Goal: Task Accomplishment & Management: Use online tool/utility

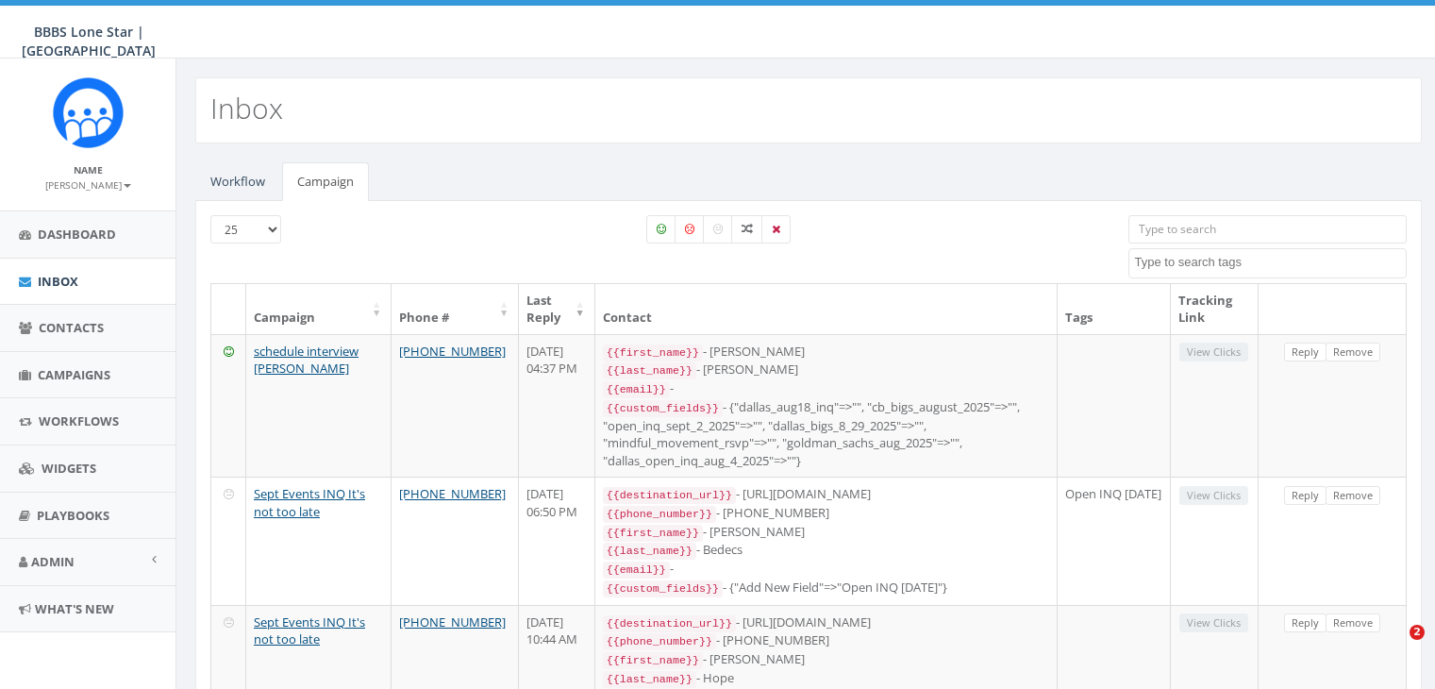
select select
click at [60, 370] on span "Campaigns" at bounding box center [74, 374] width 73 height 17
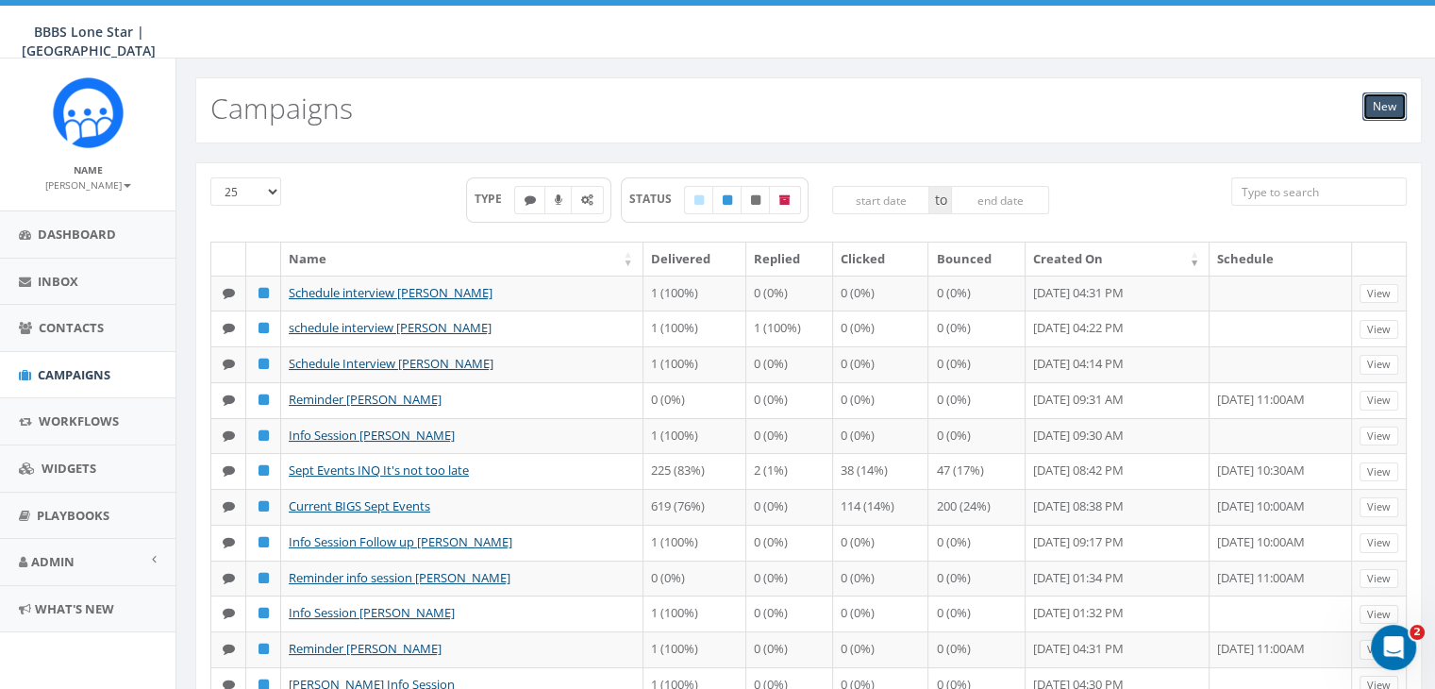
click at [1384, 104] on link "New" at bounding box center [1384, 106] width 44 height 28
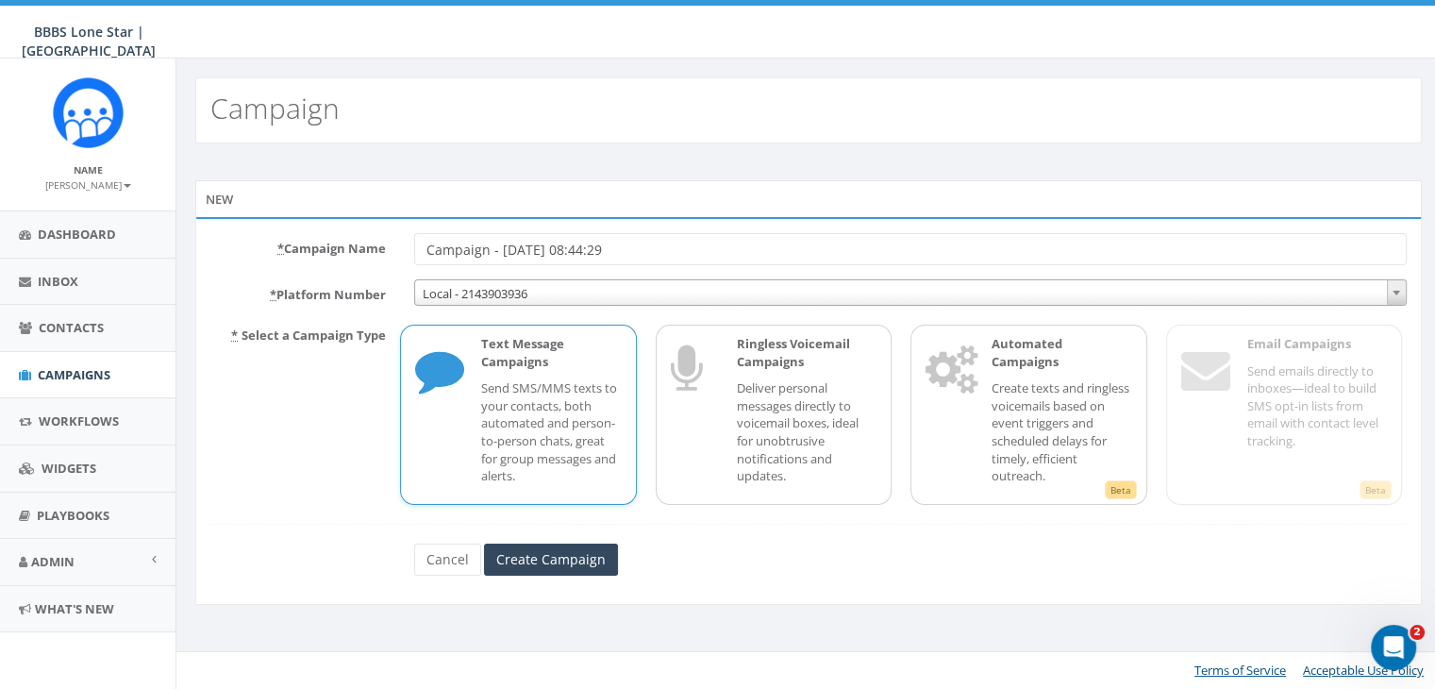
drag, startPoint x: 653, startPoint y: 254, endPoint x: 365, endPoint y: 225, distance: 289.1
click at [366, 226] on div "* Campaign Name Campaign - 09/12/2025, 08:44:29 * Platform Number Local - 21439…" at bounding box center [808, 411] width 1226 height 388
type input "Missed info session [PERSON_NAME]"
click at [562, 545] on input "Create Campaign" at bounding box center [551, 559] width 134 height 32
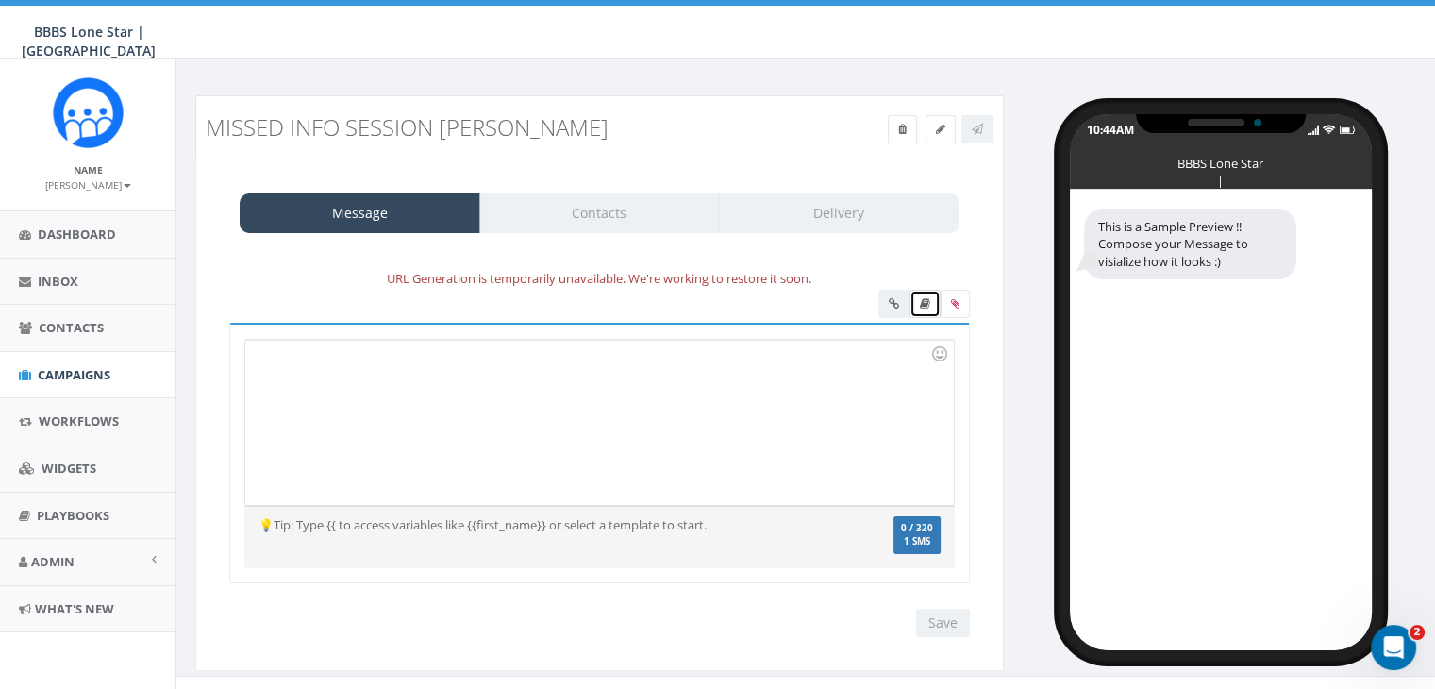
click at [932, 308] on link at bounding box center [924, 304] width 31 height 28
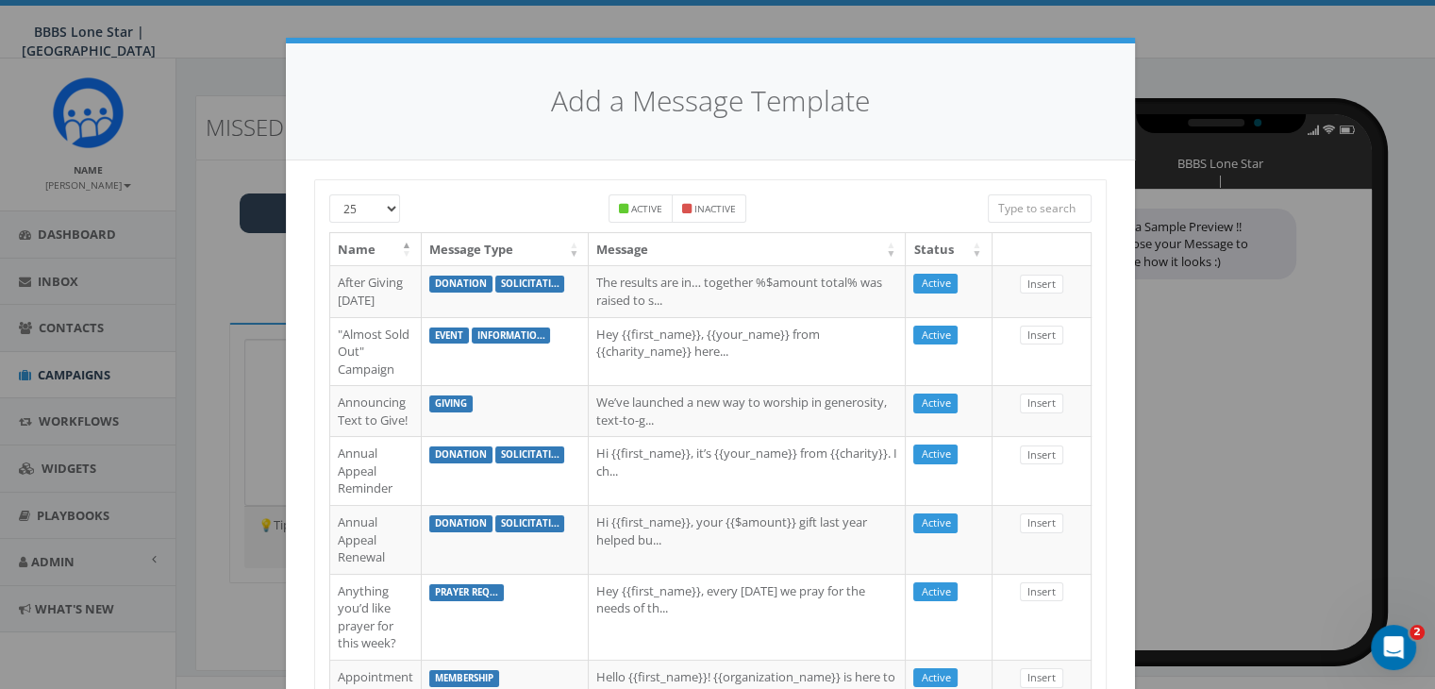
click at [1000, 209] on input "search" at bounding box center [1040, 208] width 104 height 28
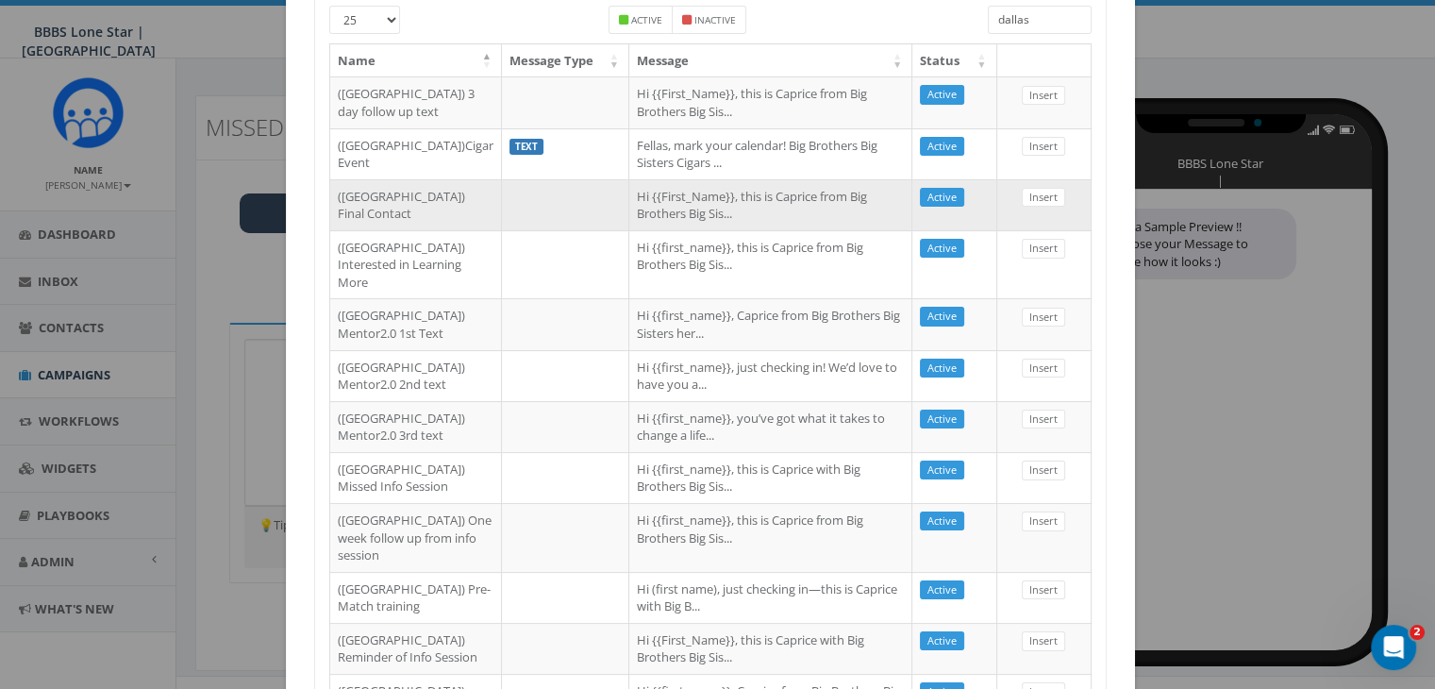
scroll to position [283, 0]
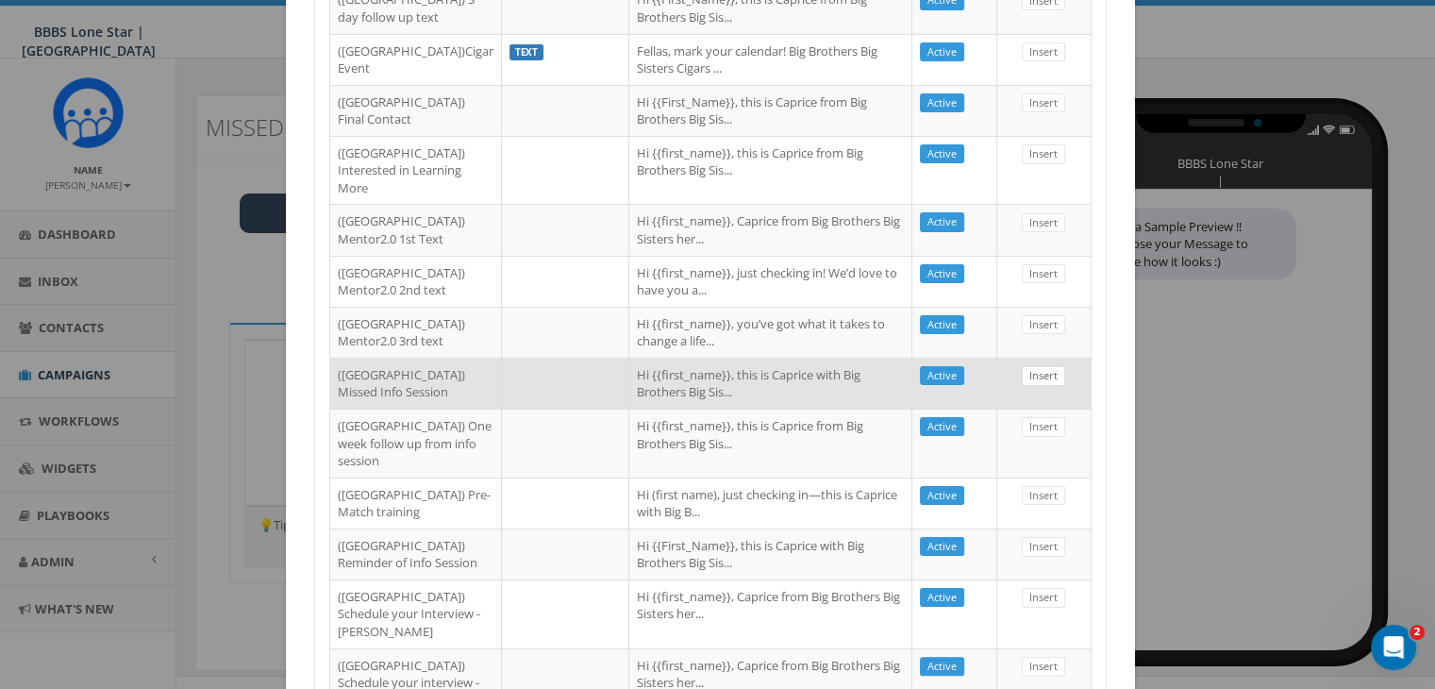
type input "dallas"
click at [1033, 386] on link "Insert" at bounding box center [1043, 376] width 43 height 20
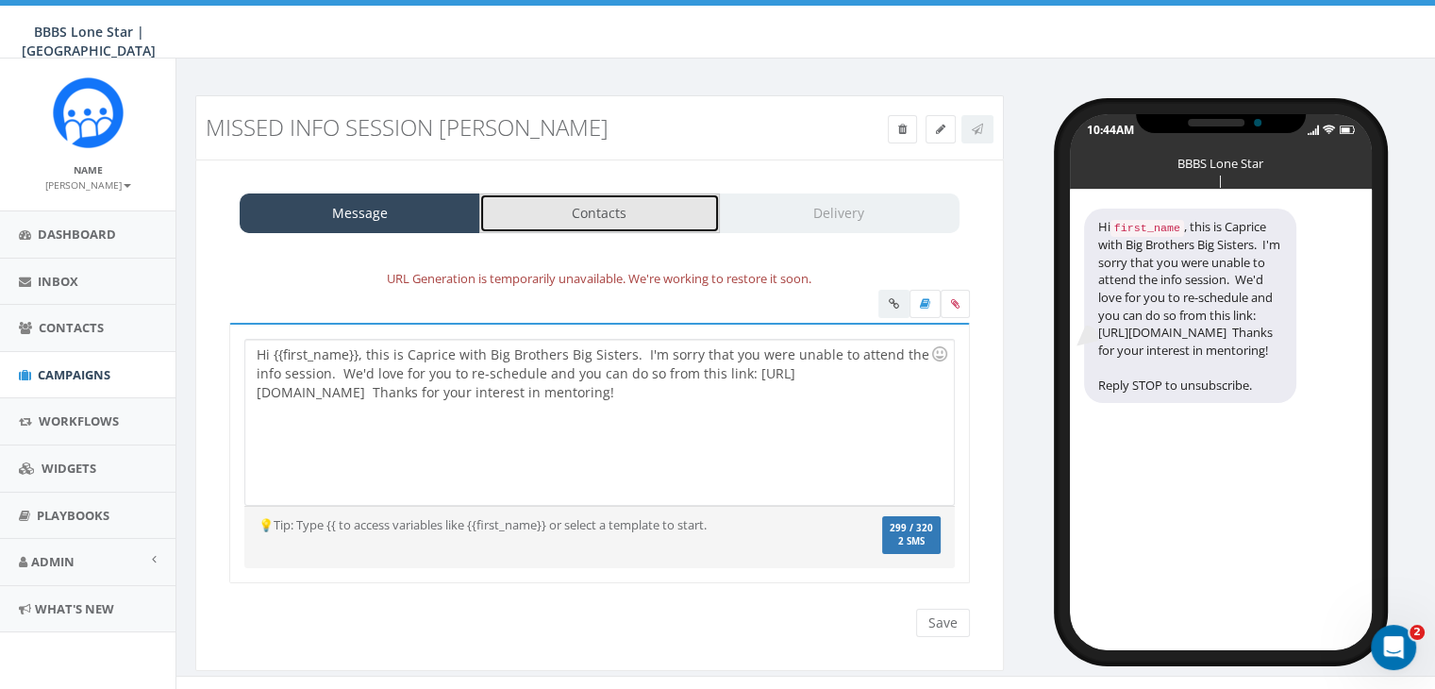
click at [540, 216] on link "Contacts" at bounding box center [599, 213] width 241 height 40
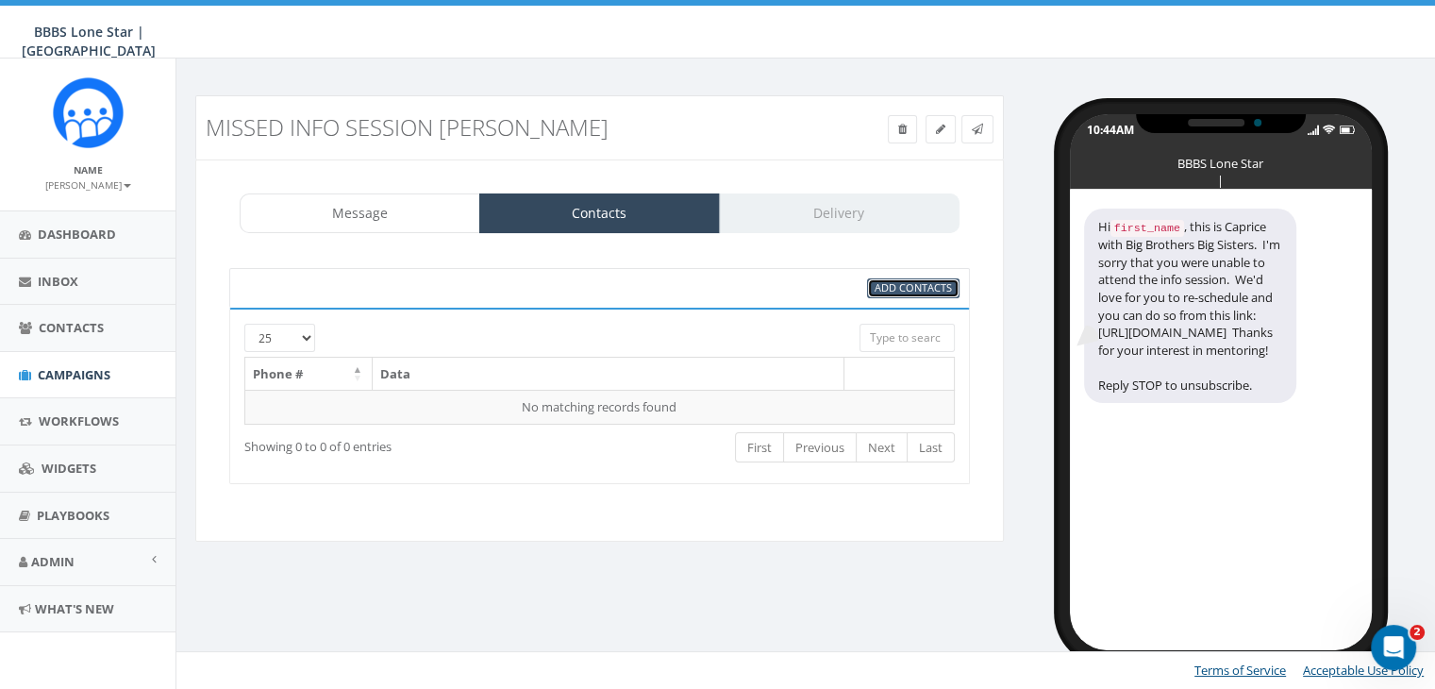
click at [944, 289] on span "Add Contacts" at bounding box center [912, 287] width 77 height 14
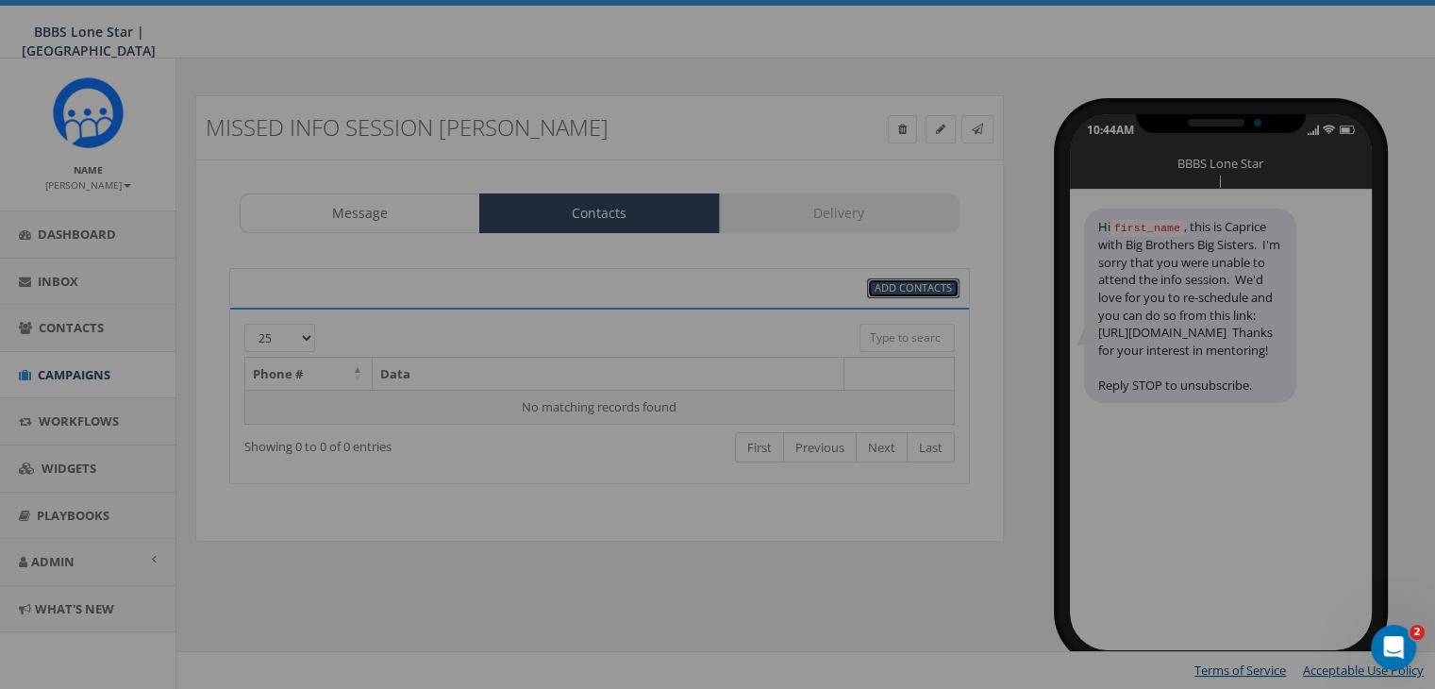
scroll to position [0, 0]
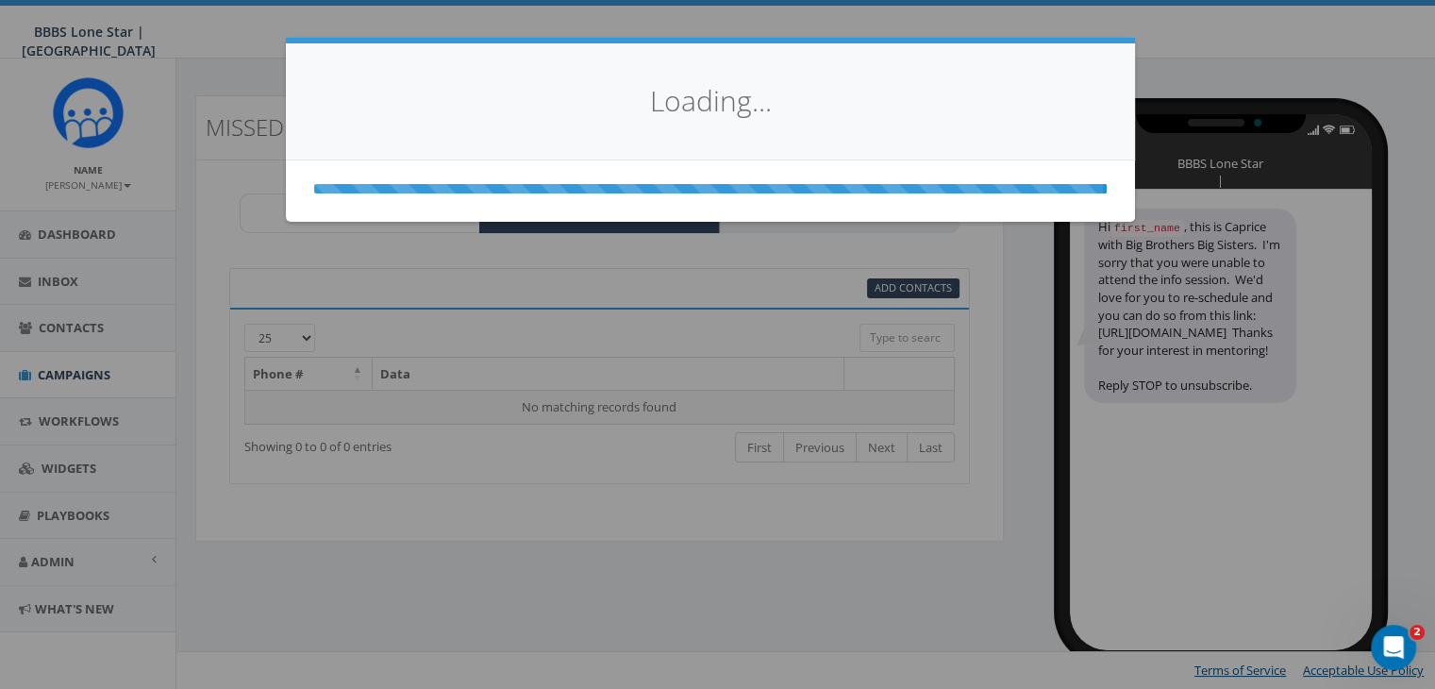
select select
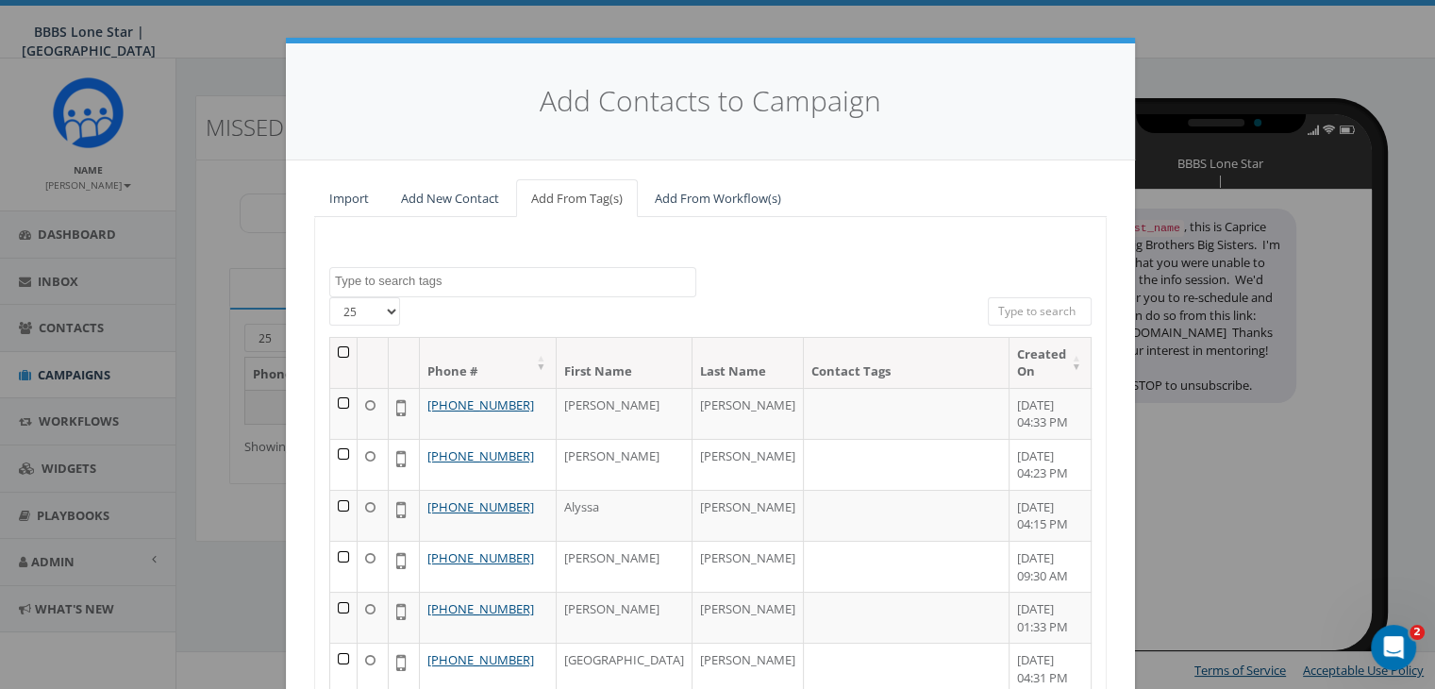
click at [1000, 310] on input "search" at bounding box center [1040, 311] width 104 height 28
paste input "214-916-8714"
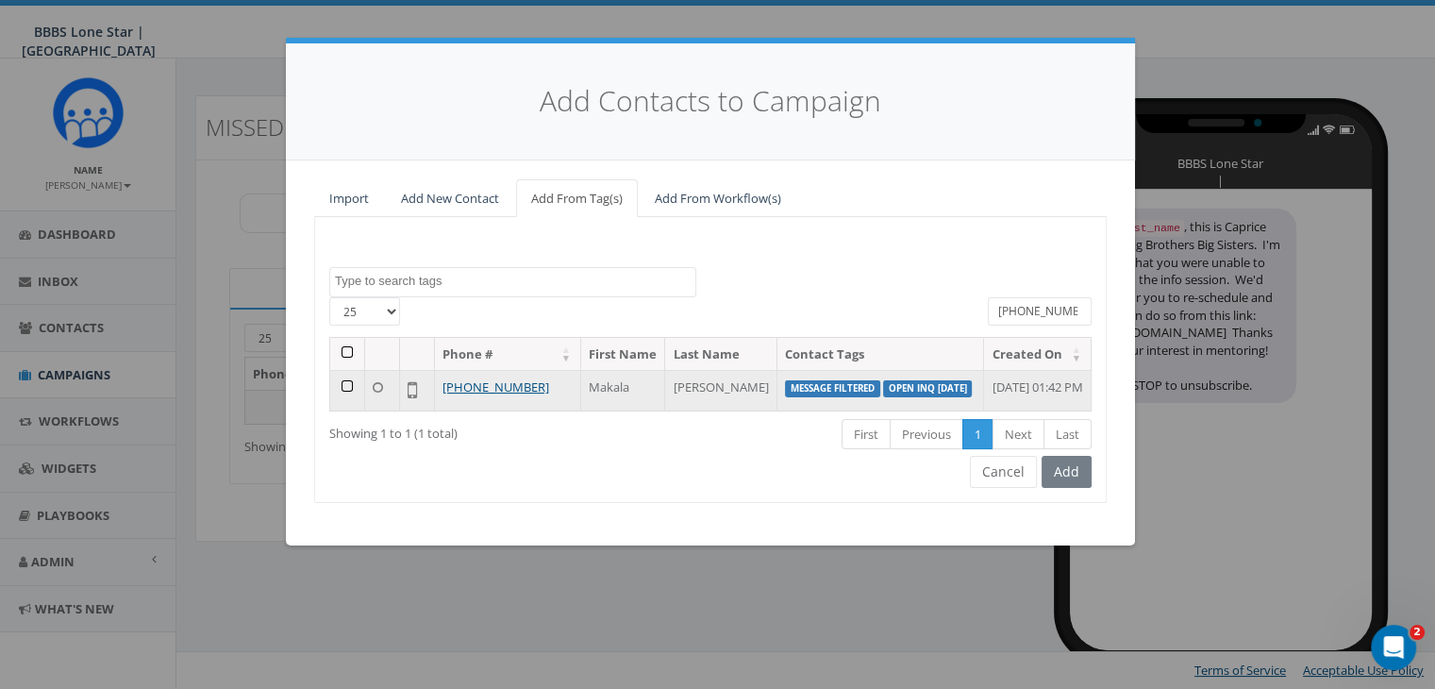
type input "214-916-8714"
click at [344, 401] on td at bounding box center [347, 390] width 35 height 41
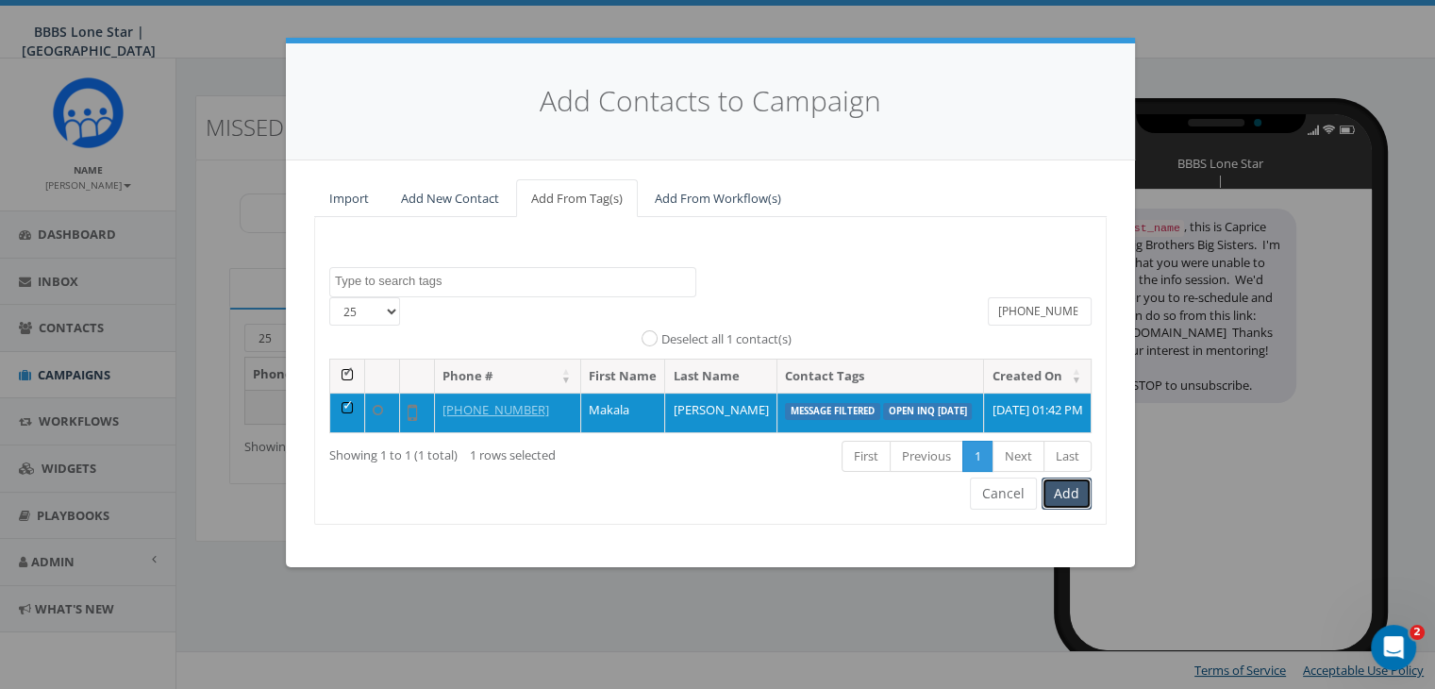
click at [1064, 509] on button "Add" at bounding box center [1066, 493] width 50 height 32
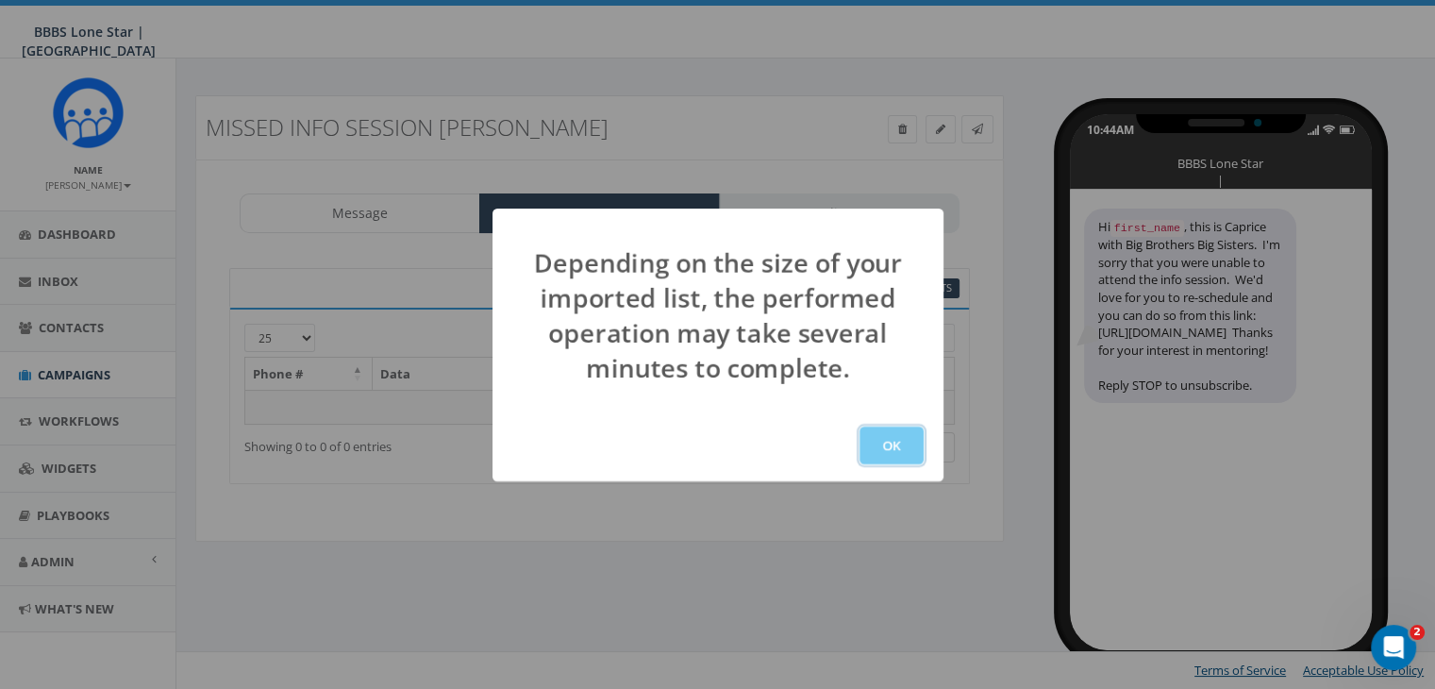
click at [865, 435] on button "OK" at bounding box center [891, 445] width 64 height 38
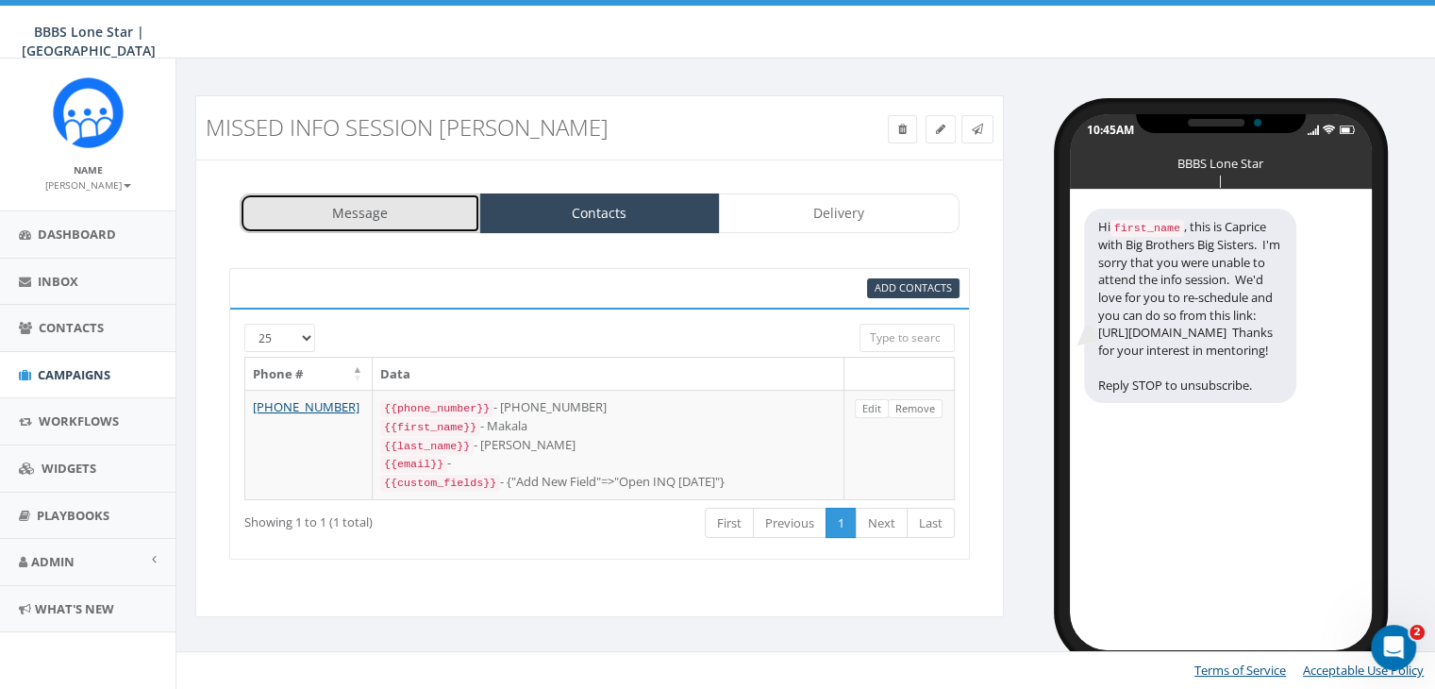
click at [344, 212] on link "Message" at bounding box center [360, 213] width 241 height 40
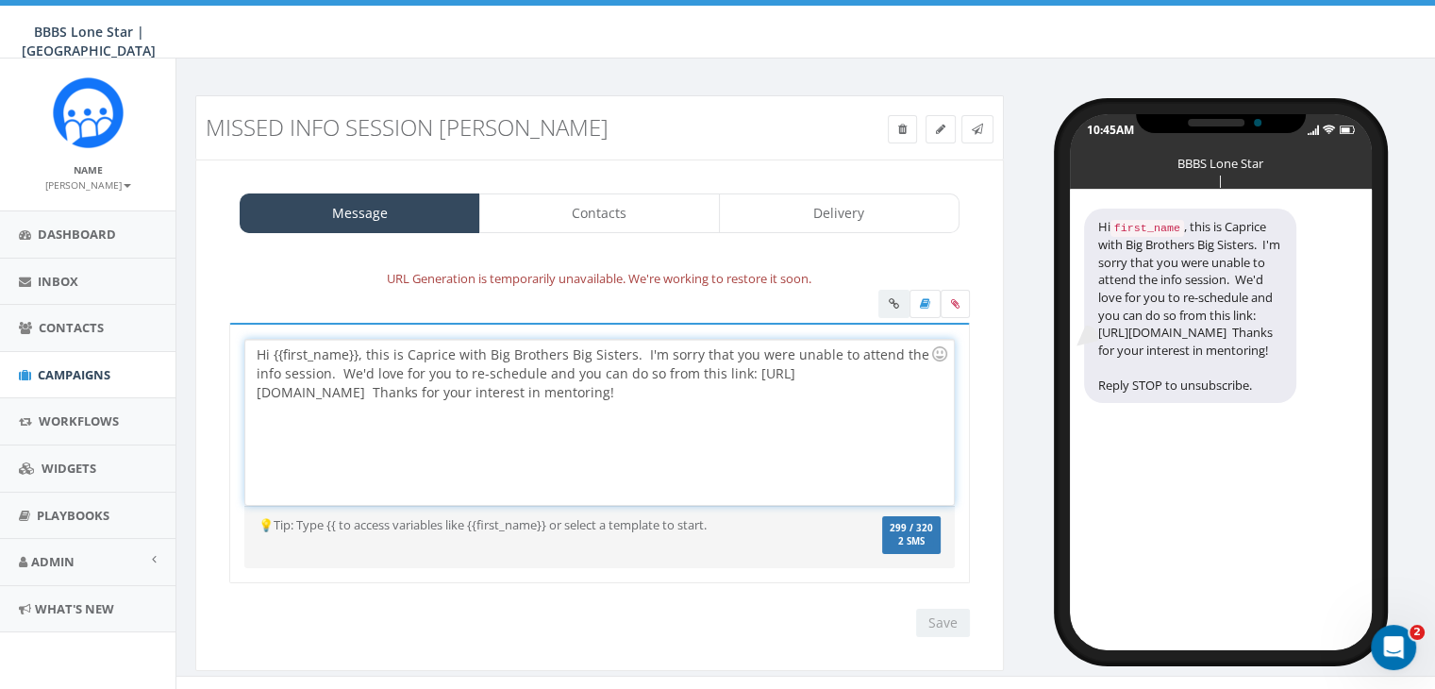
click at [357, 354] on div "Hi {{first_name}}, this is Caprice with Big Brothers Big Sisters. I'm sorry tha…" at bounding box center [598, 422] width 707 height 165
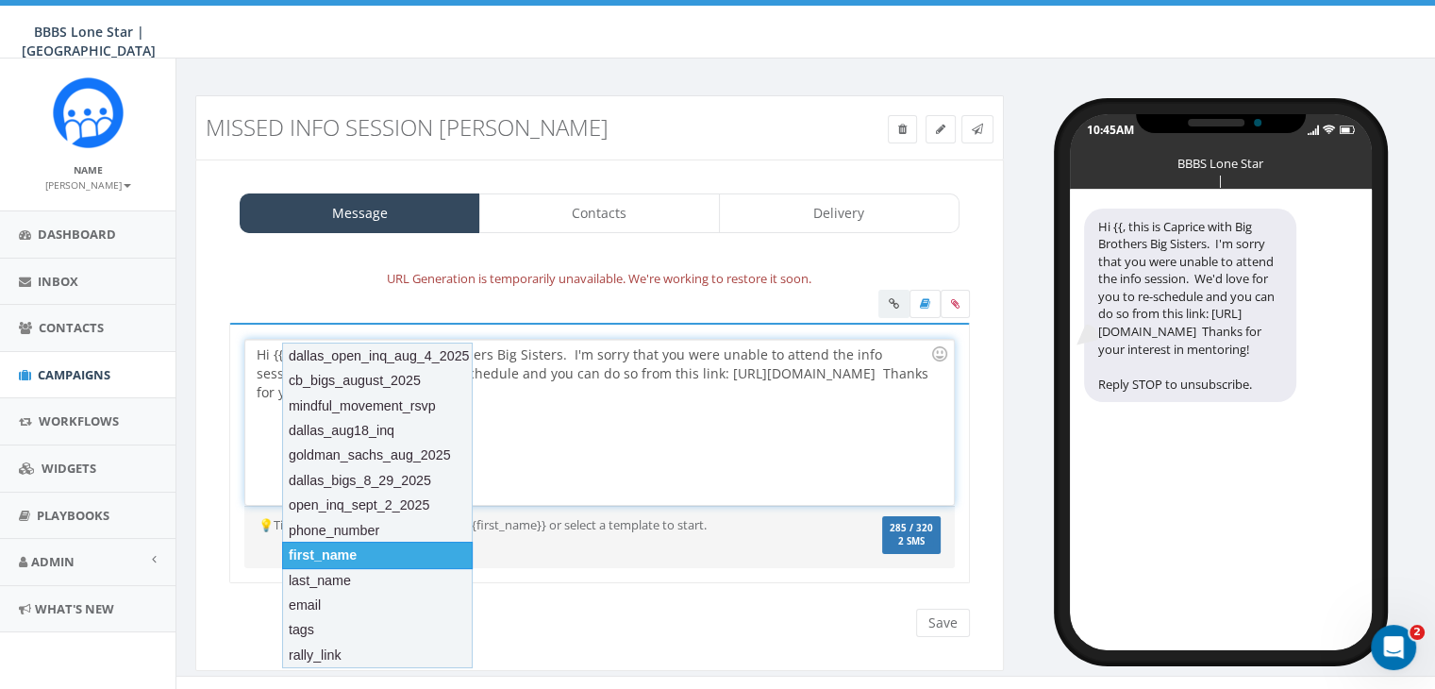
click at [349, 548] on div "first_name" at bounding box center [377, 554] width 191 height 26
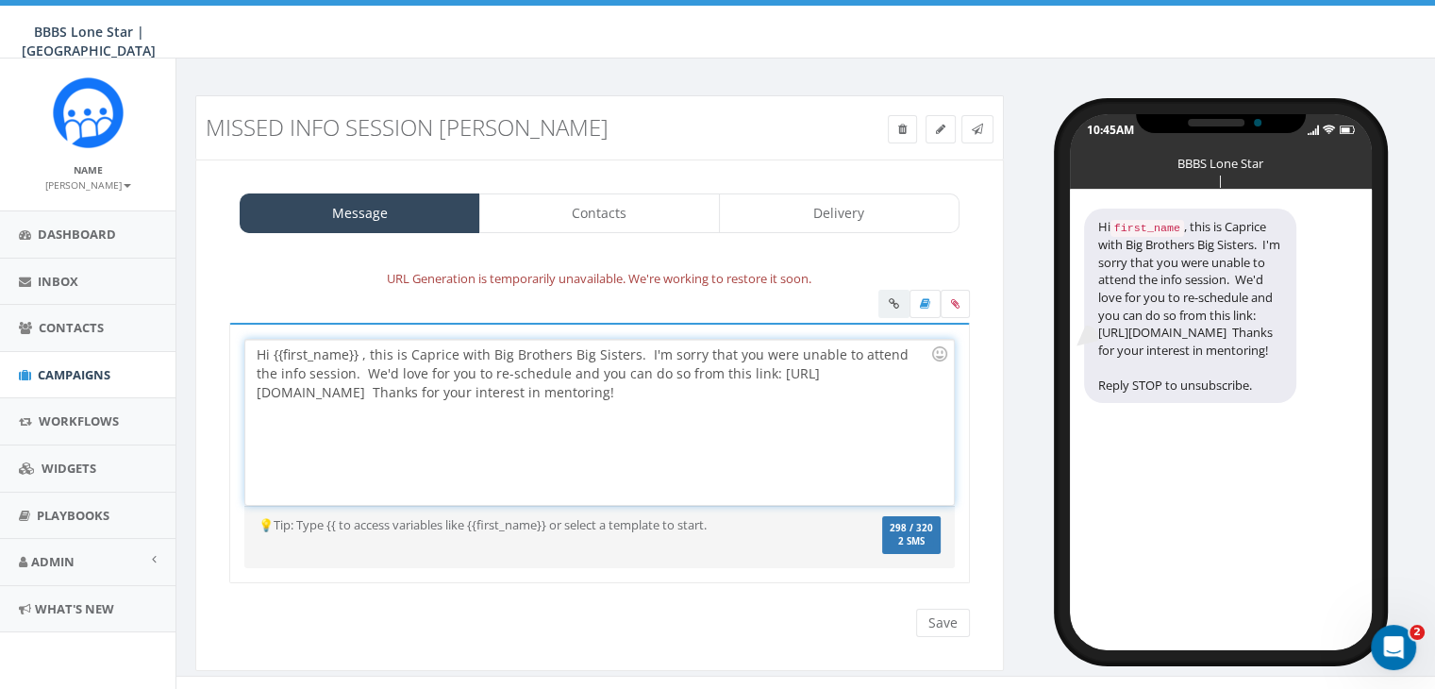
click at [358, 355] on div "Hi {{first_name}} , this is Caprice with Big Brothers Big Sisters. I'm sorry th…" at bounding box center [598, 422] width 707 height 165
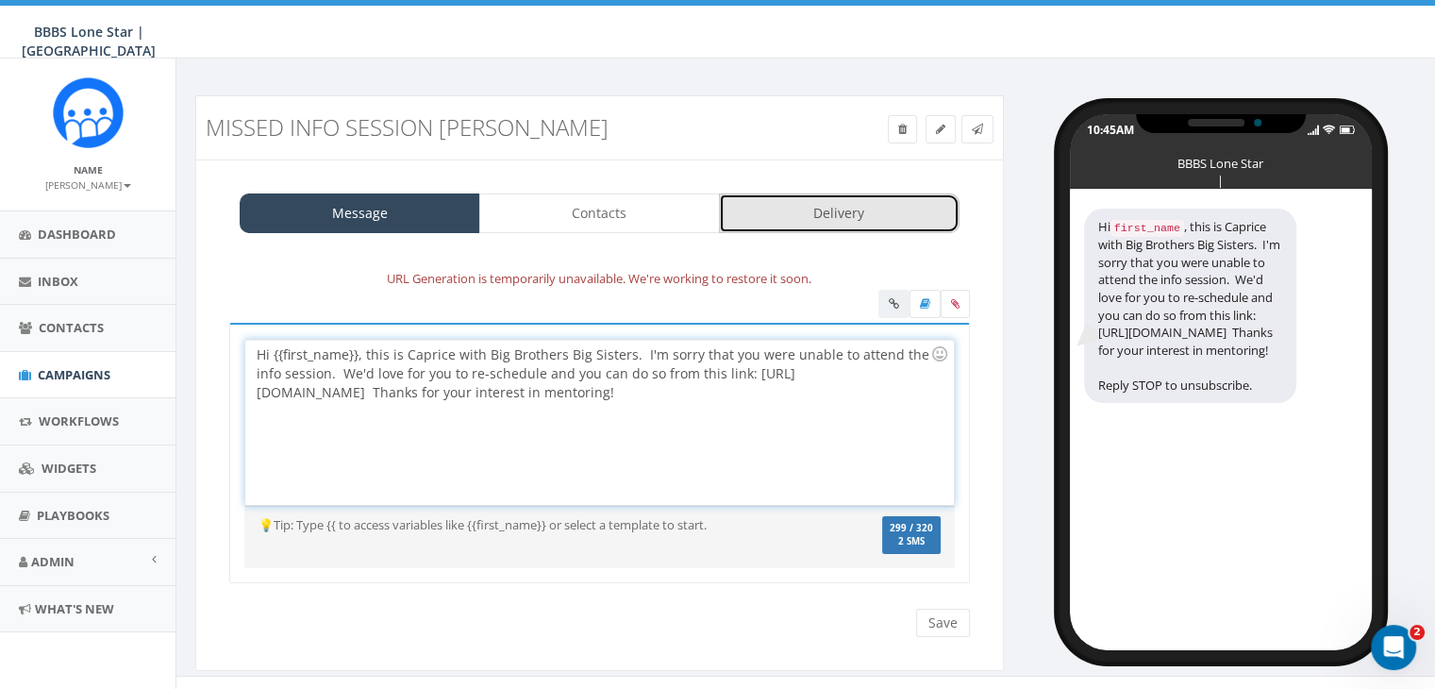
click at [759, 199] on link "Delivery" at bounding box center [839, 213] width 241 height 40
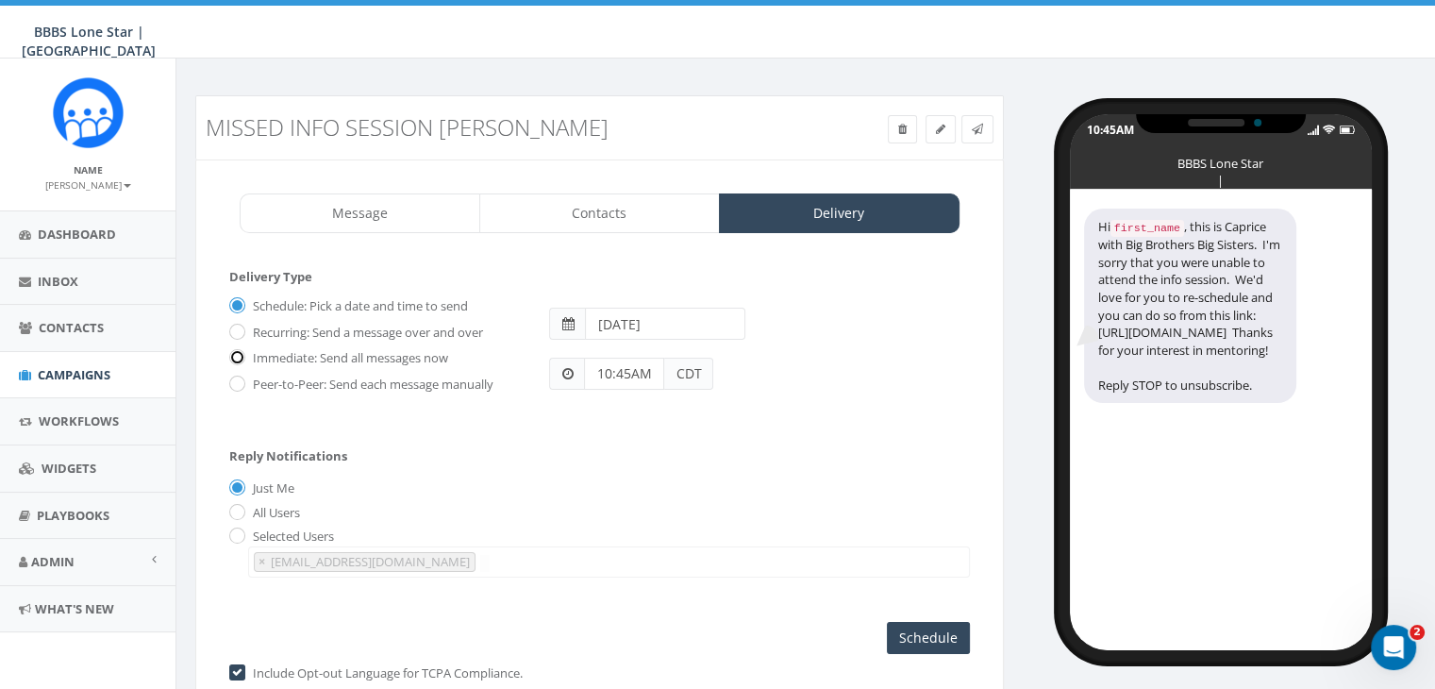
click at [239, 355] on input "Immediate: Send all messages now" at bounding box center [235, 359] width 12 height 12
radio input "true"
click at [905, 622] on input "Send Now" at bounding box center [925, 638] width 89 height 32
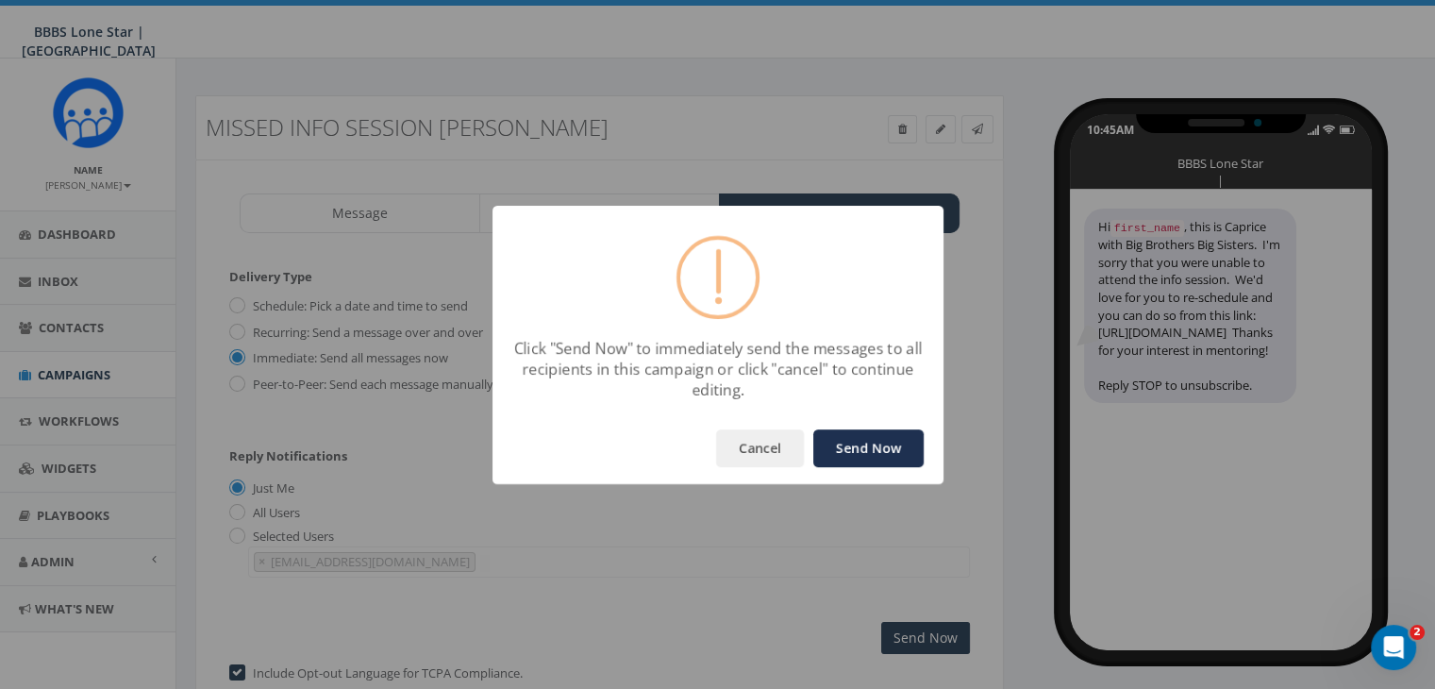
click at [875, 439] on button "Send Now" at bounding box center [868, 448] width 110 height 38
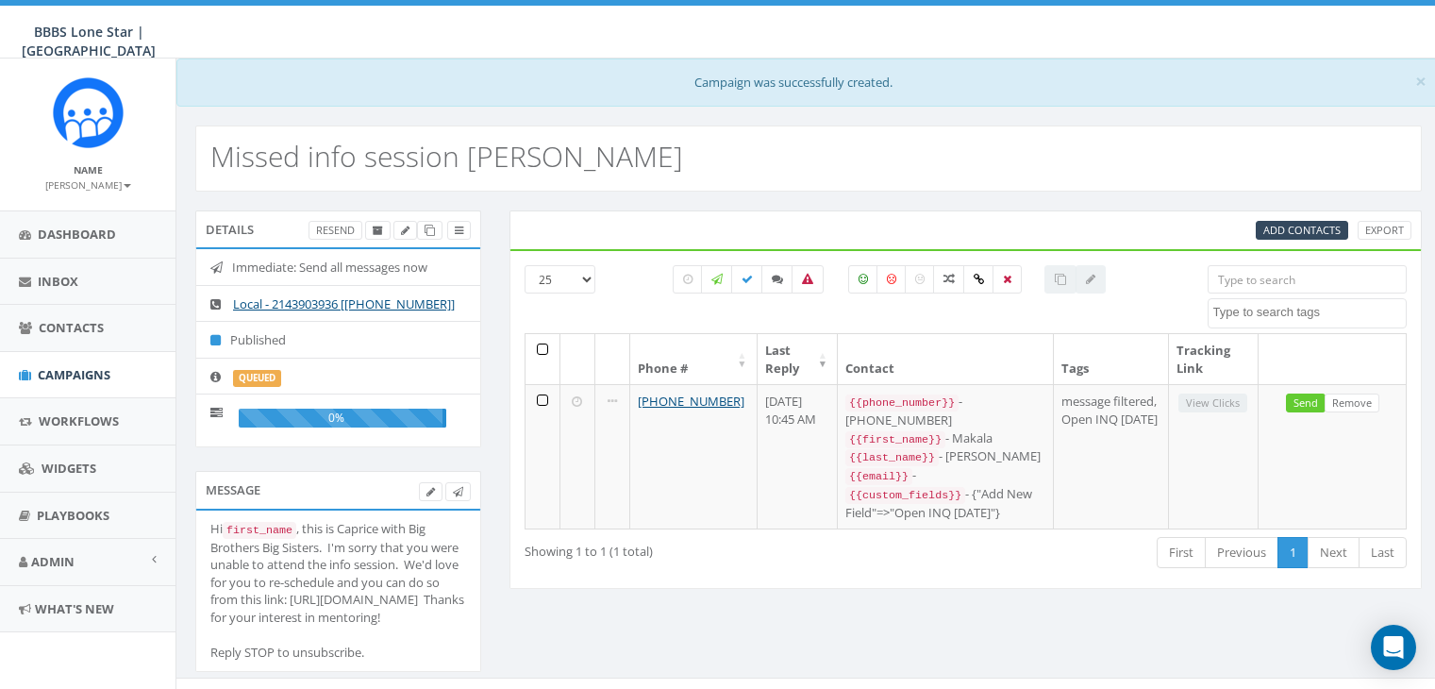
select select
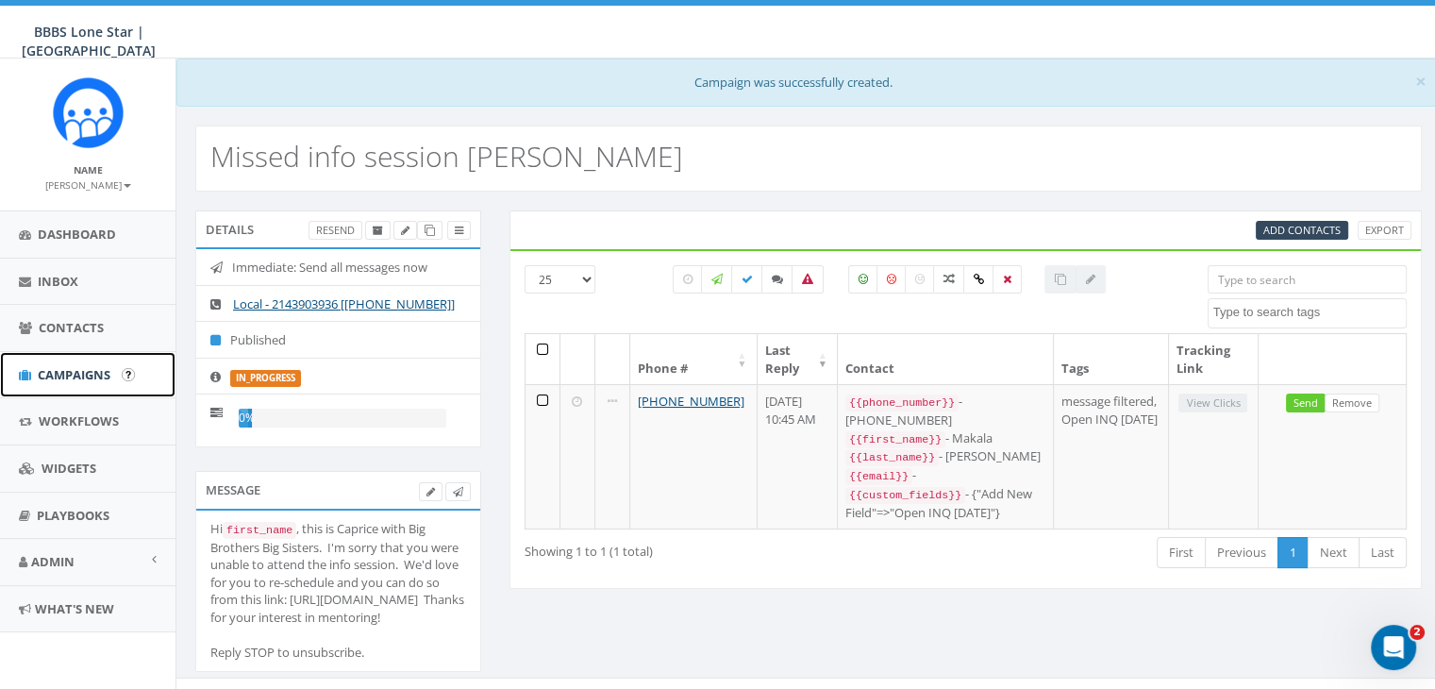
click at [78, 376] on span "Campaigns" at bounding box center [74, 374] width 73 height 17
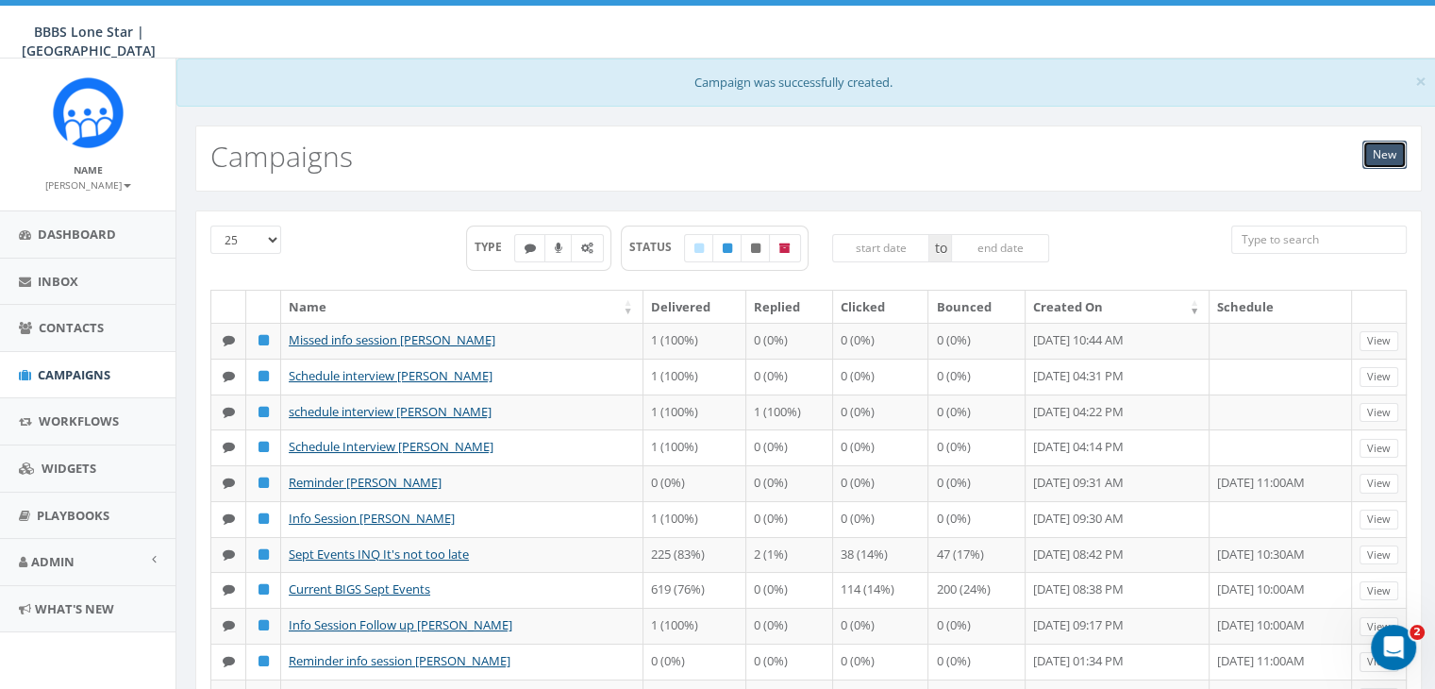
click at [1380, 154] on link "New" at bounding box center [1384, 155] width 44 height 28
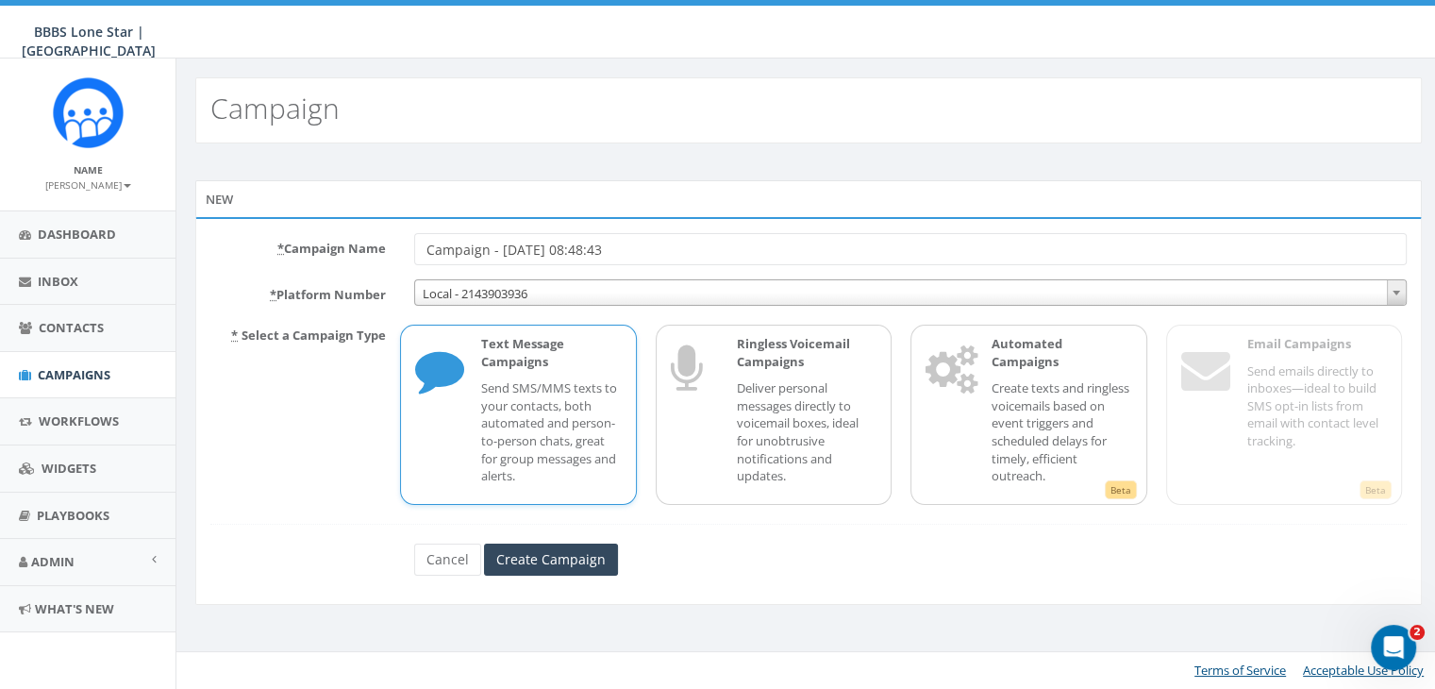
drag, startPoint x: 655, startPoint y: 244, endPoint x: 376, endPoint y: 234, distance: 278.4
click at [376, 235] on div "* Campaign Name Campaign - [DATE] 08:48:43" at bounding box center [808, 249] width 1224 height 32
type input "Missed info session [PERSON_NAME]"
click at [588, 567] on input "Create Campaign" at bounding box center [551, 559] width 134 height 32
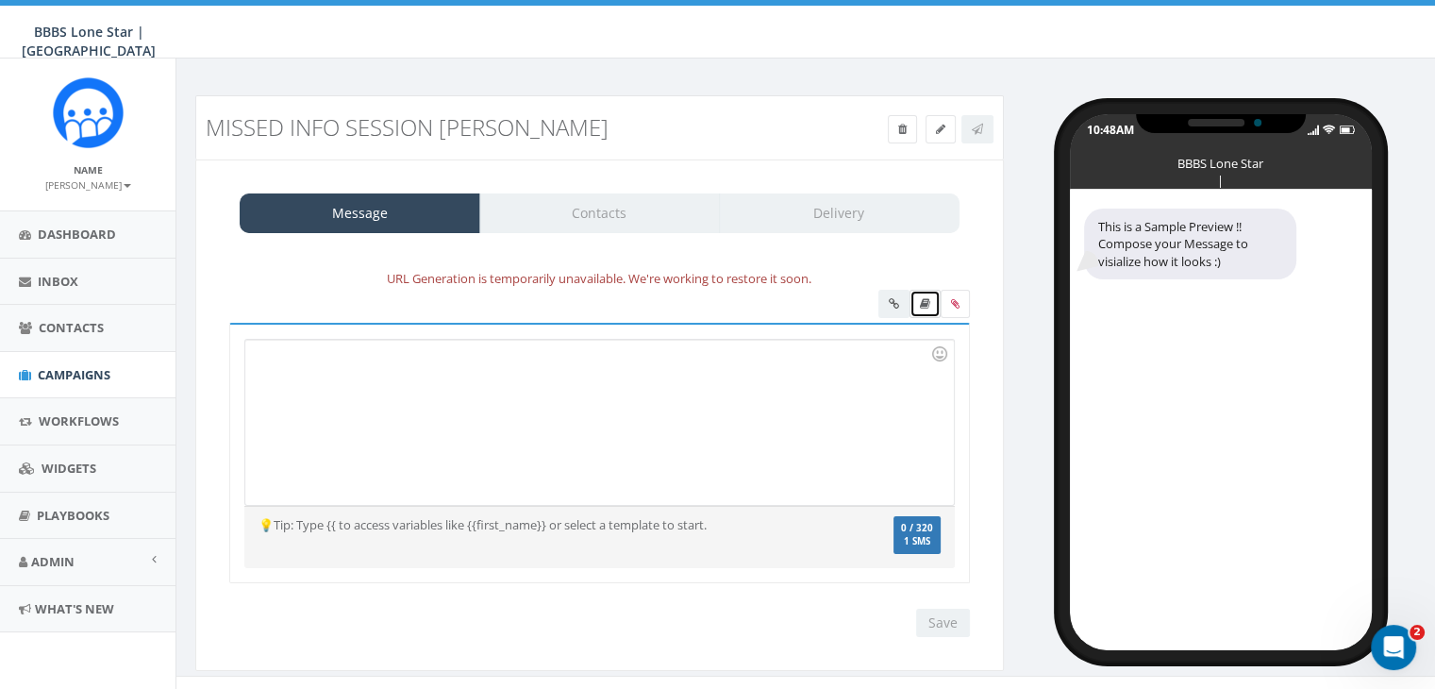
click at [936, 301] on link at bounding box center [924, 304] width 31 height 28
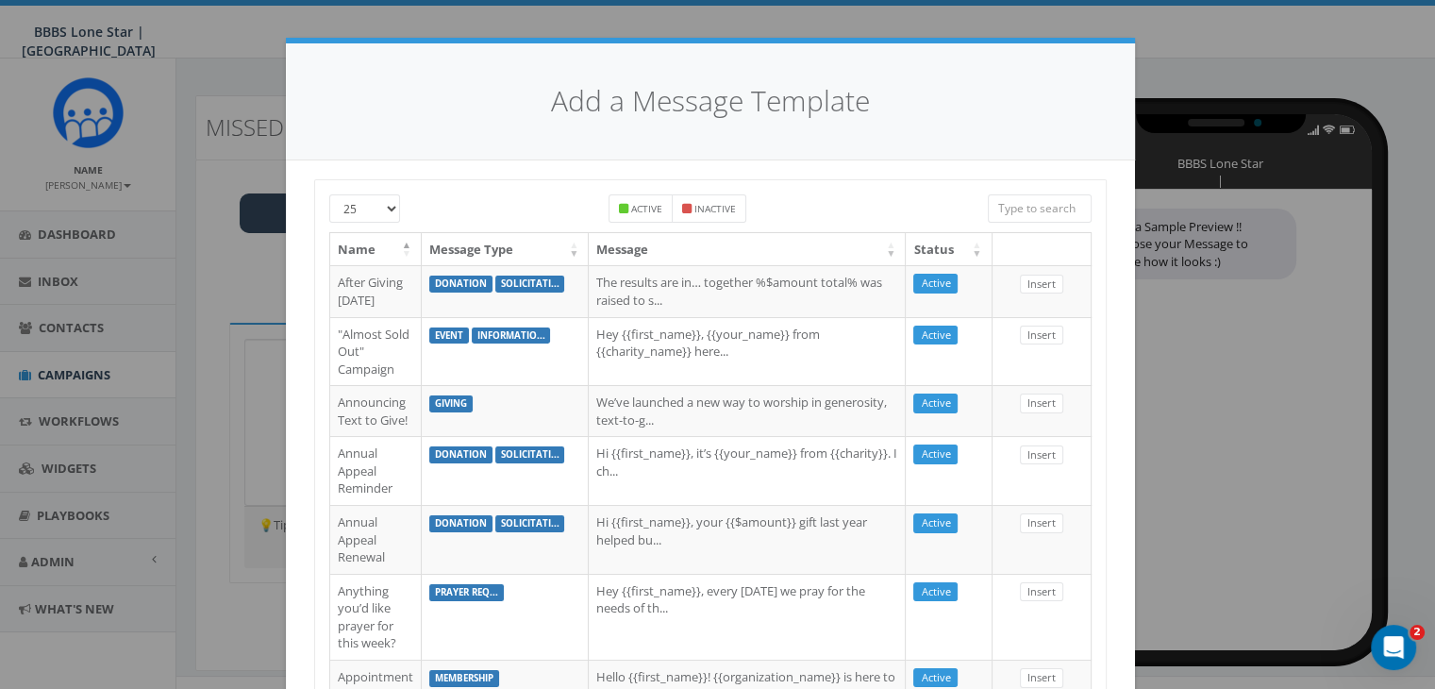
click at [1014, 216] on input "search" at bounding box center [1040, 208] width 104 height 28
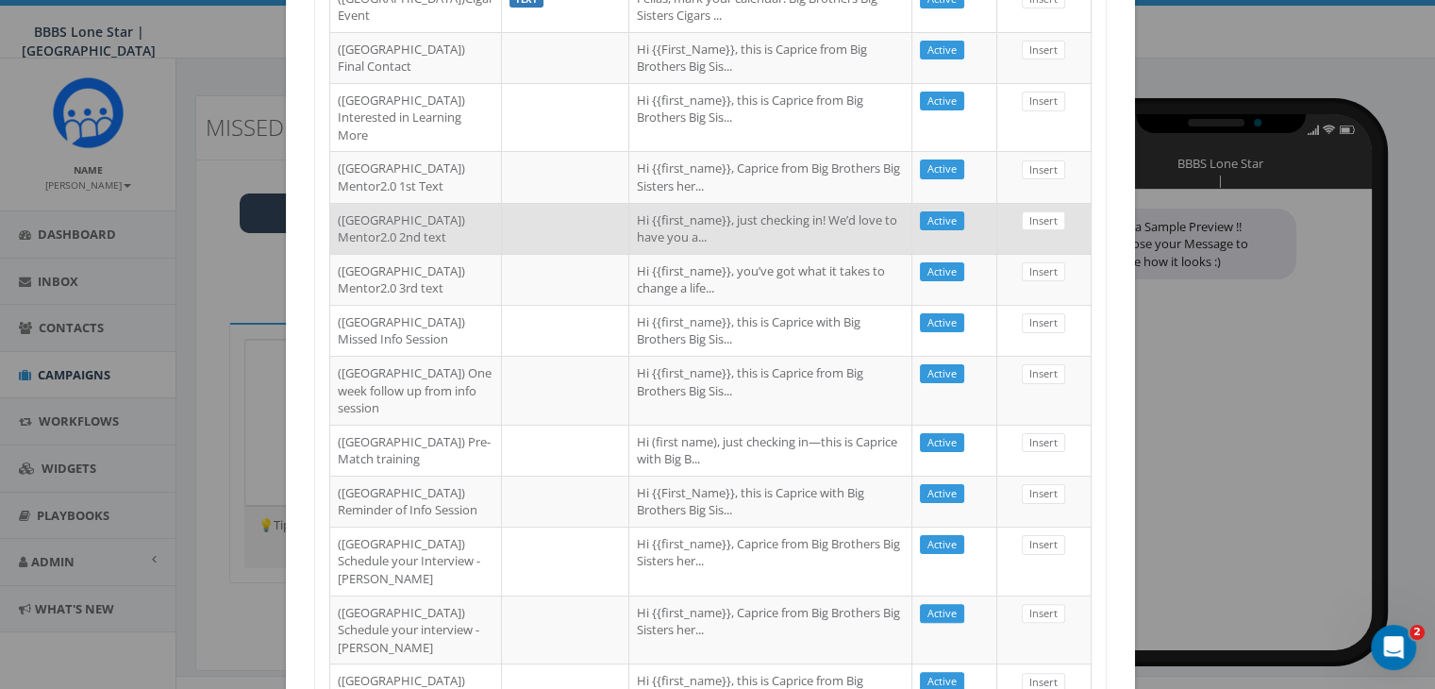
scroll to position [472, 0]
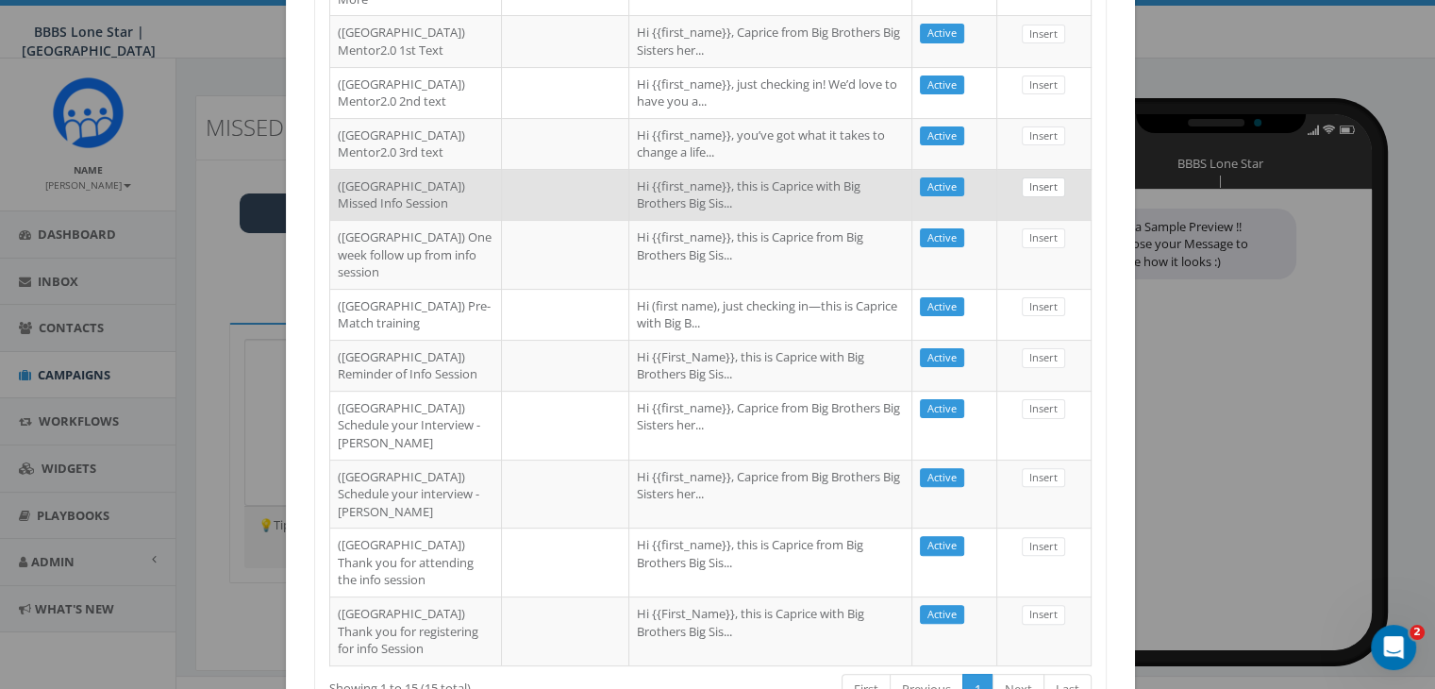
type input "dallas"
click at [1024, 197] on link "Insert" at bounding box center [1043, 187] width 43 height 20
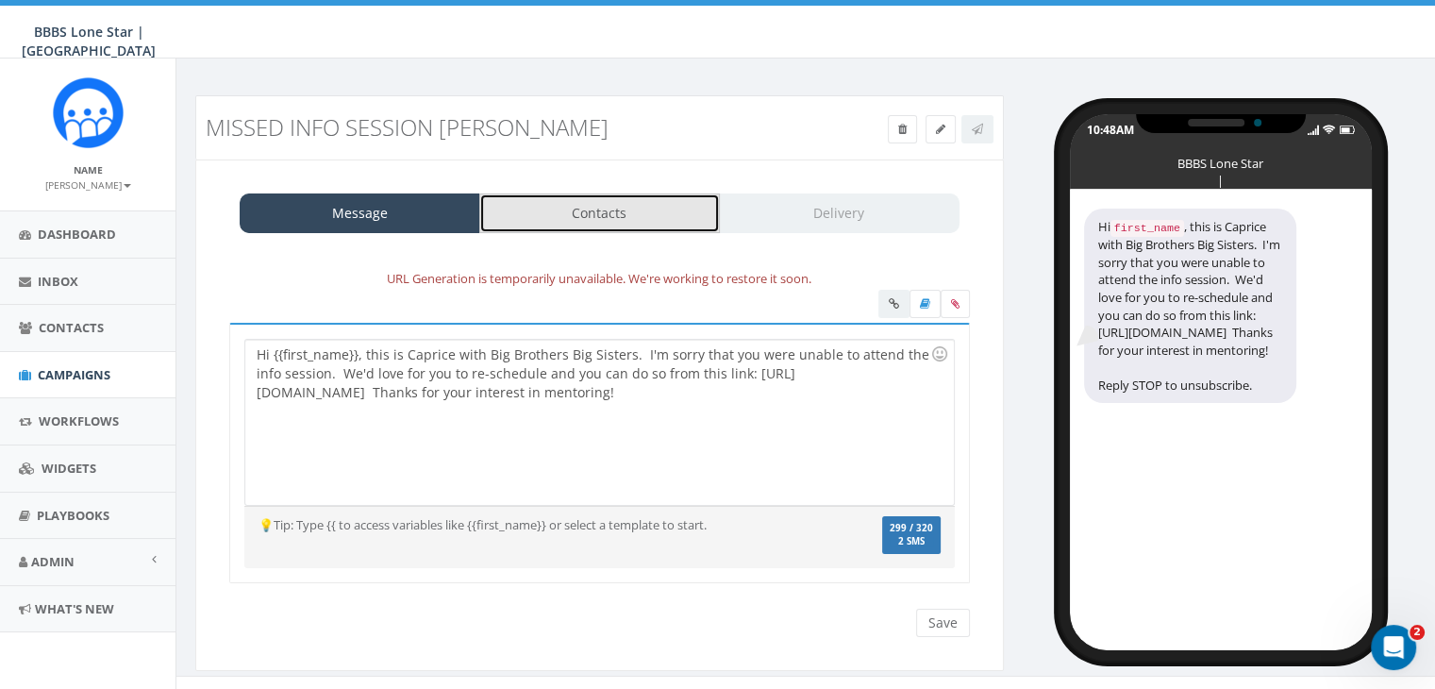
click at [623, 224] on link "Contacts" at bounding box center [599, 213] width 241 height 40
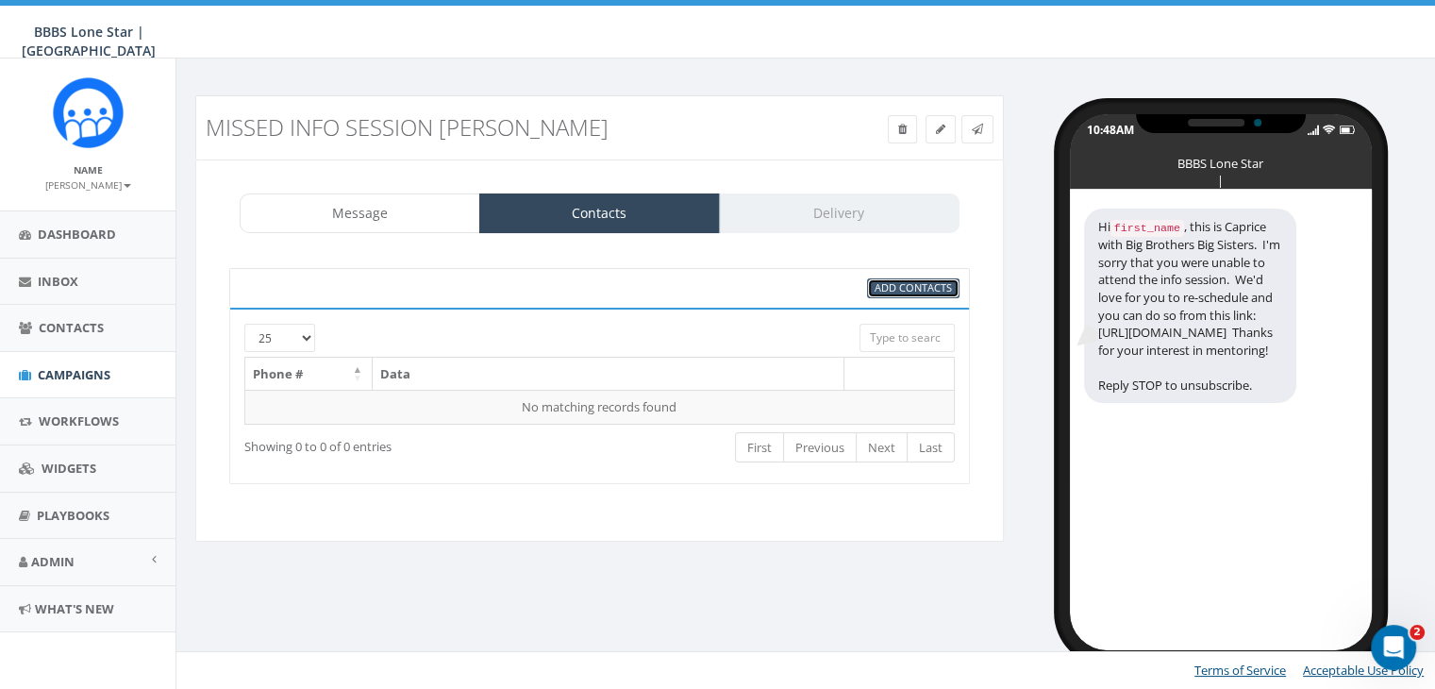
click at [894, 281] on span "Add Contacts" at bounding box center [912, 287] width 77 height 14
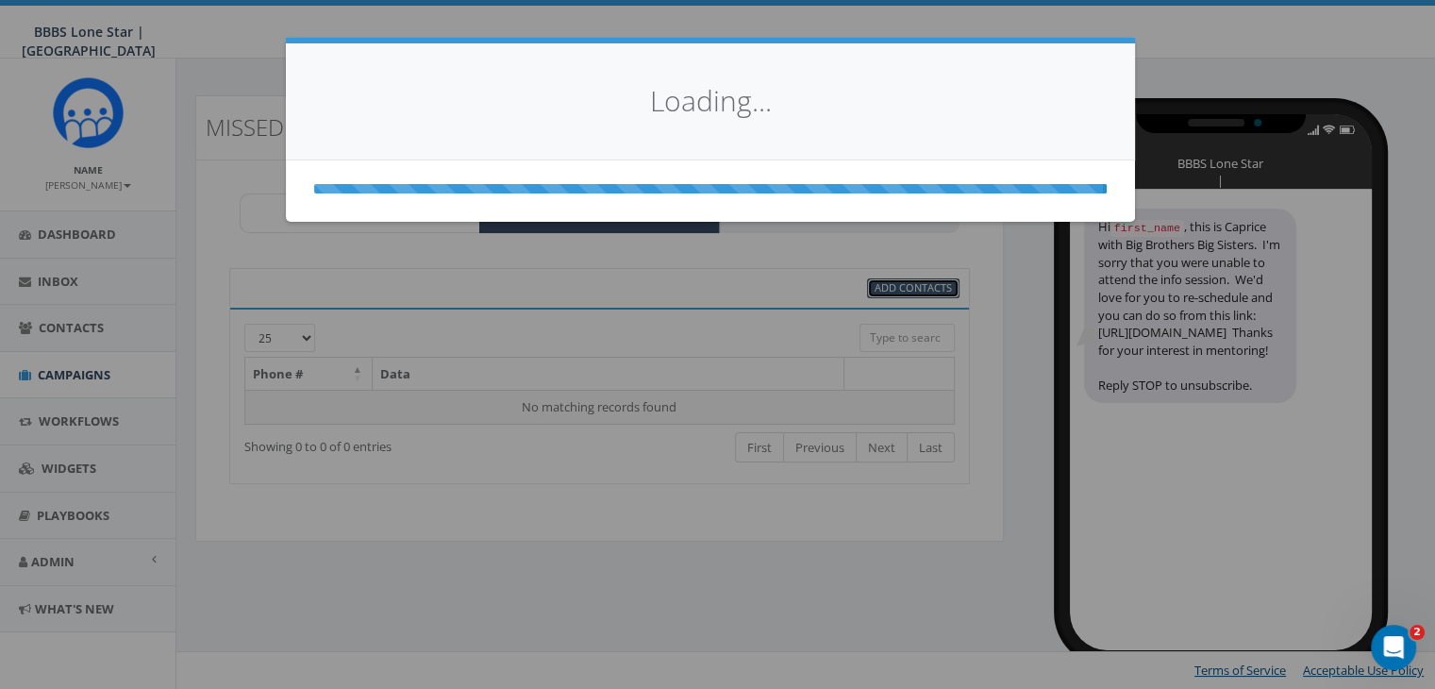
scroll to position [0, 0]
select select
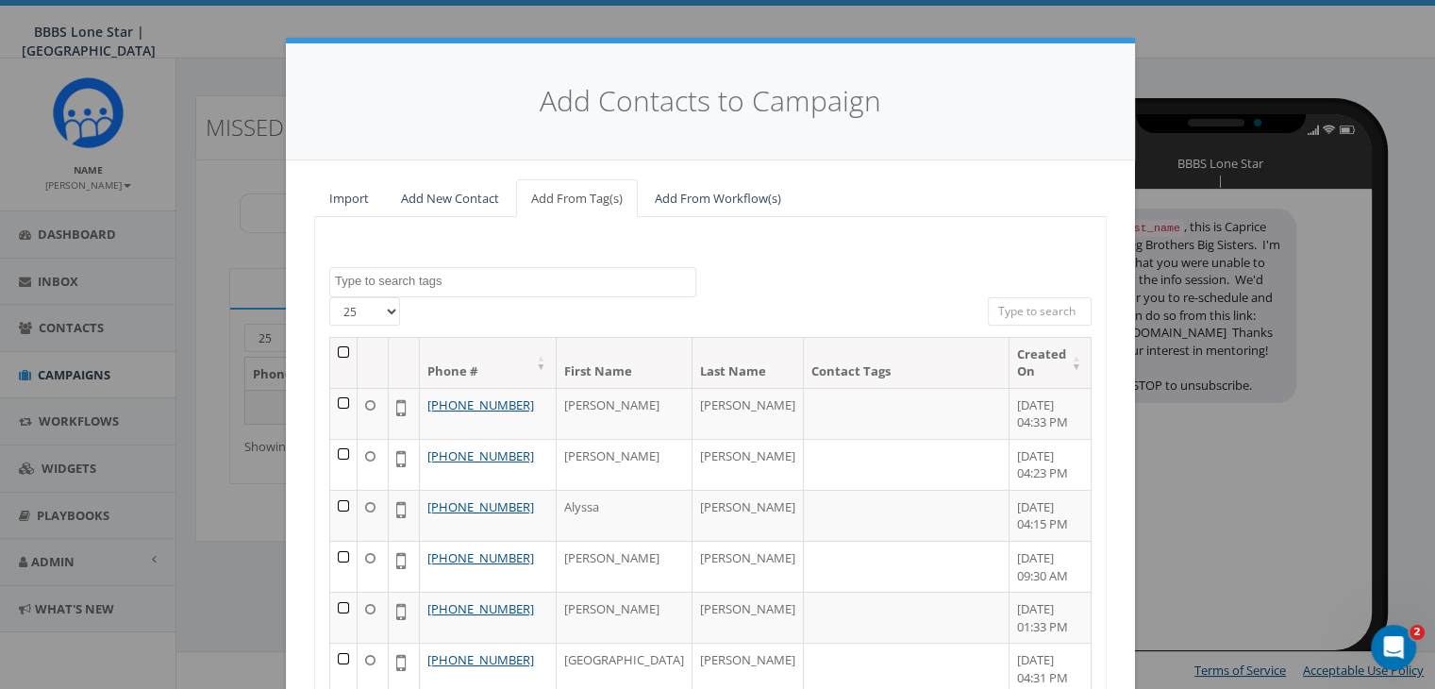
click at [1032, 310] on input "search" at bounding box center [1040, 311] width 104 height 28
paste input "619-467-6967"
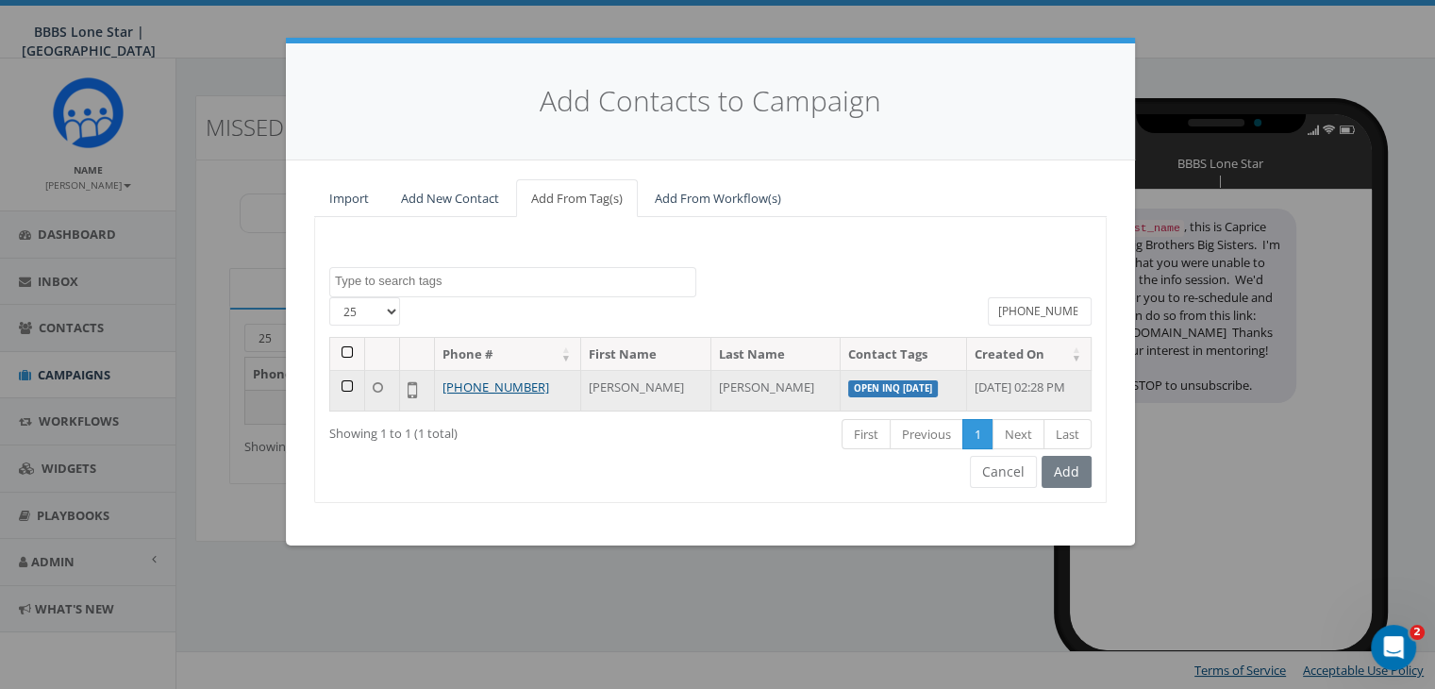
type input "619-467-6967"
click at [345, 386] on td at bounding box center [347, 390] width 35 height 41
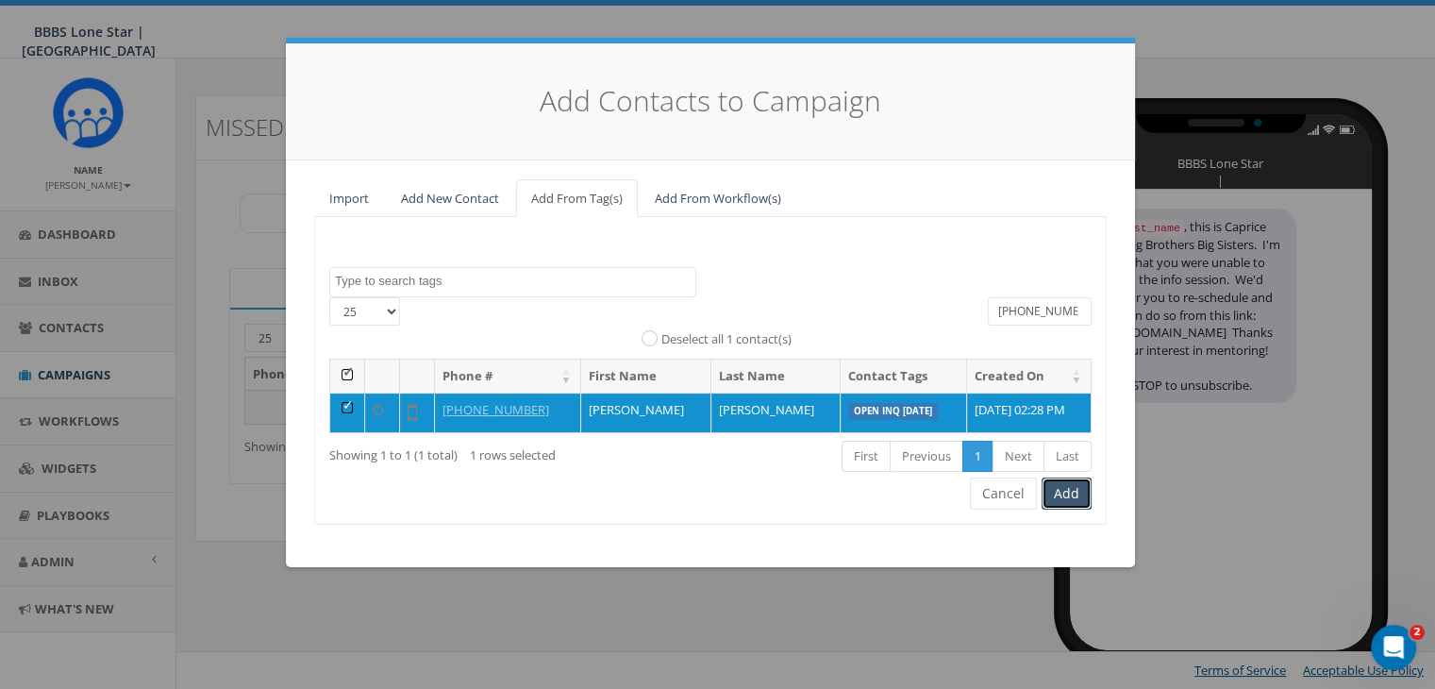
click at [1060, 493] on button "Add" at bounding box center [1066, 493] width 50 height 32
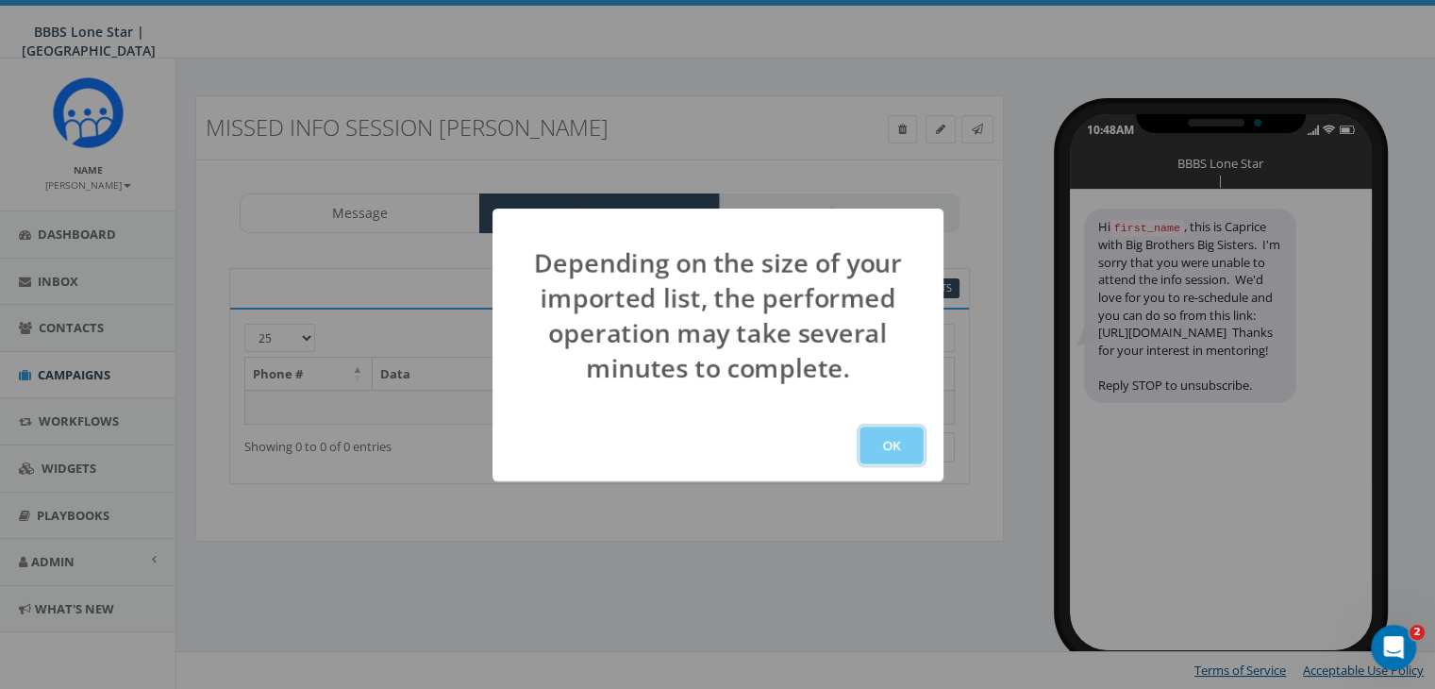
click at [883, 438] on button "OK" at bounding box center [891, 445] width 64 height 38
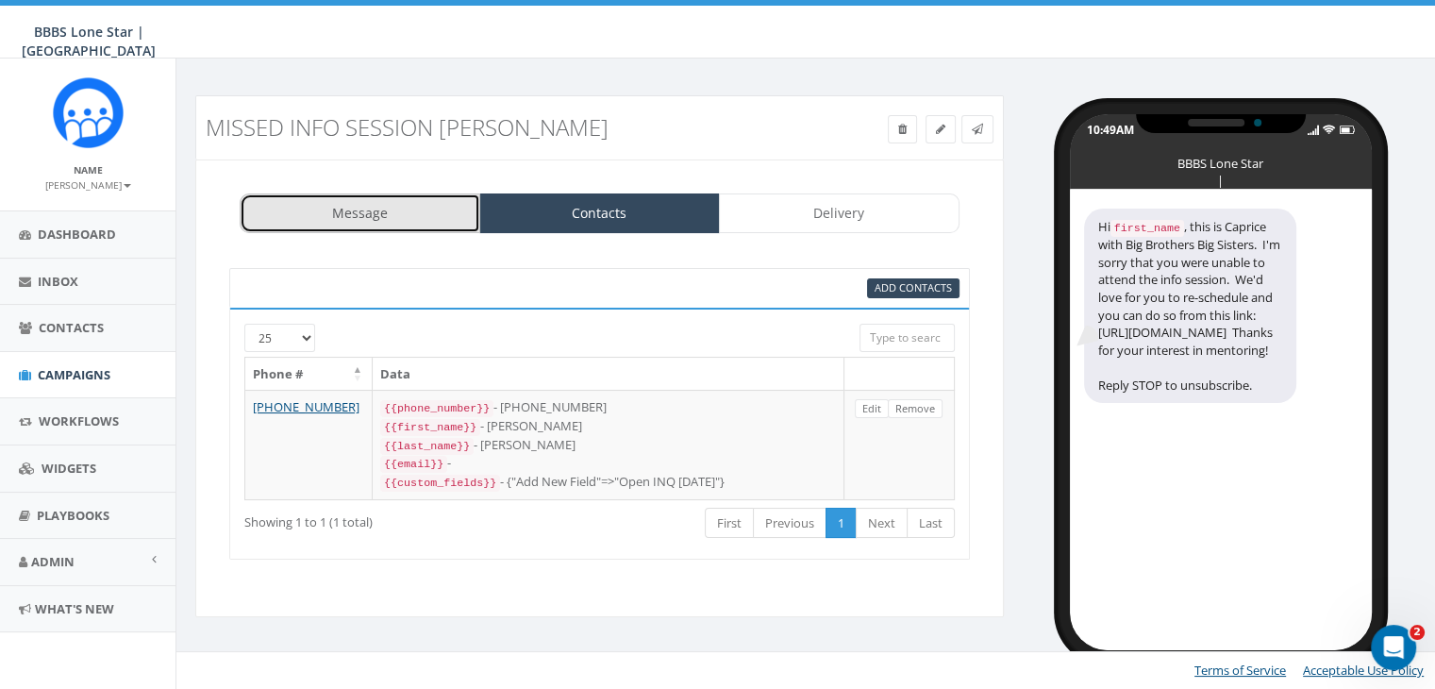
click at [421, 220] on link "Message" at bounding box center [360, 213] width 241 height 40
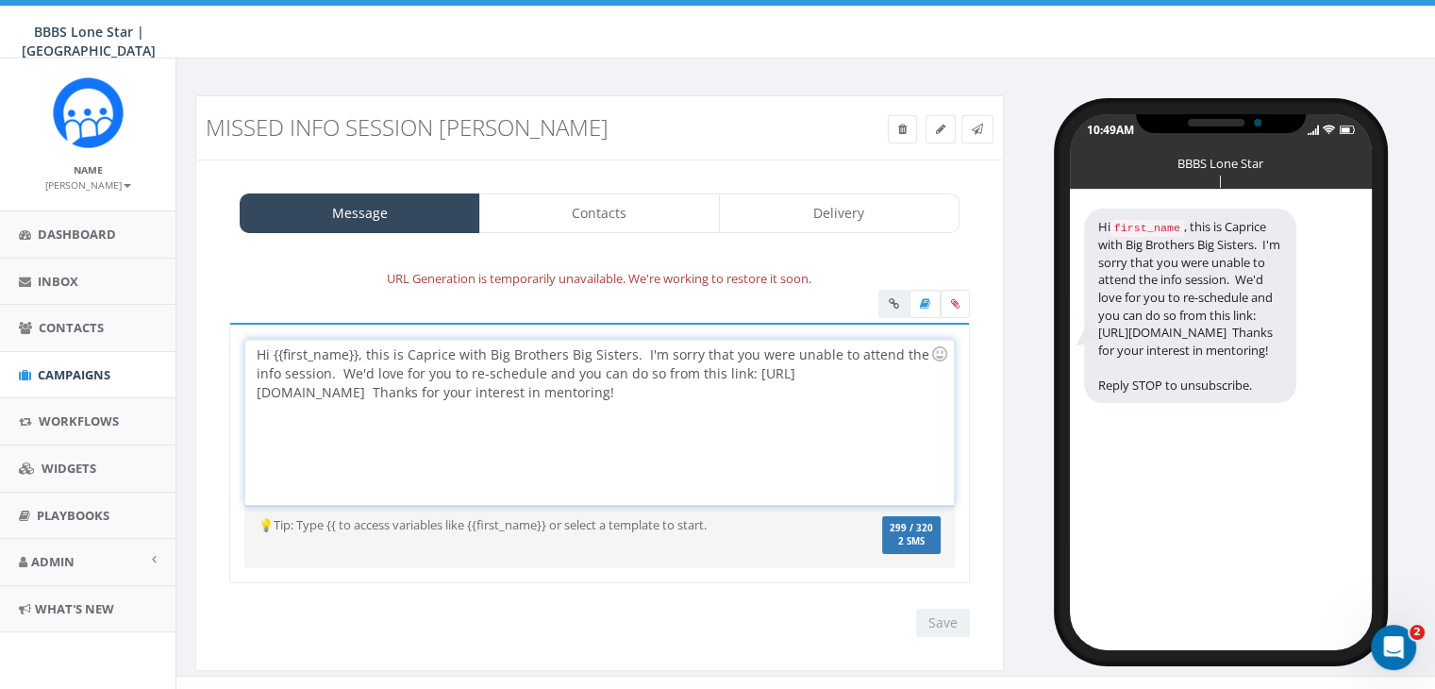
drag, startPoint x: 356, startPoint y: 353, endPoint x: 399, endPoint y: 396, distance: 61.4
click at [360, 356] on div "Hi {{first_name}}, this is Caprice with Big Brothers Big Sisters. I'm sorry tha…" at bounding box center [598, 422] width 707 height 165
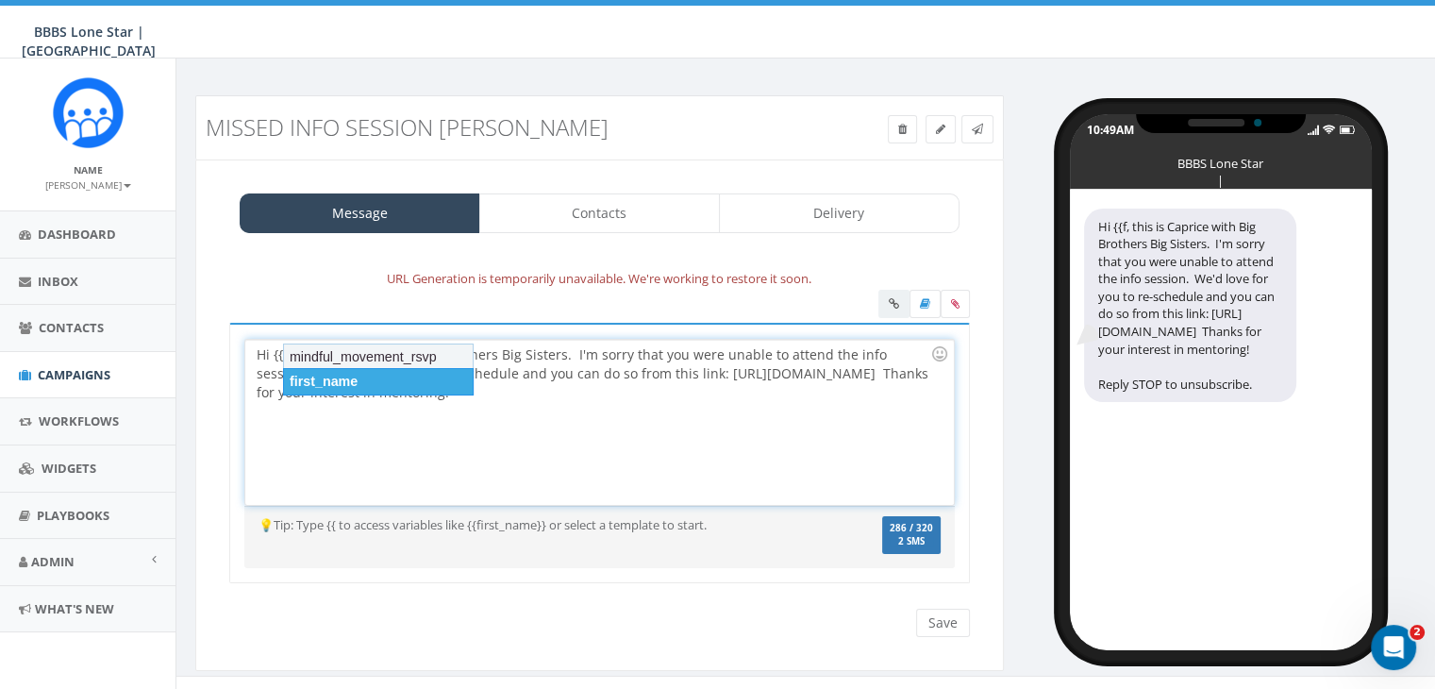
click at [374, 382] on div "first_name" at bounding box center [378, 381] width 191 height 26
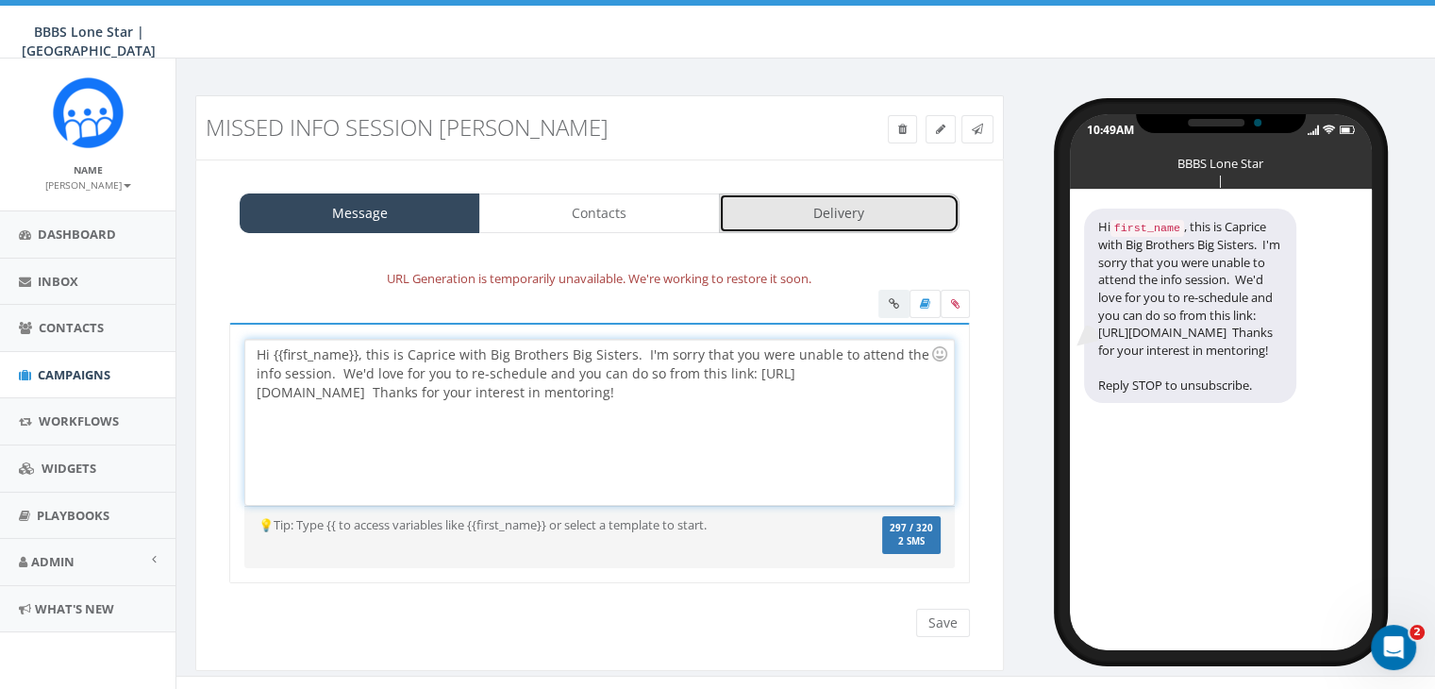
click at [850, 202] on link "Delivery" at bounding box center [839, 213] width 241 height 40
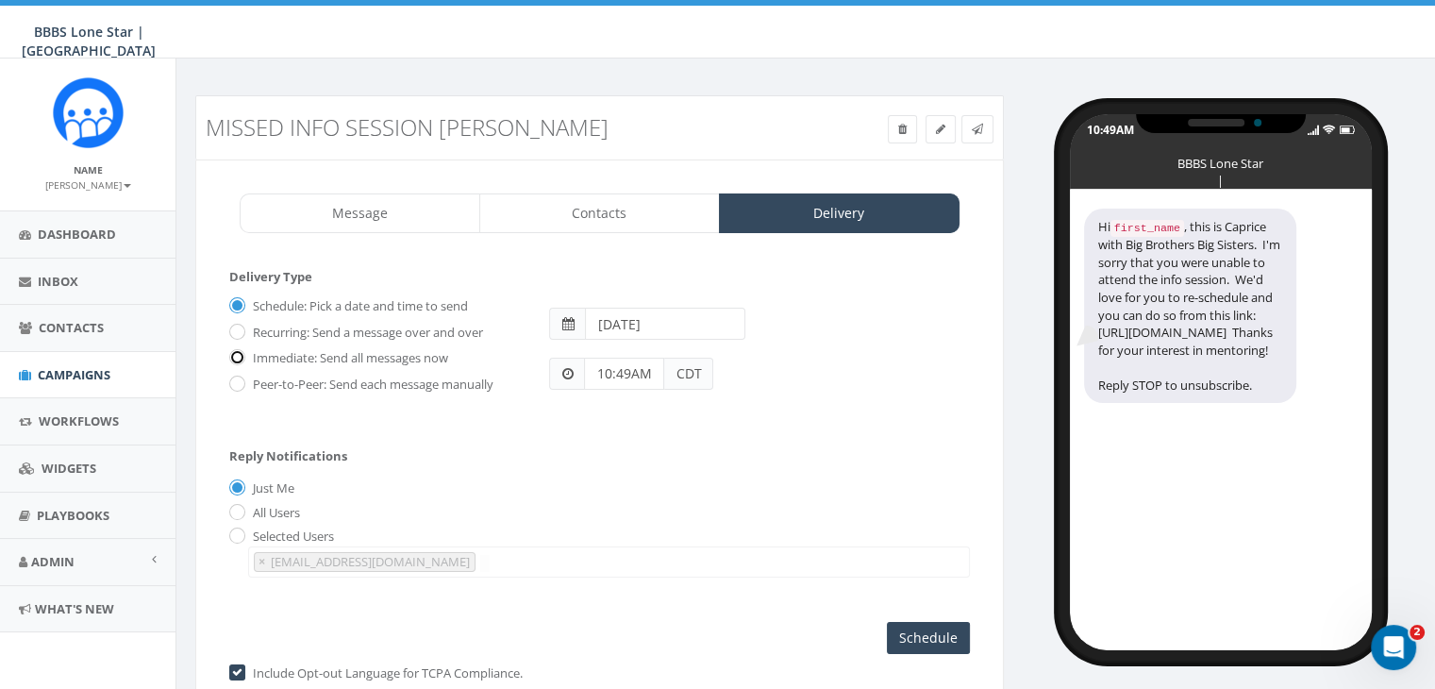
click at [235, 353] on input "Immediate: Send all messages now" at bounding box center [235, 359] width 12 height 12
radio input "true"
click at [940, 627] on input "Send Now" at bounding box center [925, 638] width 89 height 32
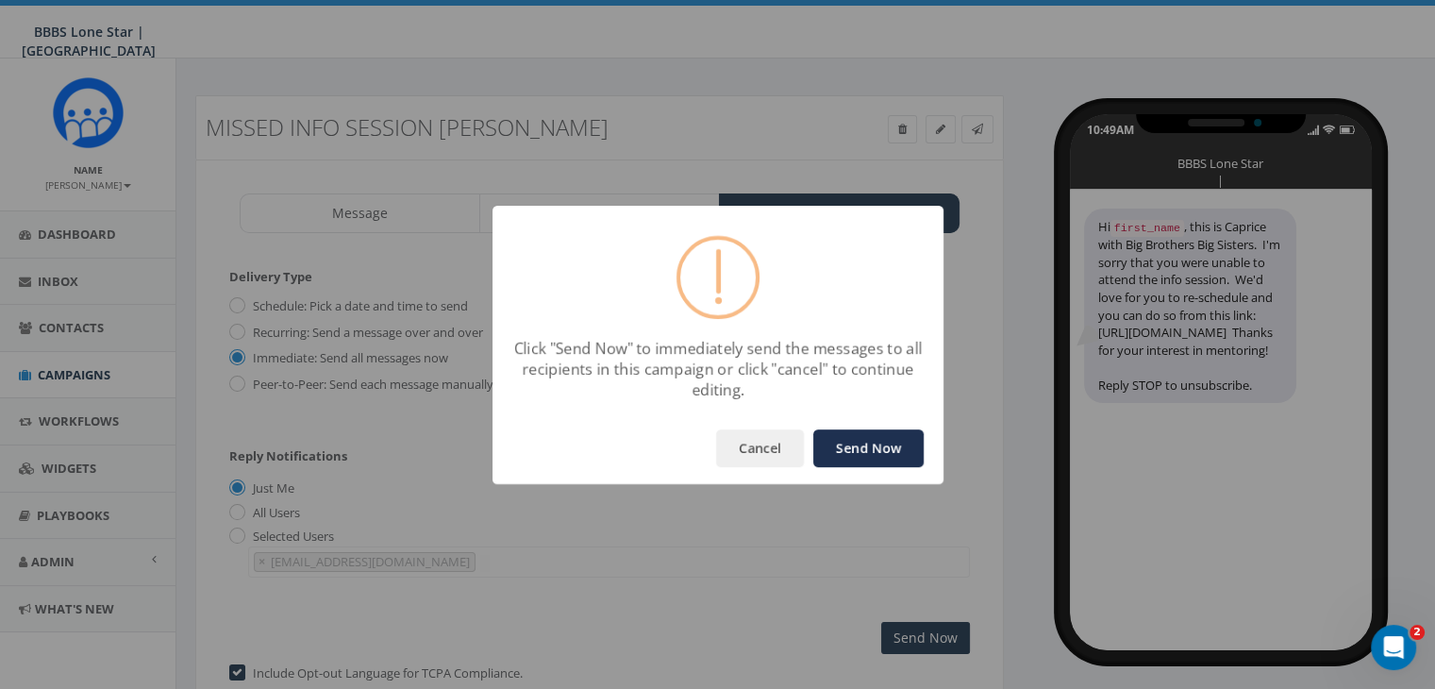
click at [902, 454] on button "Send Now" at bounding box center [868, 448] width 110 height 38
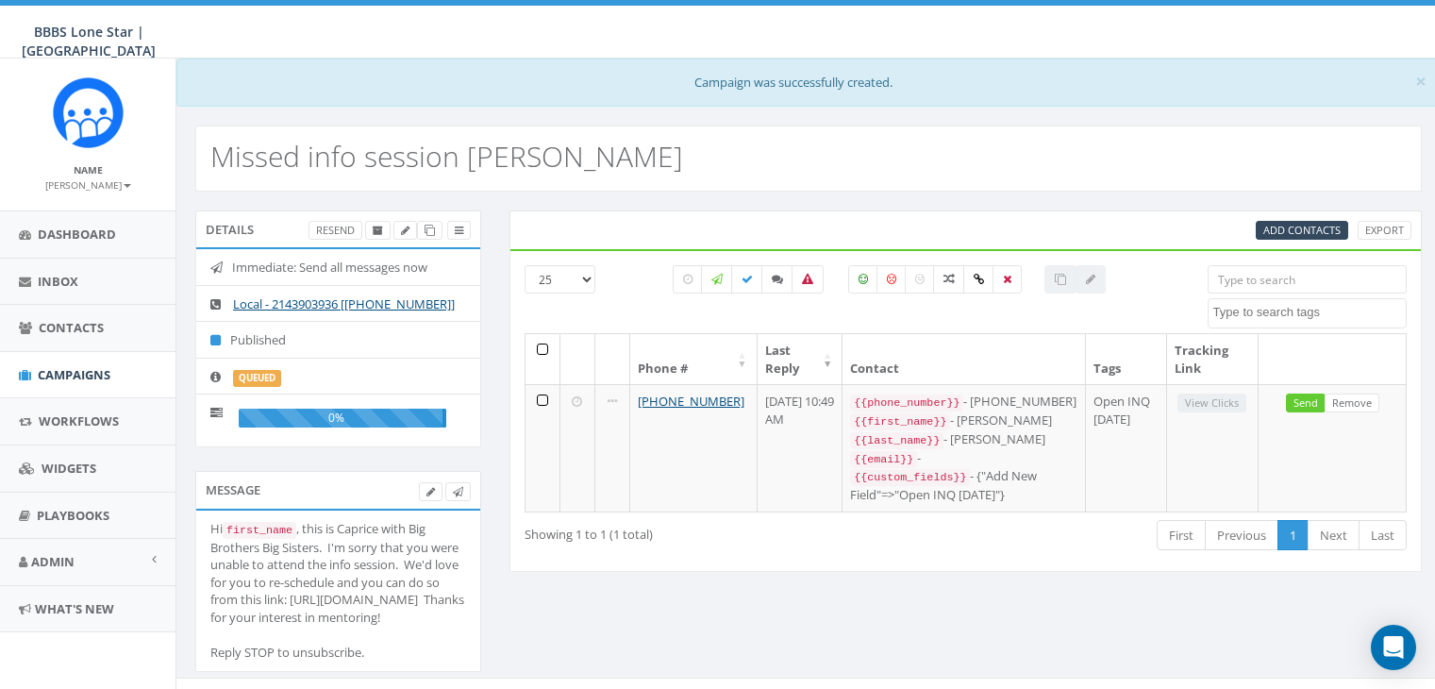
select select
click at [59, 371] on span "Campaigns" at bounding box center [74, 374] width 73 height 17
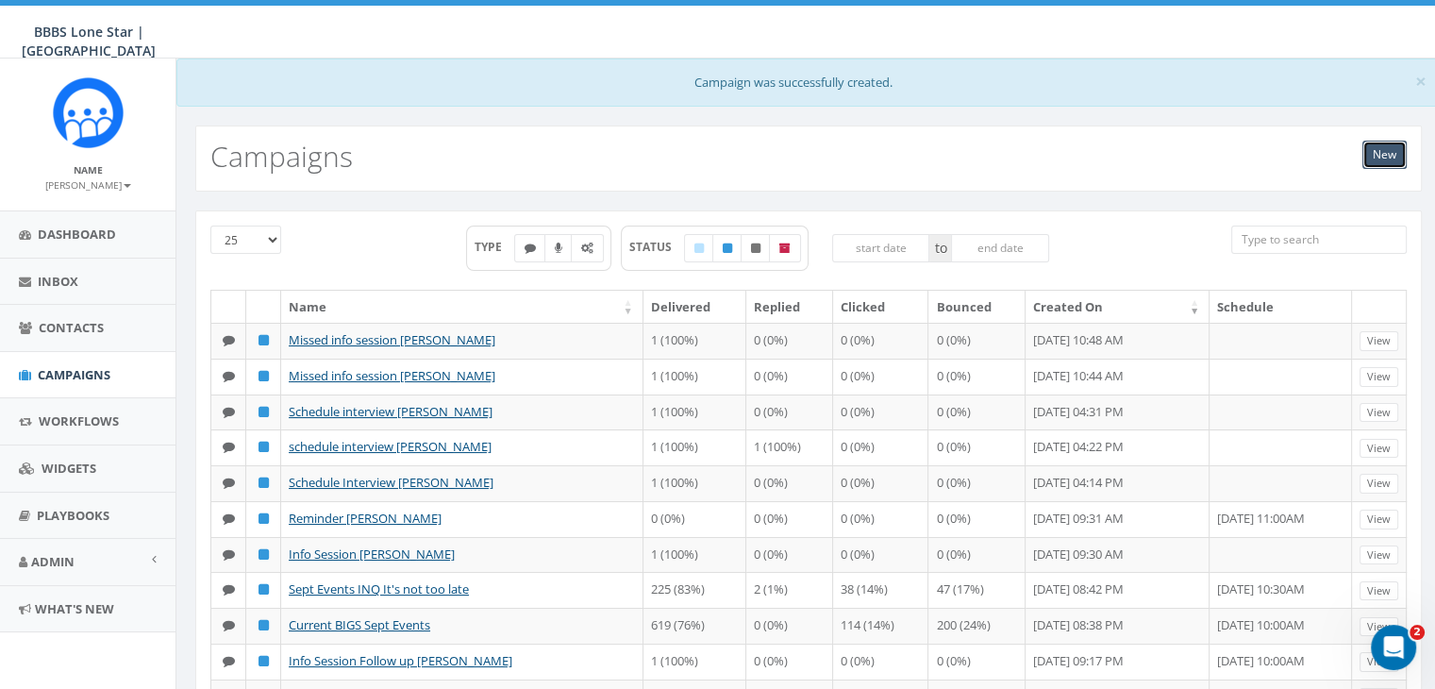
click at [1378, 150] on link "New" at bounding box center [1384, 155] width 44 height 28
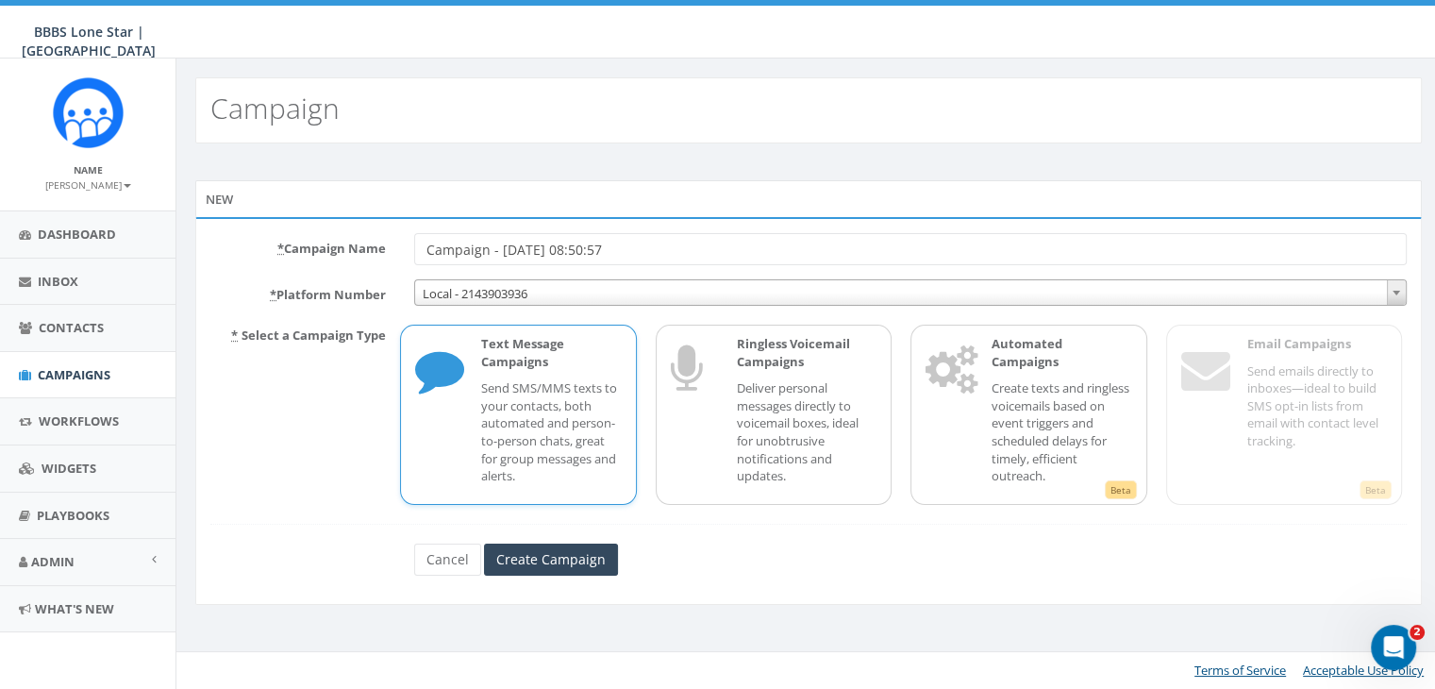
click at [688, 244] on input "Campaign - [DATE] 08:50:57" at bounding box center [910, 249] width 992 height 32
type input "C"
type input "Missed [PERSON_NAME]"
click at [543, 374] on div "Text Message Campaigns Send SMS/MMS texts to your contacts, both automated and …" at bounding box center [541, 414] width 158 height 159
click at [555, 556] on input "Create Campaign" at bounding box center [551, 559] width 134 height 32
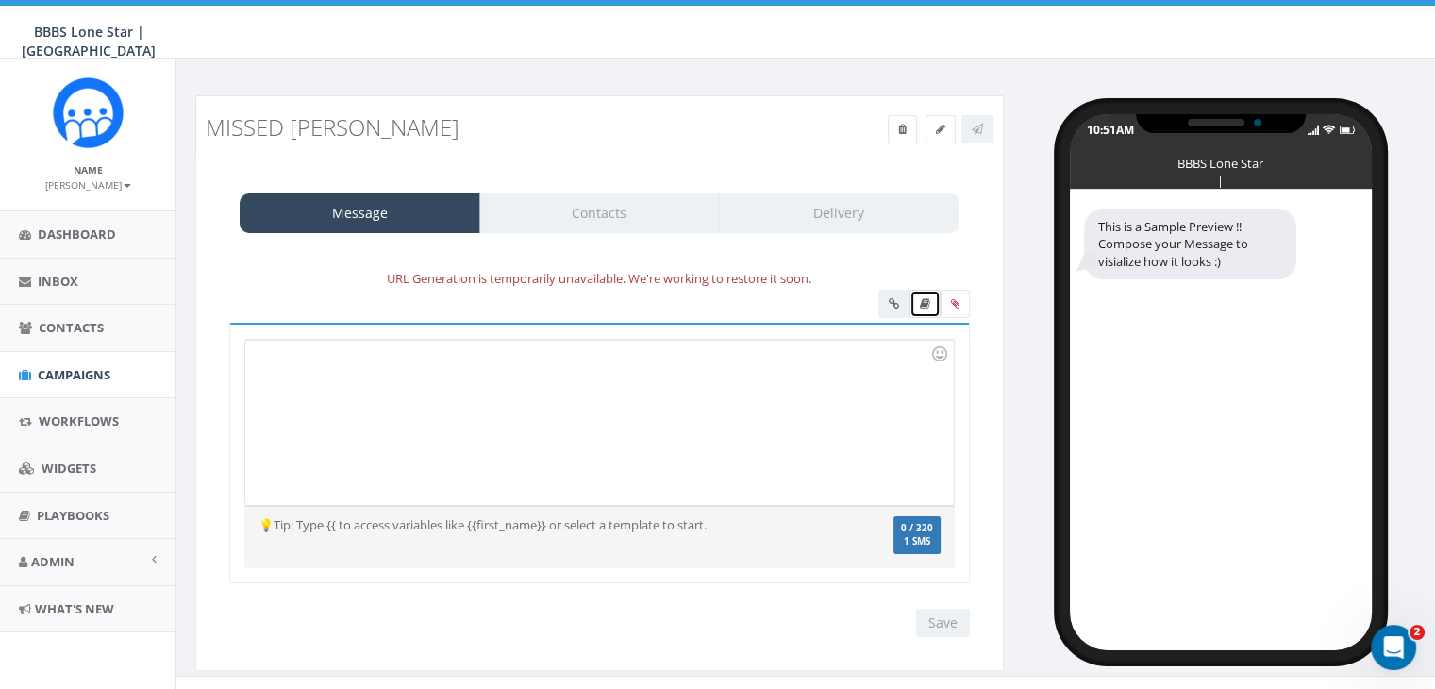
click at [929, 293] on link at bounding box center [924, 304] width 31 height 28
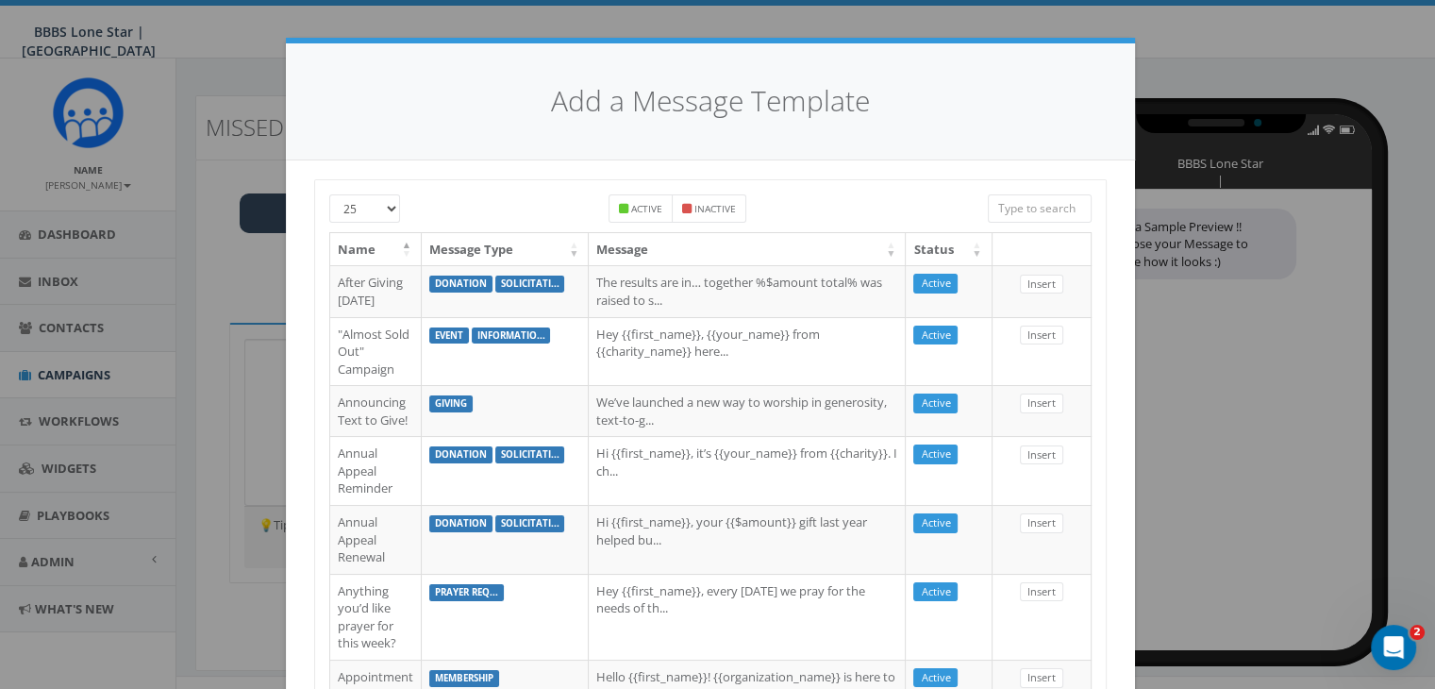
click at [1041, 206] on input "search" at bounding box center [1040, 208] width 104 height 28
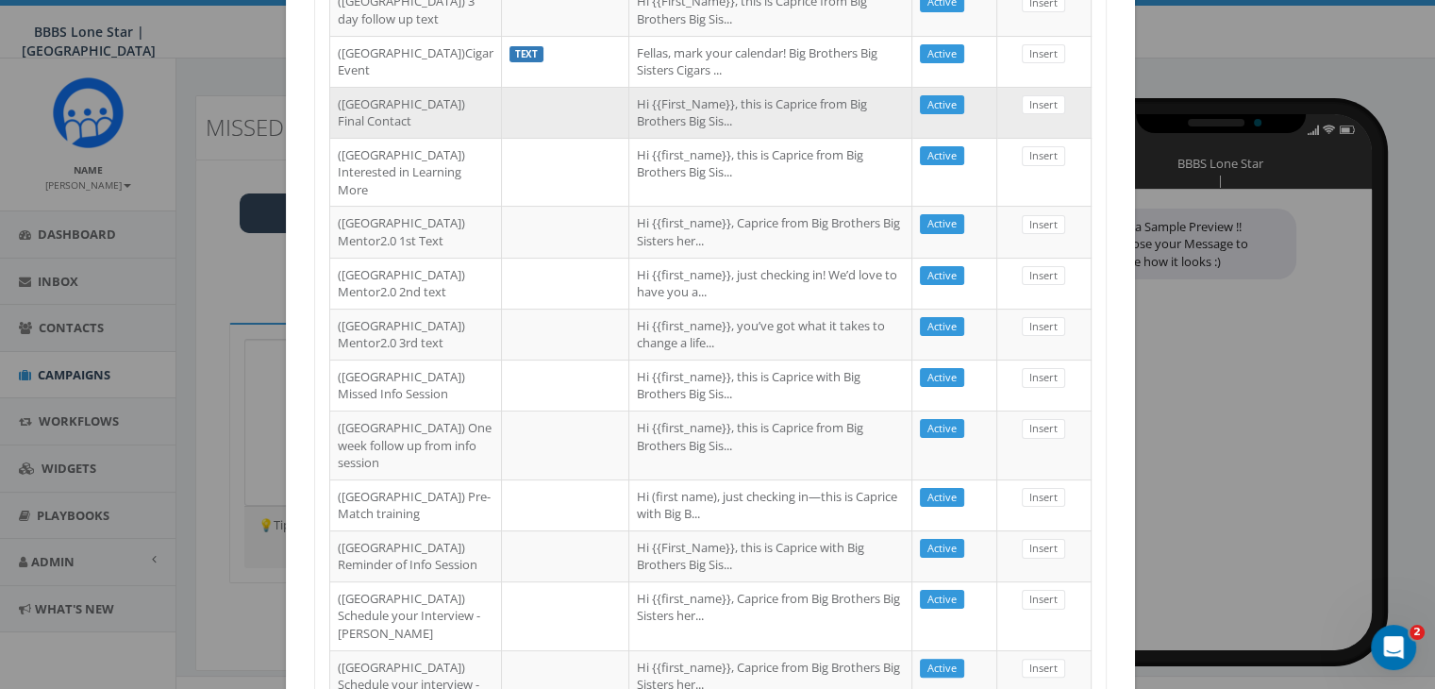
scroll to position [283, 0]
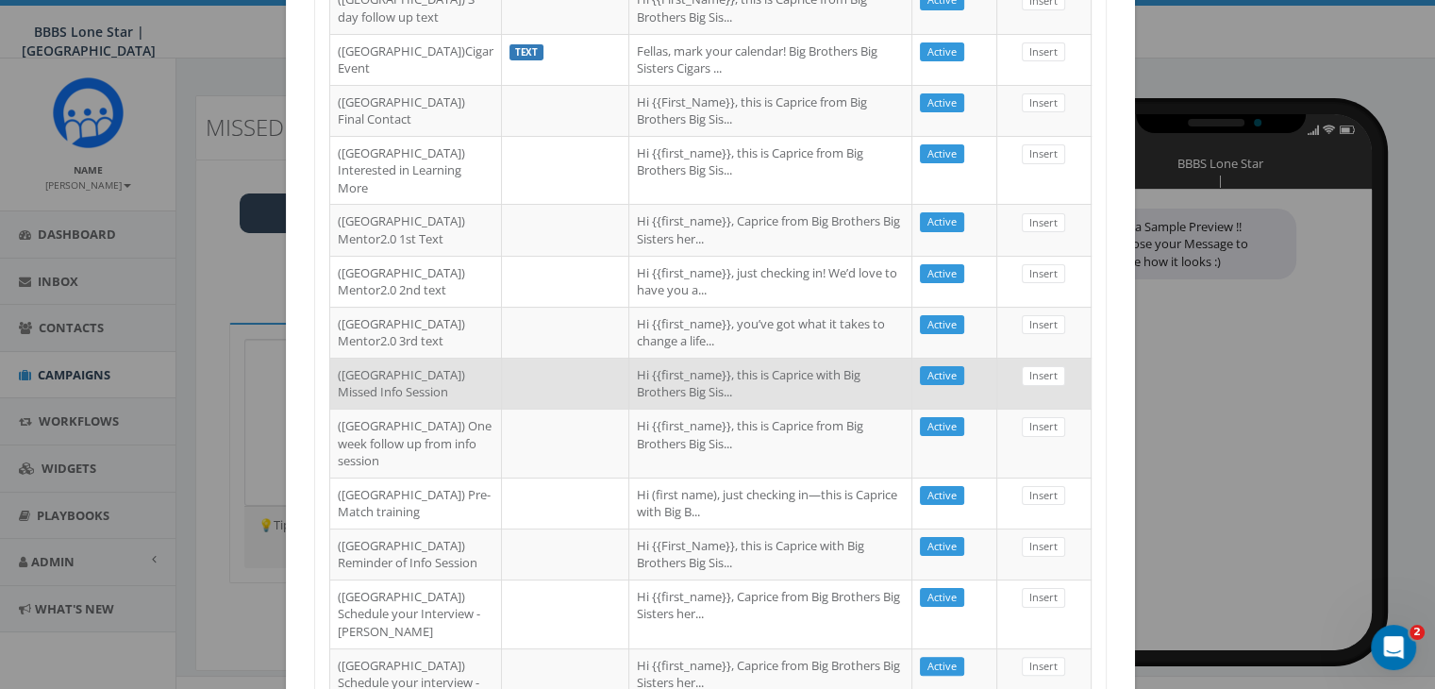
type input "dallas"
click at [629, 408] on td "Hi {{first_name}}, this is Caprice with Big Brothers Big Sis..." at bounding box center [770, 382] width 283 height 51
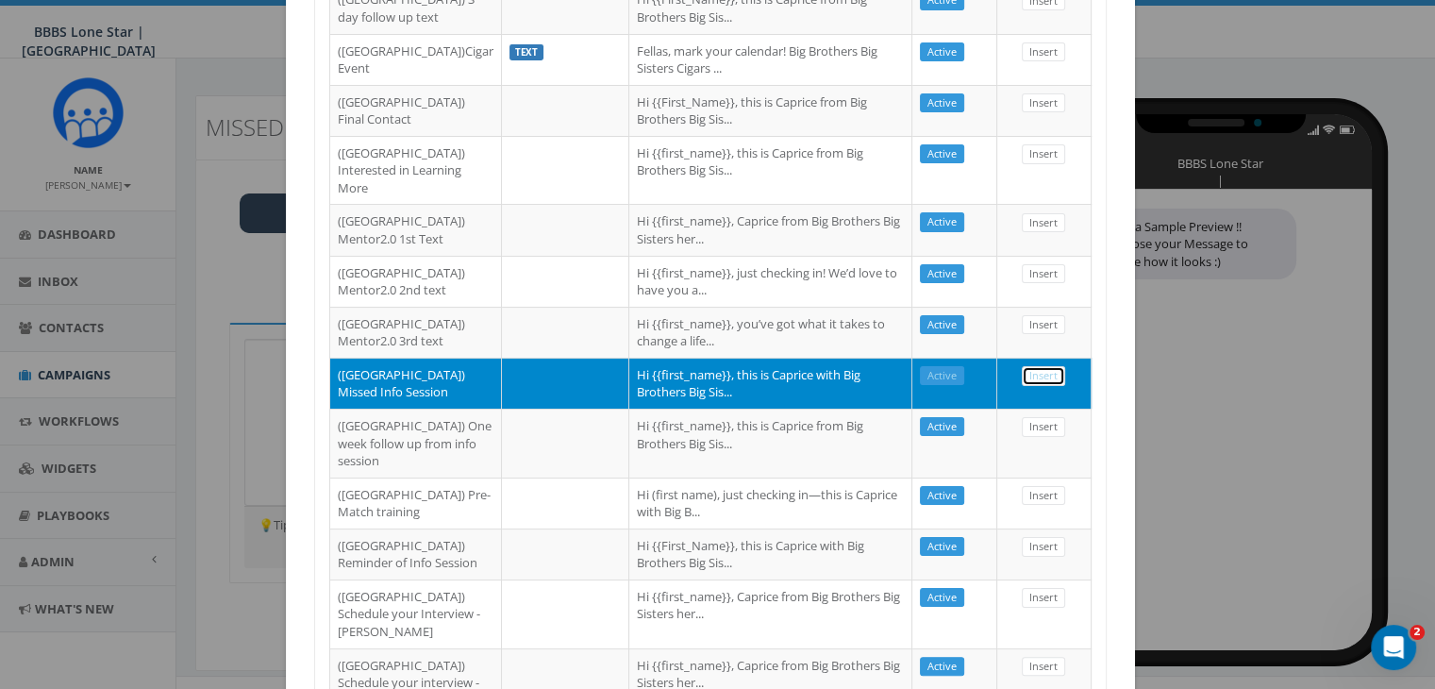
click at [1026, 386] on link "Insert" at bounding box center [1043, 376] width 43 height 20
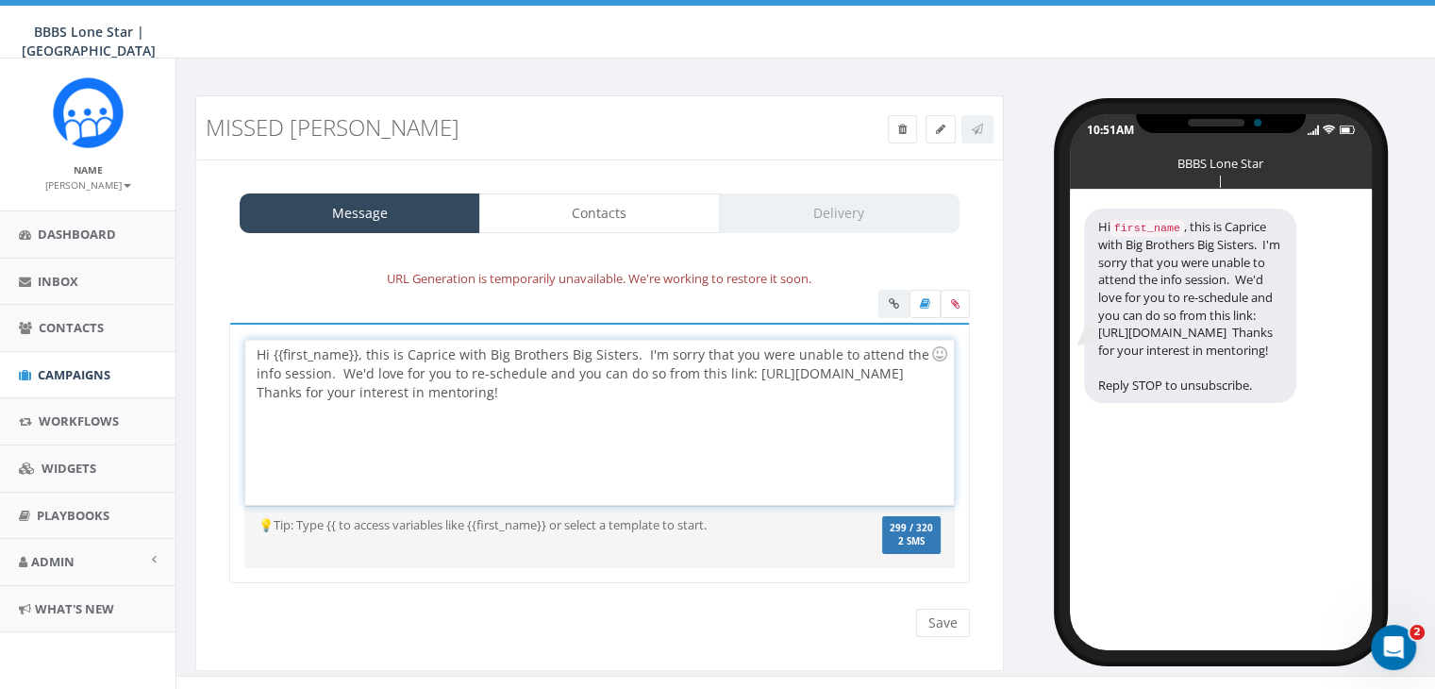
click at [355, 351] on div "Hi {{first_name}}, this is Caprice with Big Brothers Big Sisters. I'm sorry tha…" at bounding box center [598, 422] width 707 height 165
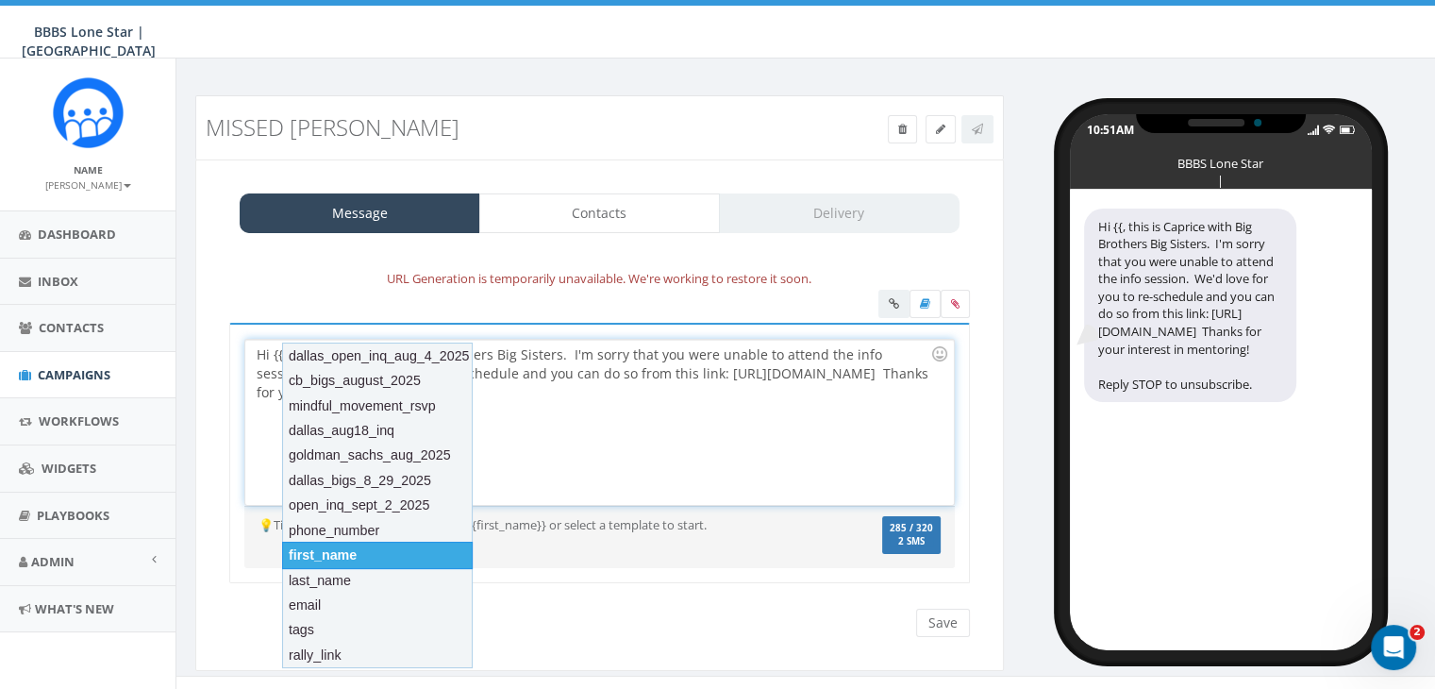
click at [376, 560] on div "first_name" at bounding box center [377, 554] width 191 height 26
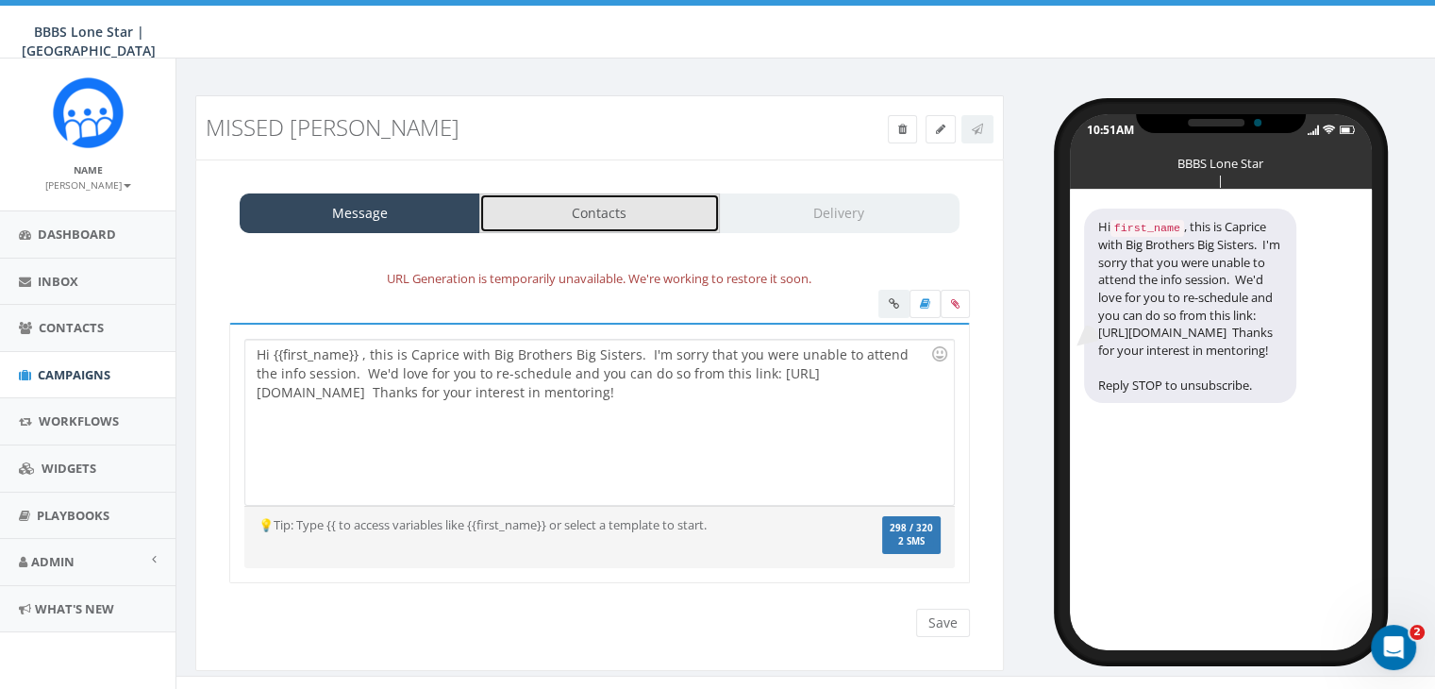
click at [599, 202] on link "Contacts" at bounding box center [599, 213] width 241 height 40
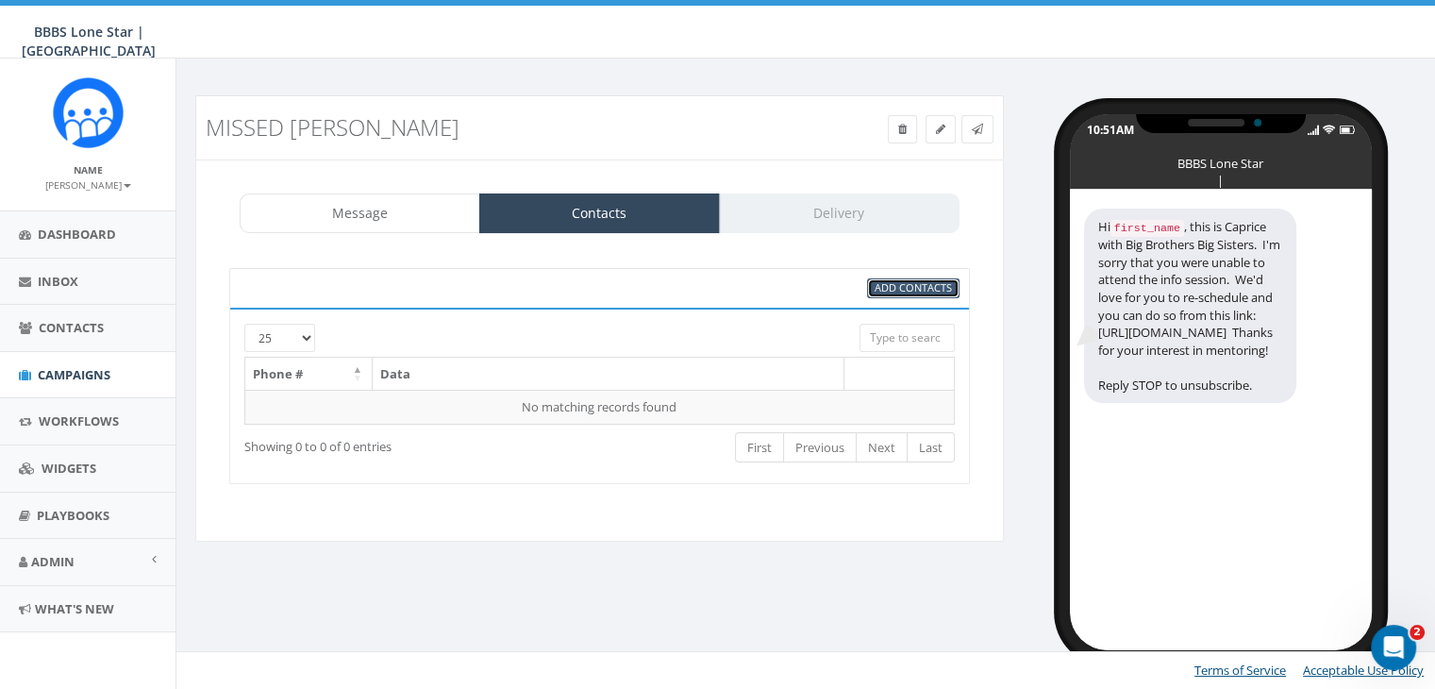
click at [879, 285] on span "Add Contacts" at bounding box center [912, 287] width 77 height 14
select select
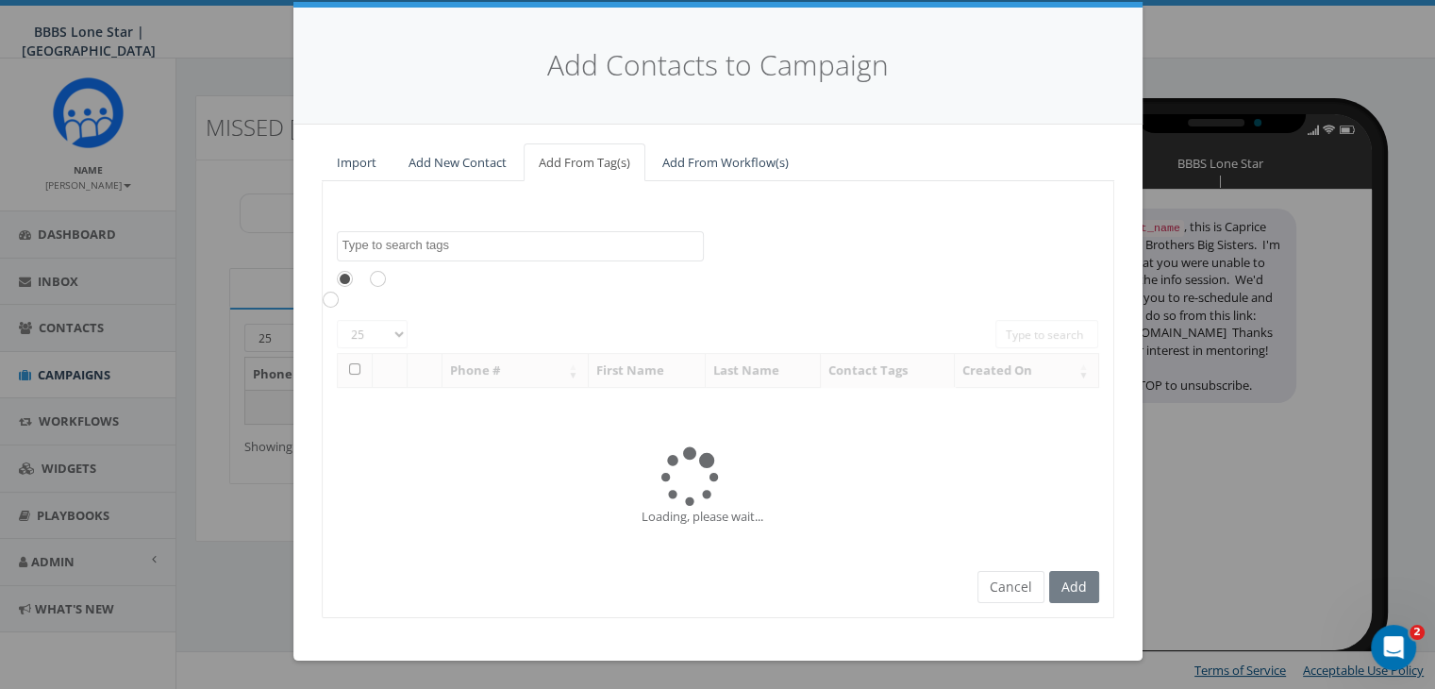
scroll to position [0, 0]
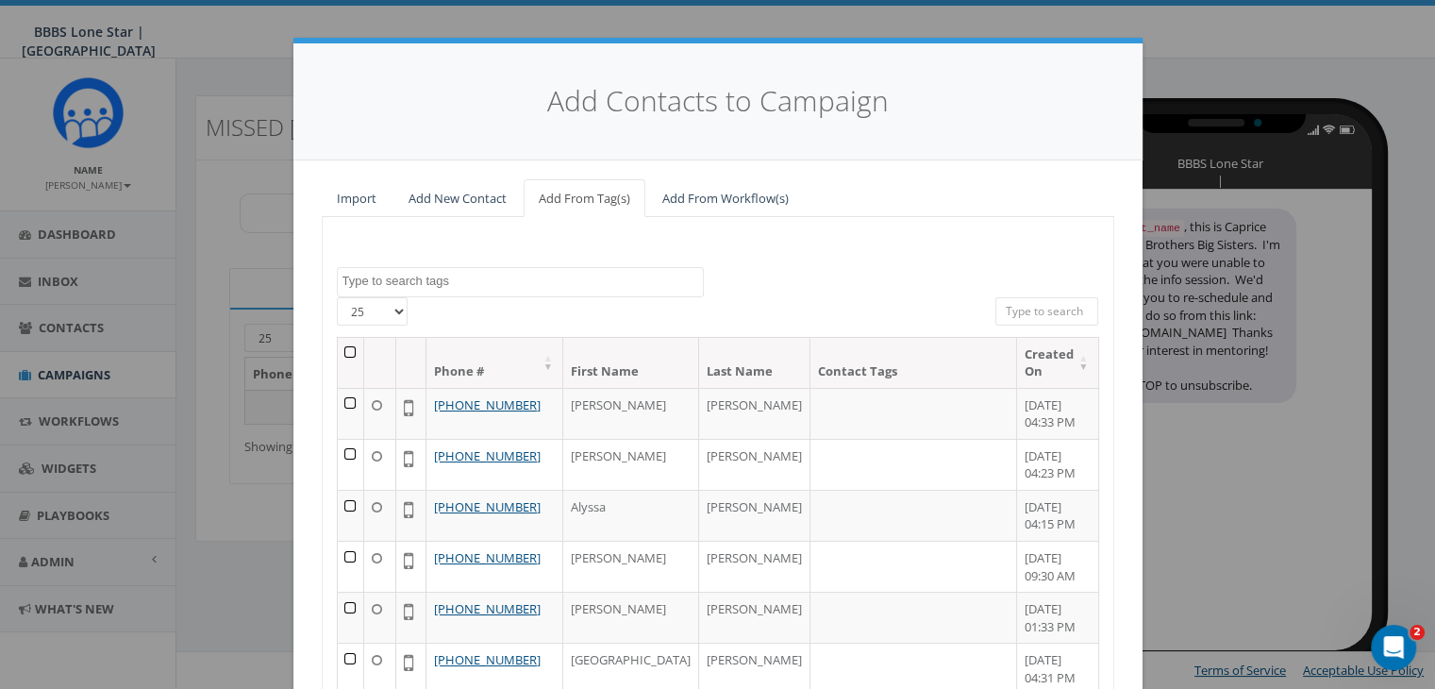
click at [1022, 304] on input "search" at bounding box center [1047, 311] width 104 height 28
paste input "(972) 816-7714"
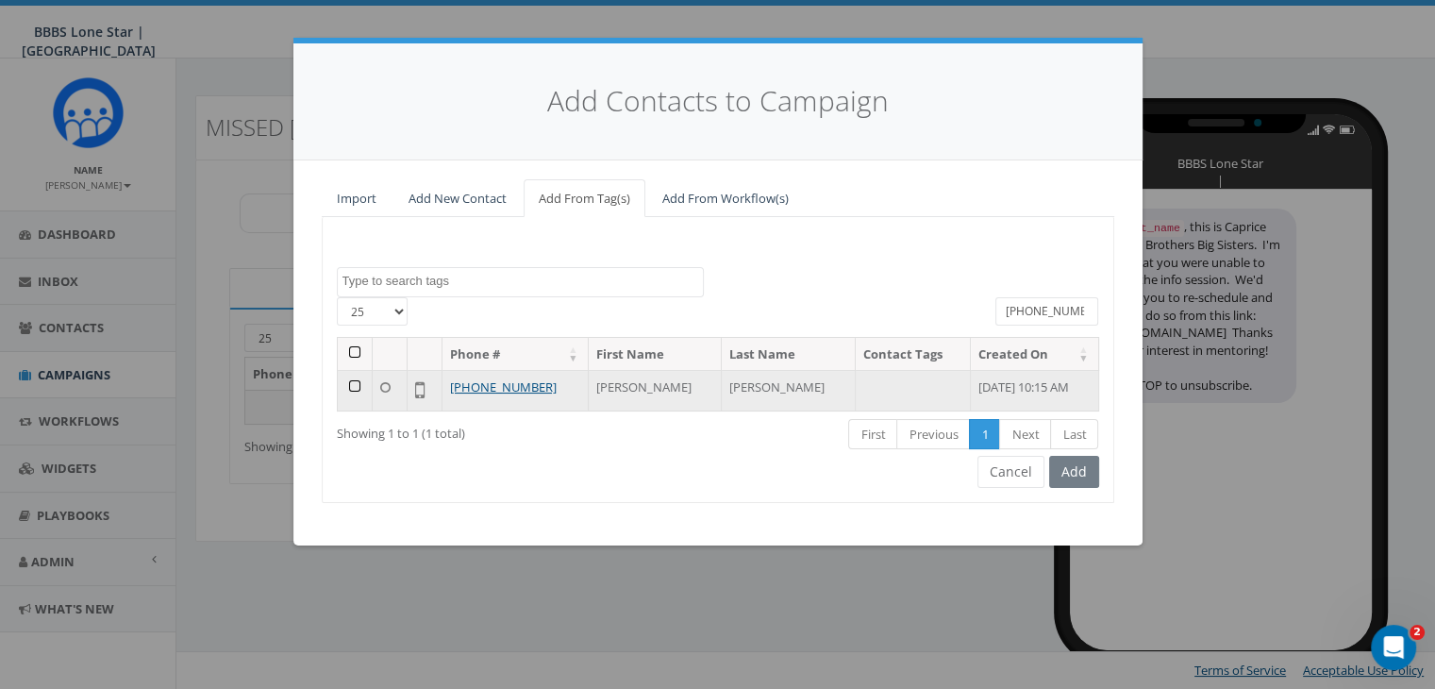
type input "(972) 816-7714"
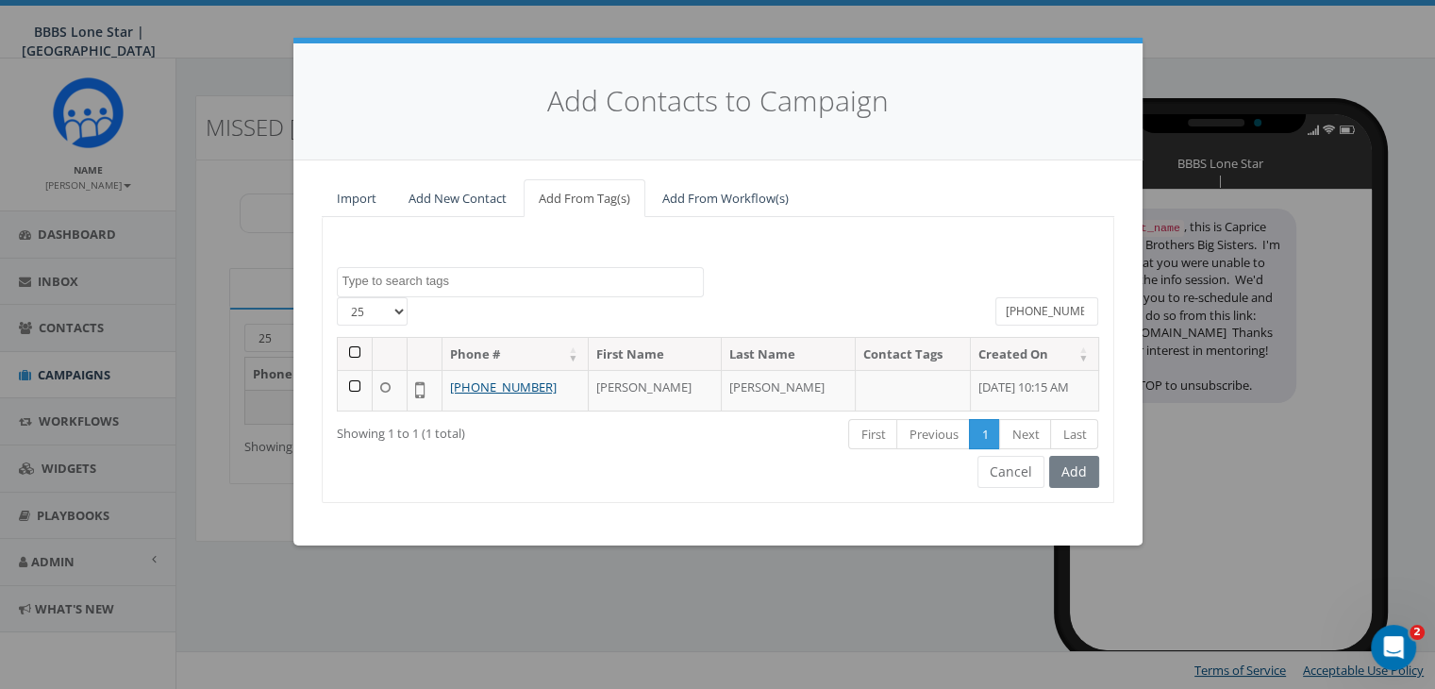
click at [351, 382] on td at bounding box center [355, 390] width 35 height 41
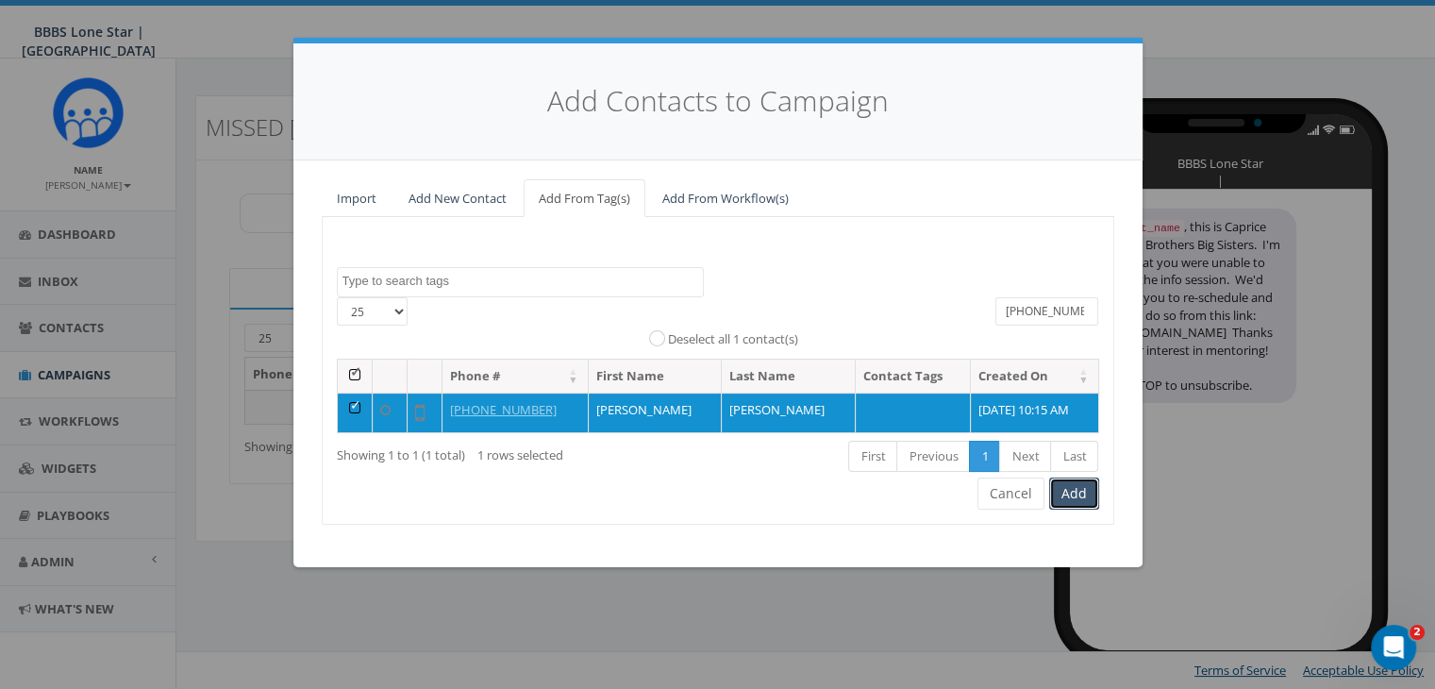
click at [1079, 488] on button "Add" at bounding box center [1074, 493] width 50 height 32
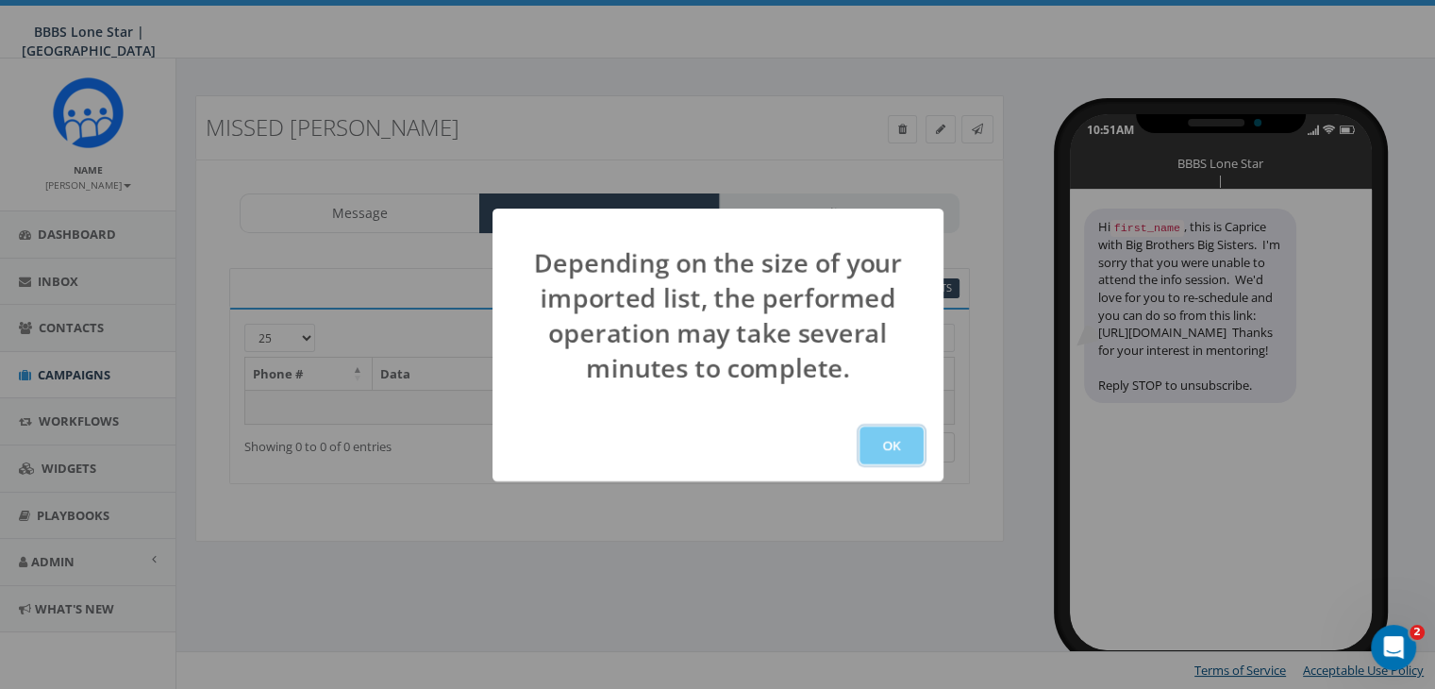
click at [905, 440] on button "OK" at bounding box center [891, 445] width 64 height 38
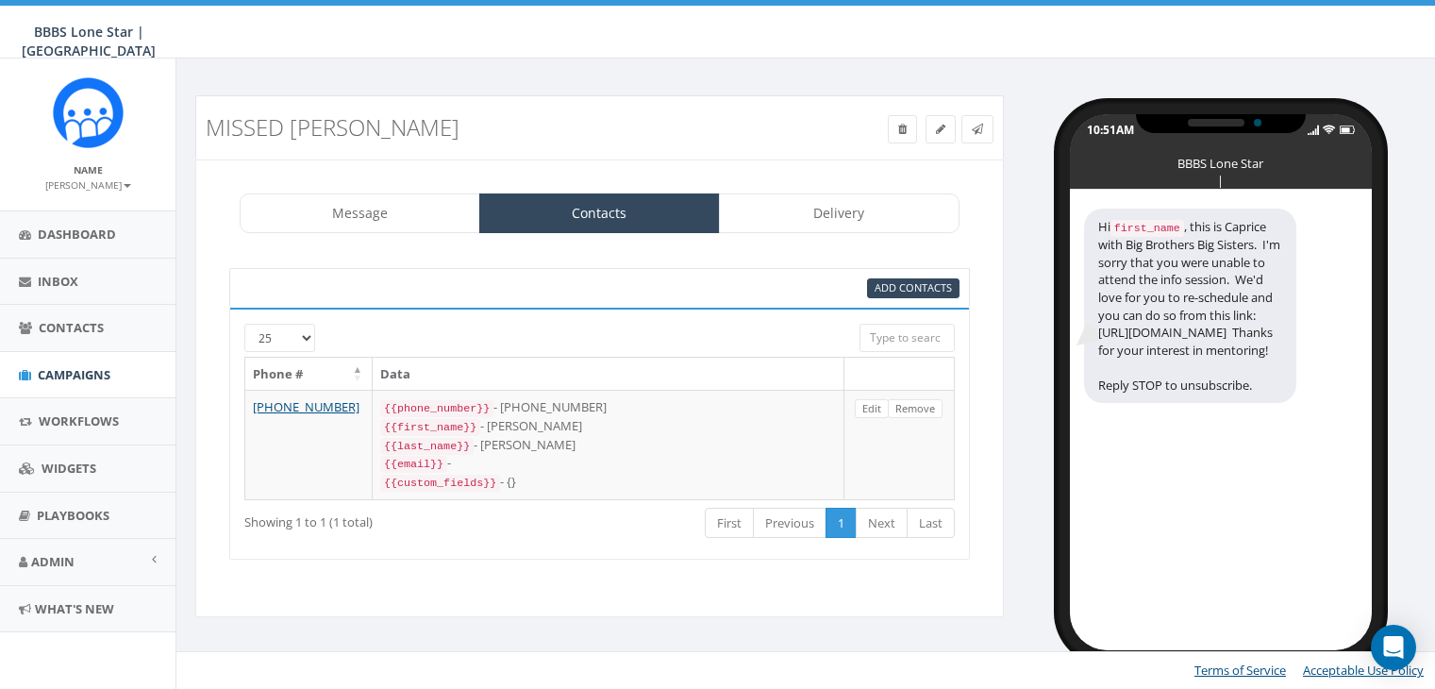
select select "1730"
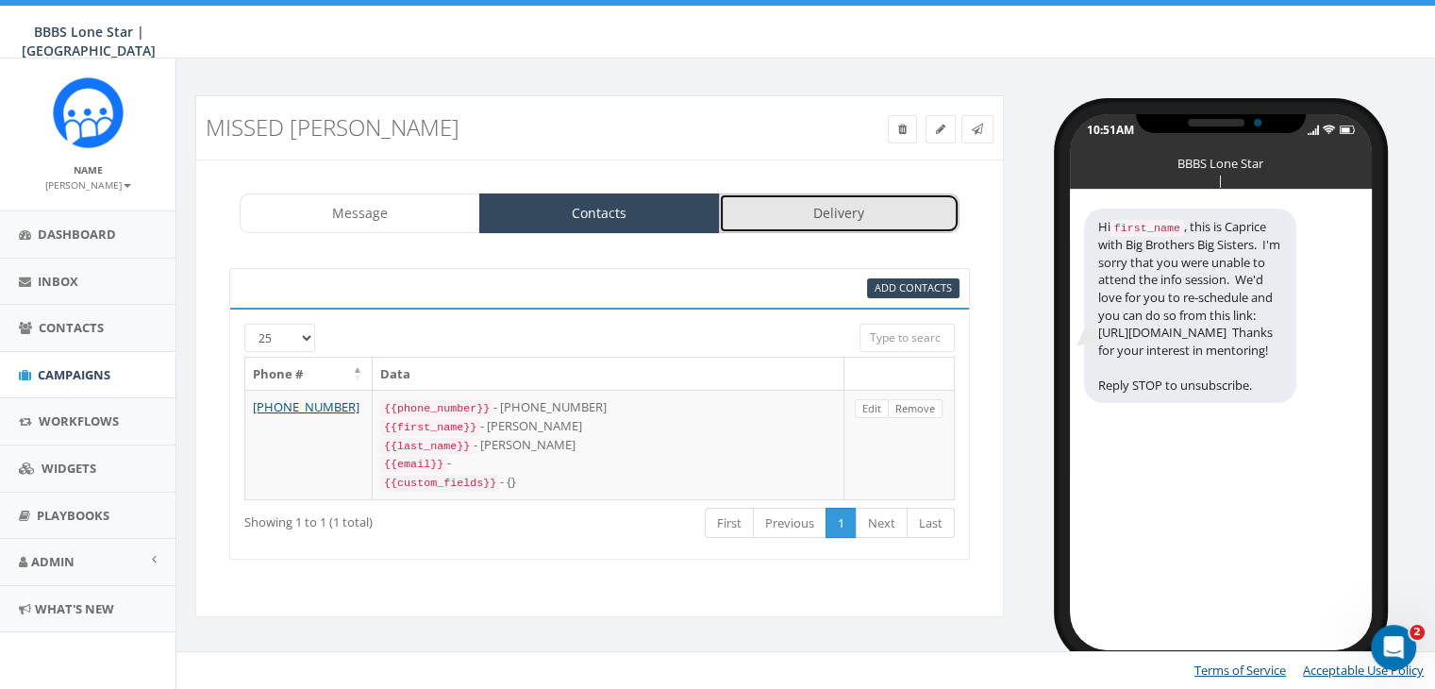
click at [855, 208] on link "Delivery" at bounding box center [839, 213] width 241 height 40
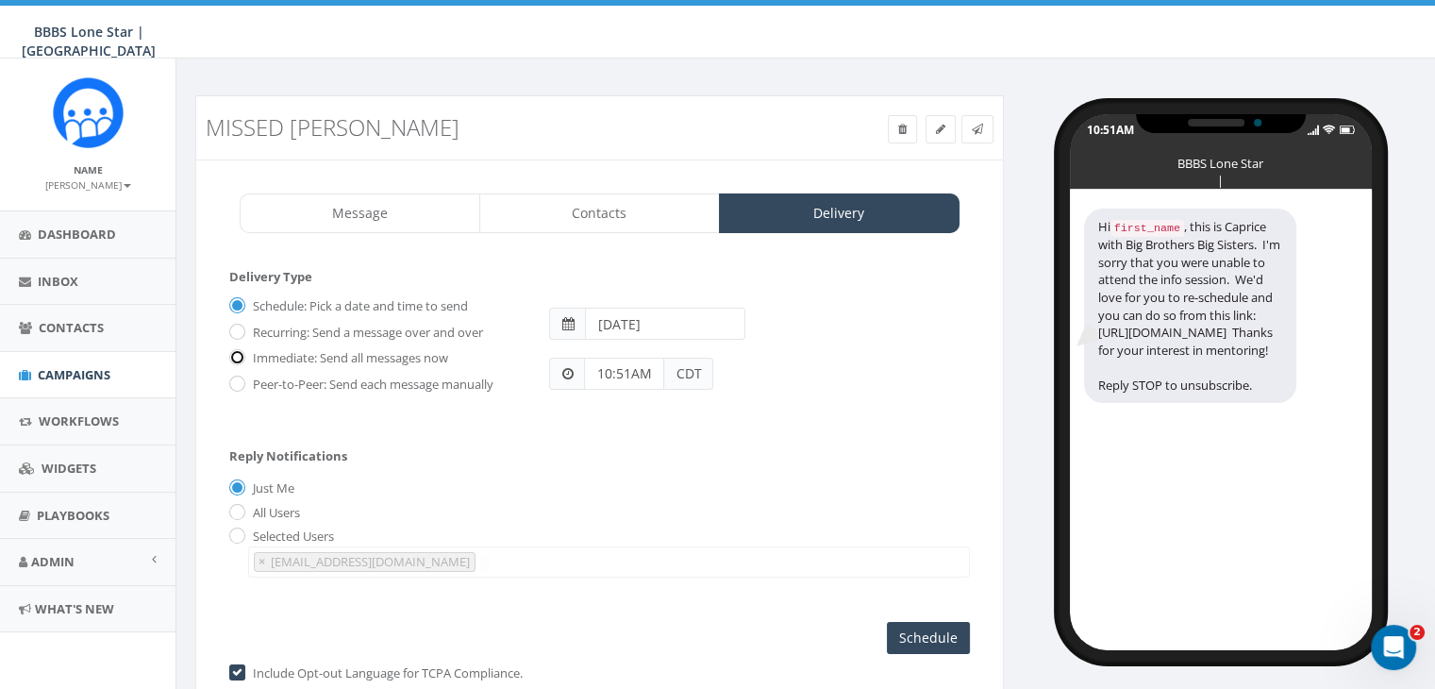
click at [236, 356] on input "Immediate: Send all messages now" at bounding box center [235, 359] width 12 height 12
radio input "true"
click at [892, 628] on input "Send Now" at bounding box center [925, 638] width 89 height 32
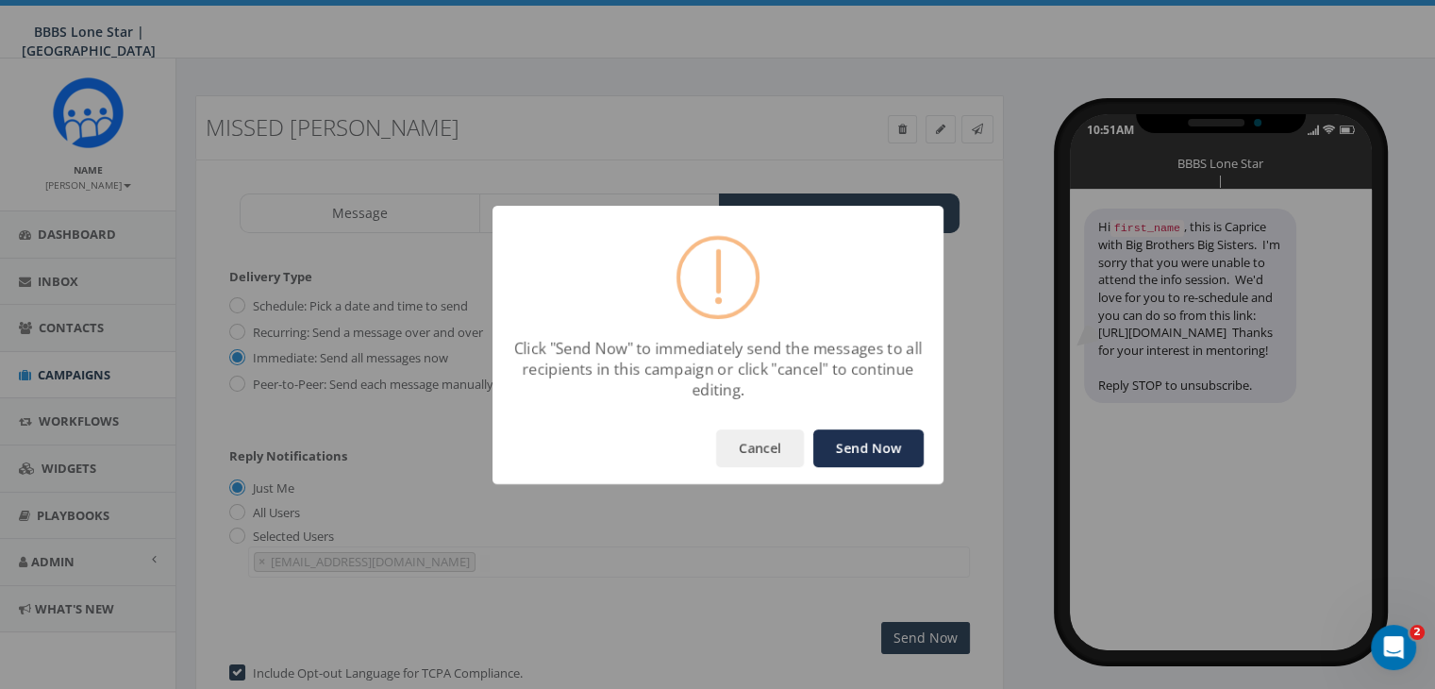
click at [875, 424] on div "Cancel Send Now" at bounding box center [717, 448] width 451 height 72
click at [879, 446] on button "Send Now" at bounding box center [868, 448] width 110 height 38
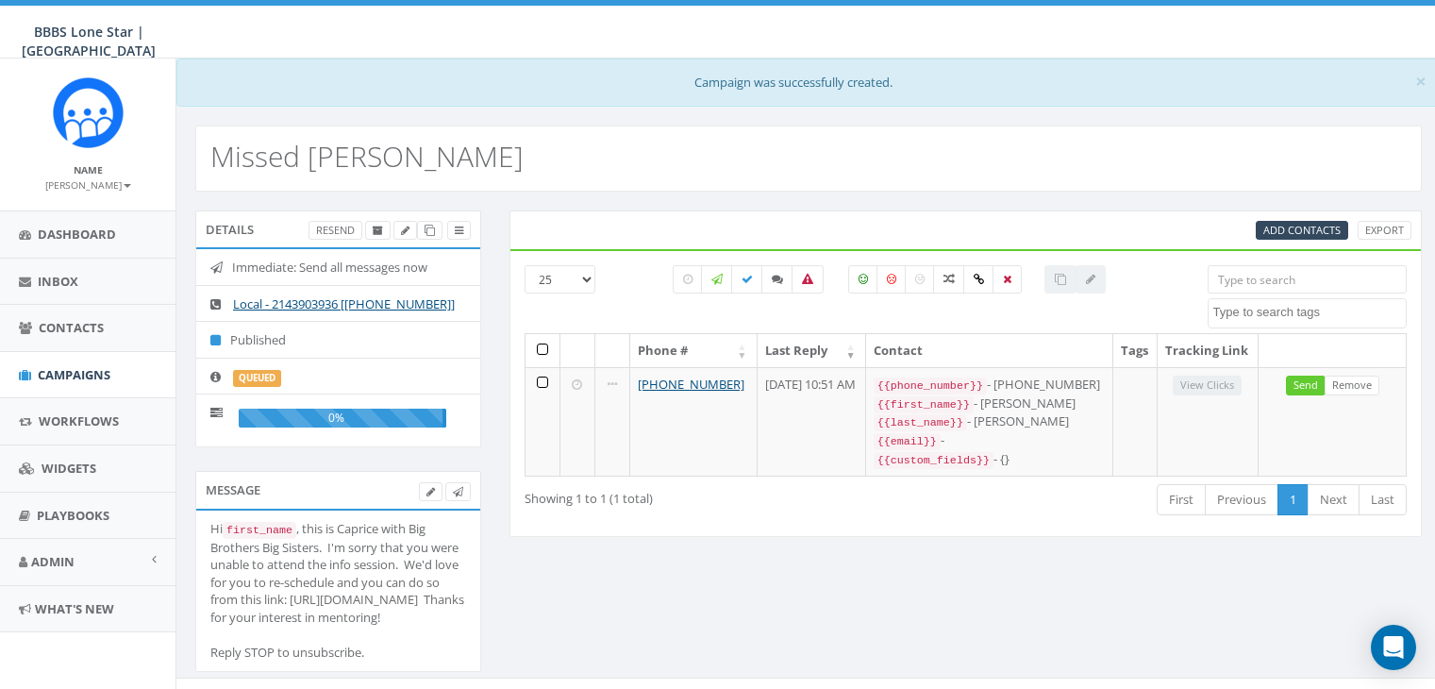
select select
click at [87, 367] on span "Campaigns" at bounding box center [74, 374] width 73 height 17
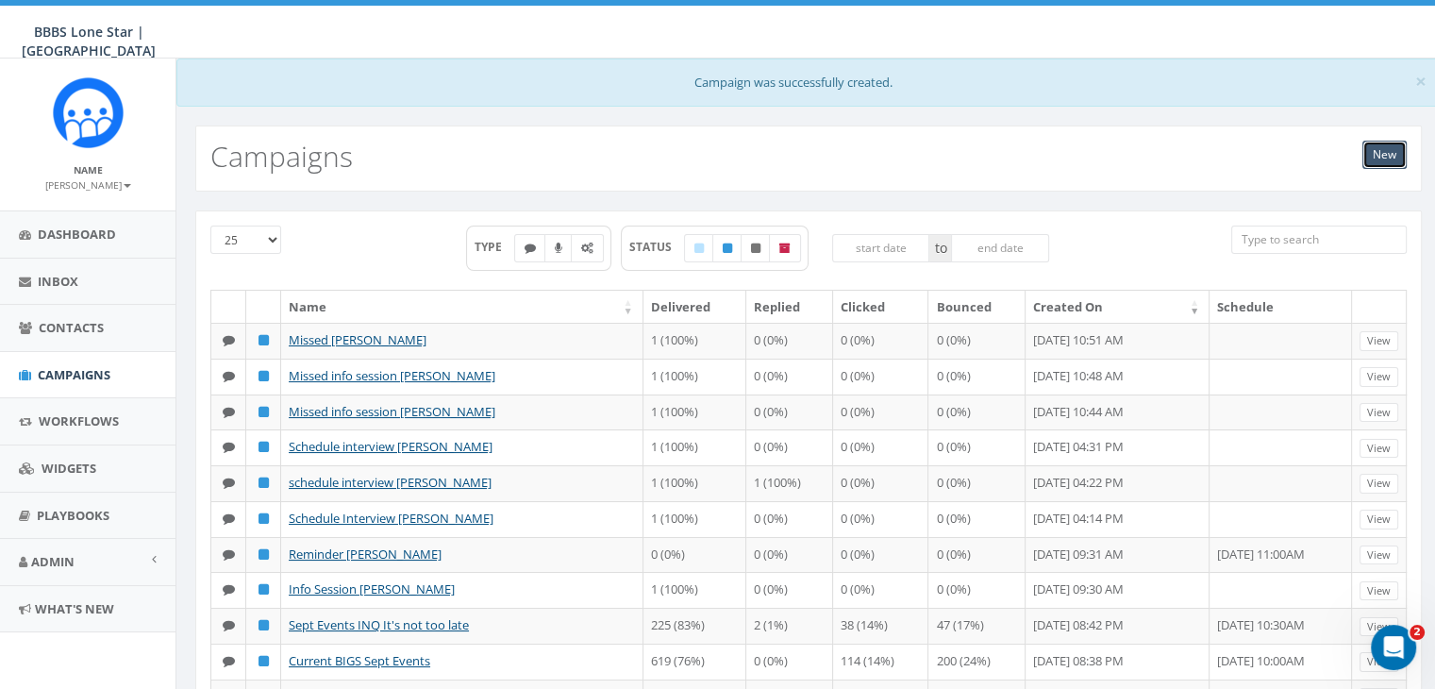
click at [1366, 148] on link "New" at bounding box center [1384, 155] width 44 height 28
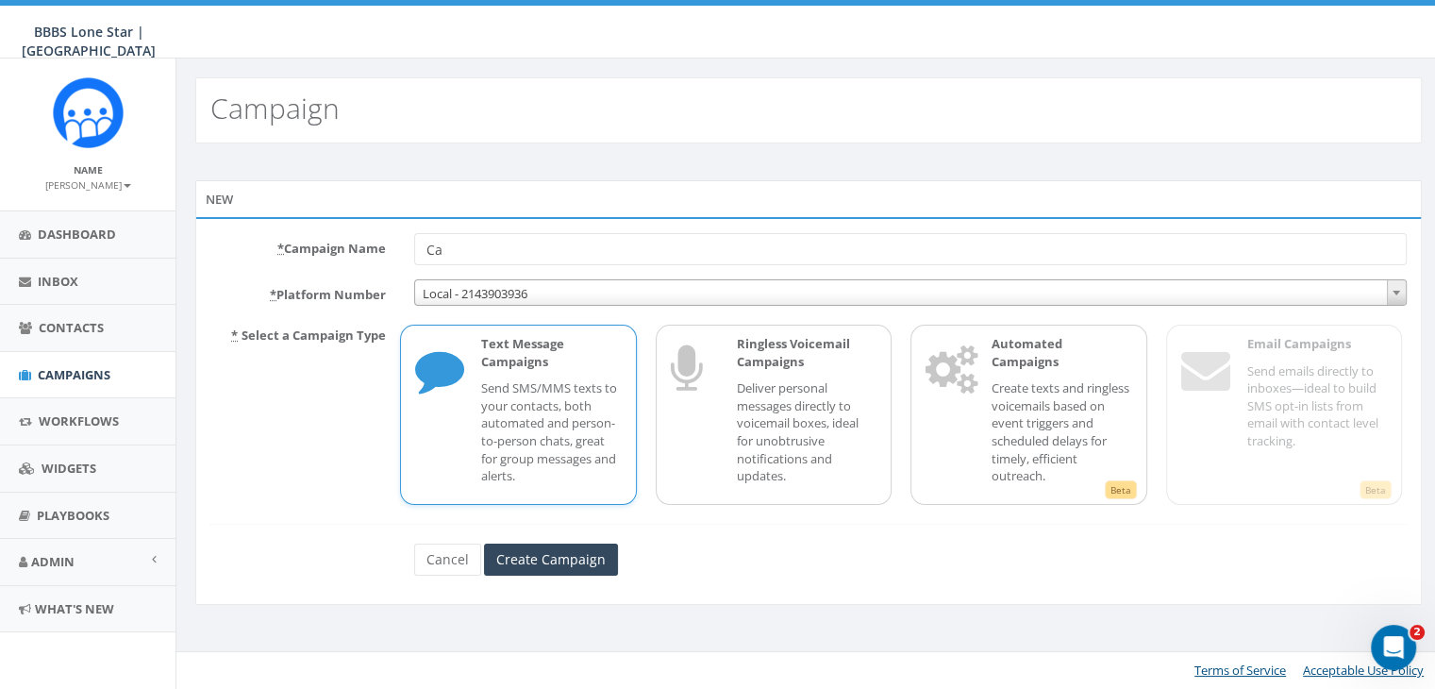
type input "C"
type input "Missed info [PERSON_NAME]"
click at [544, 556] on input "Create Campaign" at bounding box center [551, 559] width 134 height 32
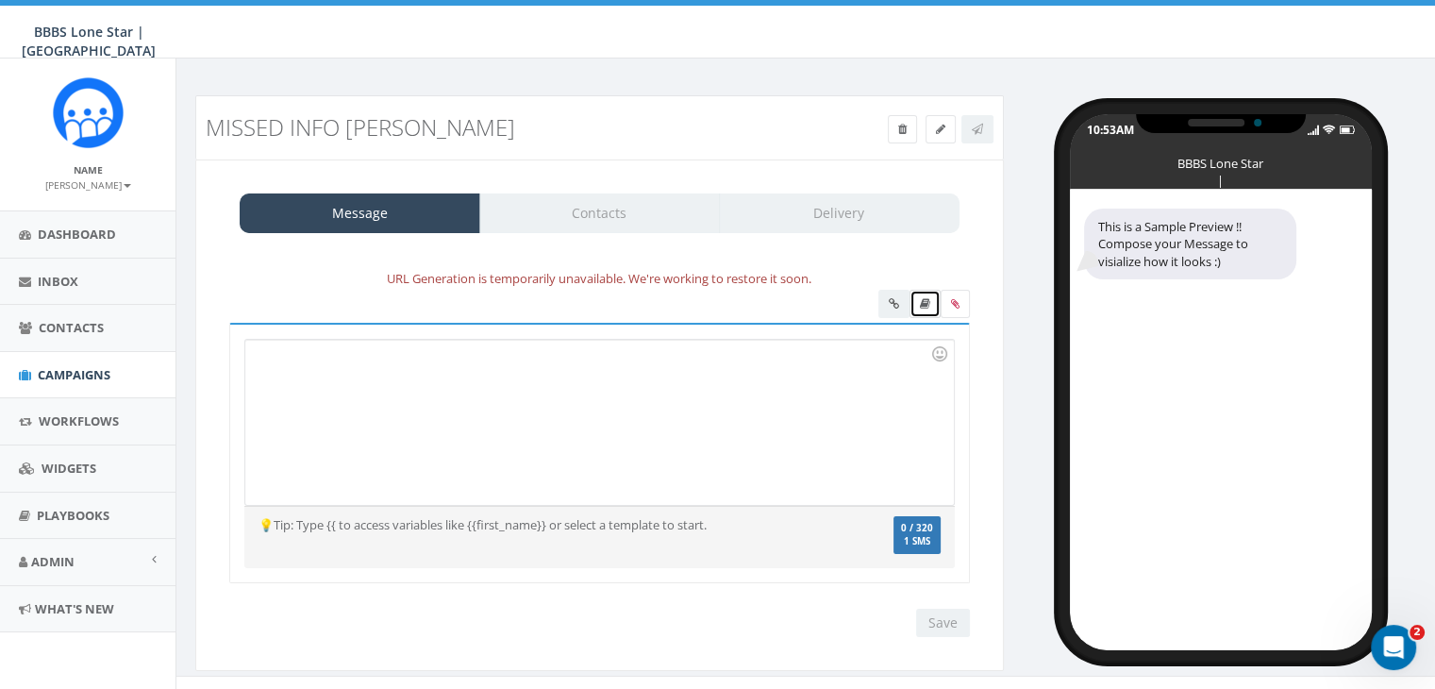
click at [924, 303] on icon at bounding box center [925, 303] width 10 height 11
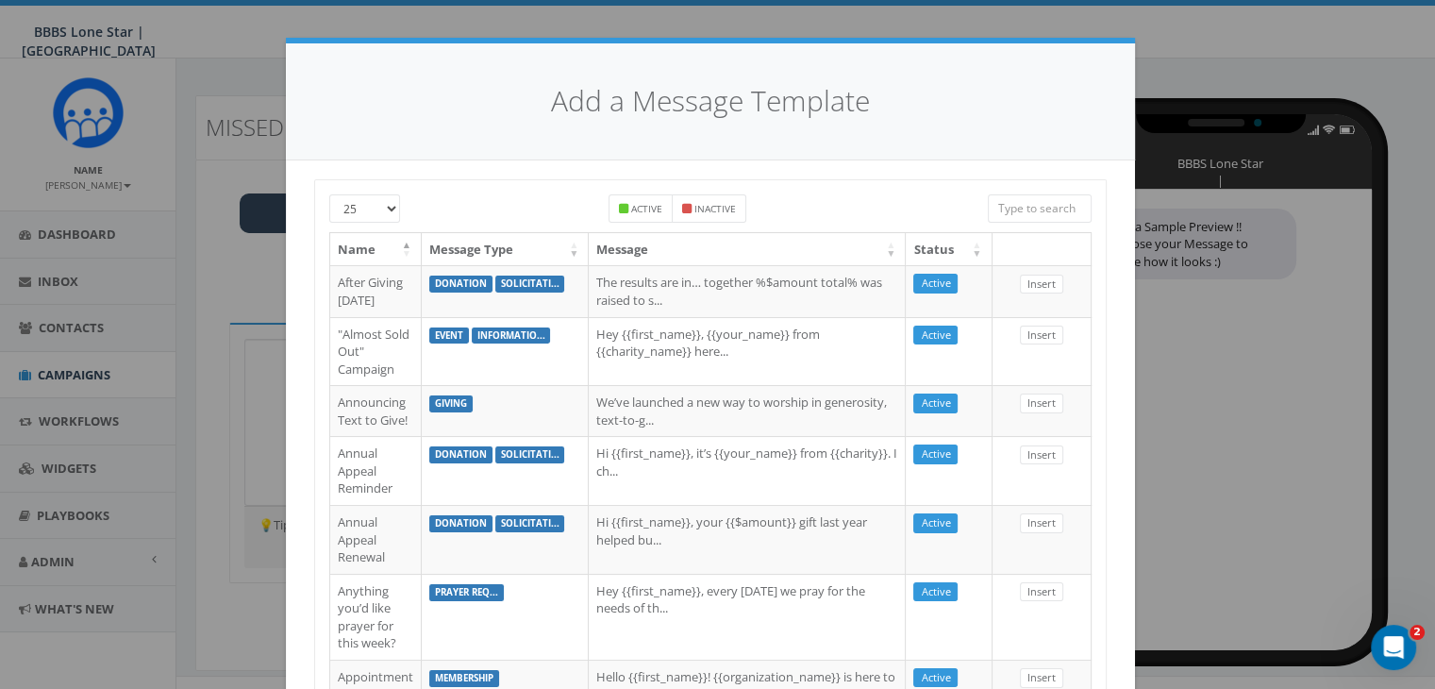
click at [1013, 205] on input "search" at bounding box center [1040, 208] width 104 height 28
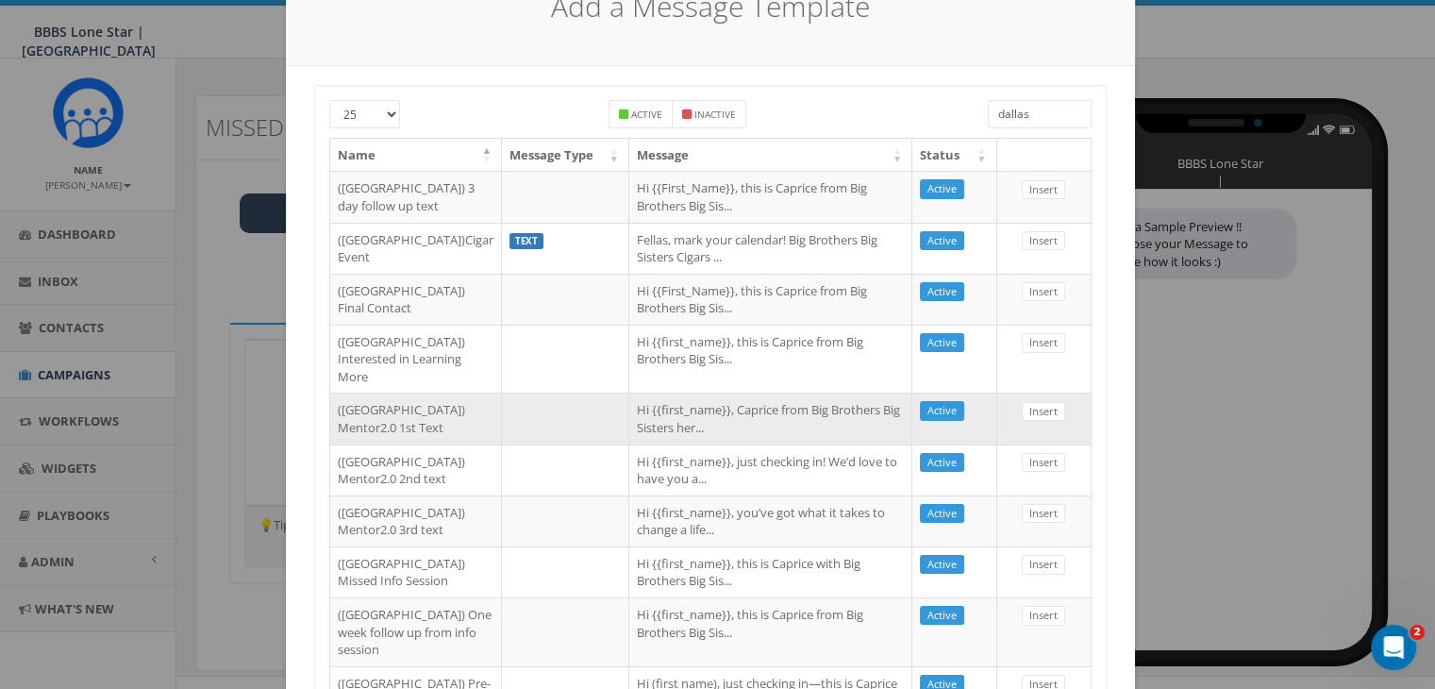
scroll to position [189, 0]
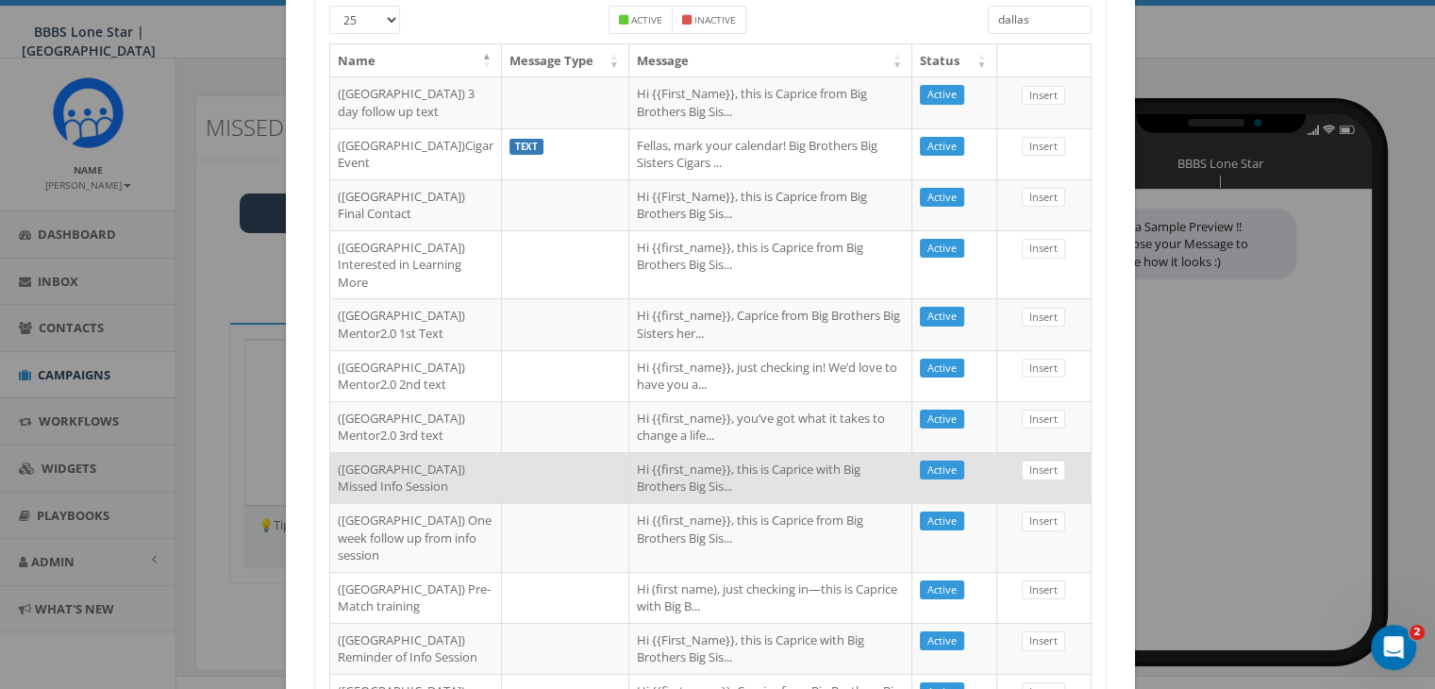
type input "dallas"
click at [639, 503] on td "Hi {{first_name}}, this is Caprice with Big Brothers Big Sis..." at bounding box center [770, 477] width 283 height 51
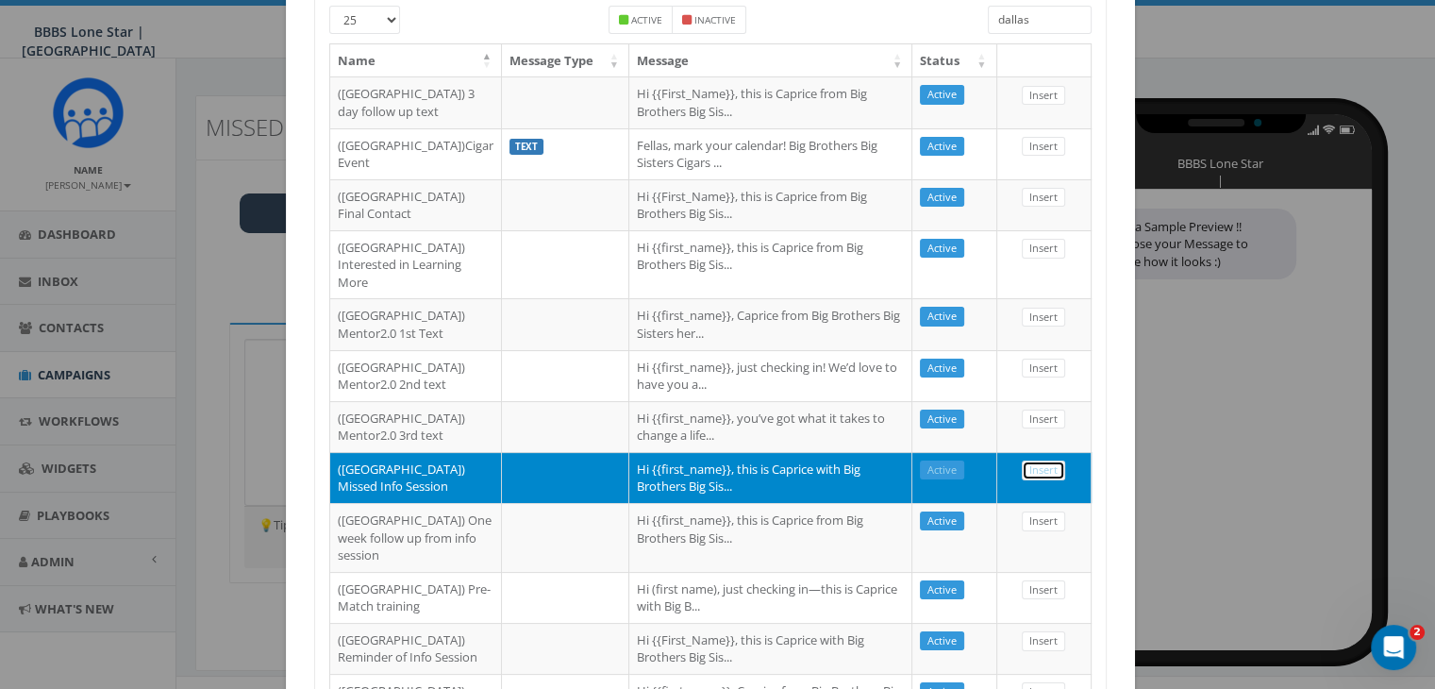
click at [1041, 480] on link "Insert" at bounding box center [1043, 470] width 43 height 20
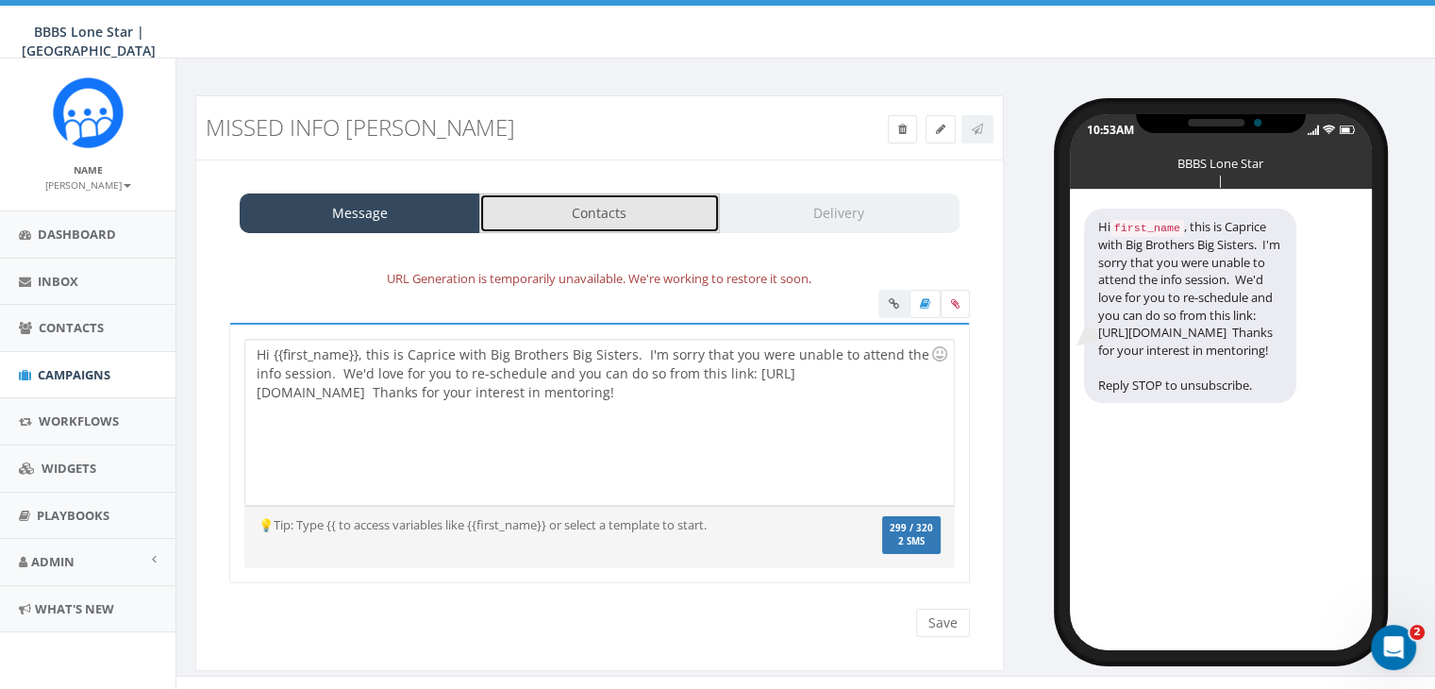
click at [673, 212] on link "Contacts" at bounding box center [599, 213] width 241 height 40
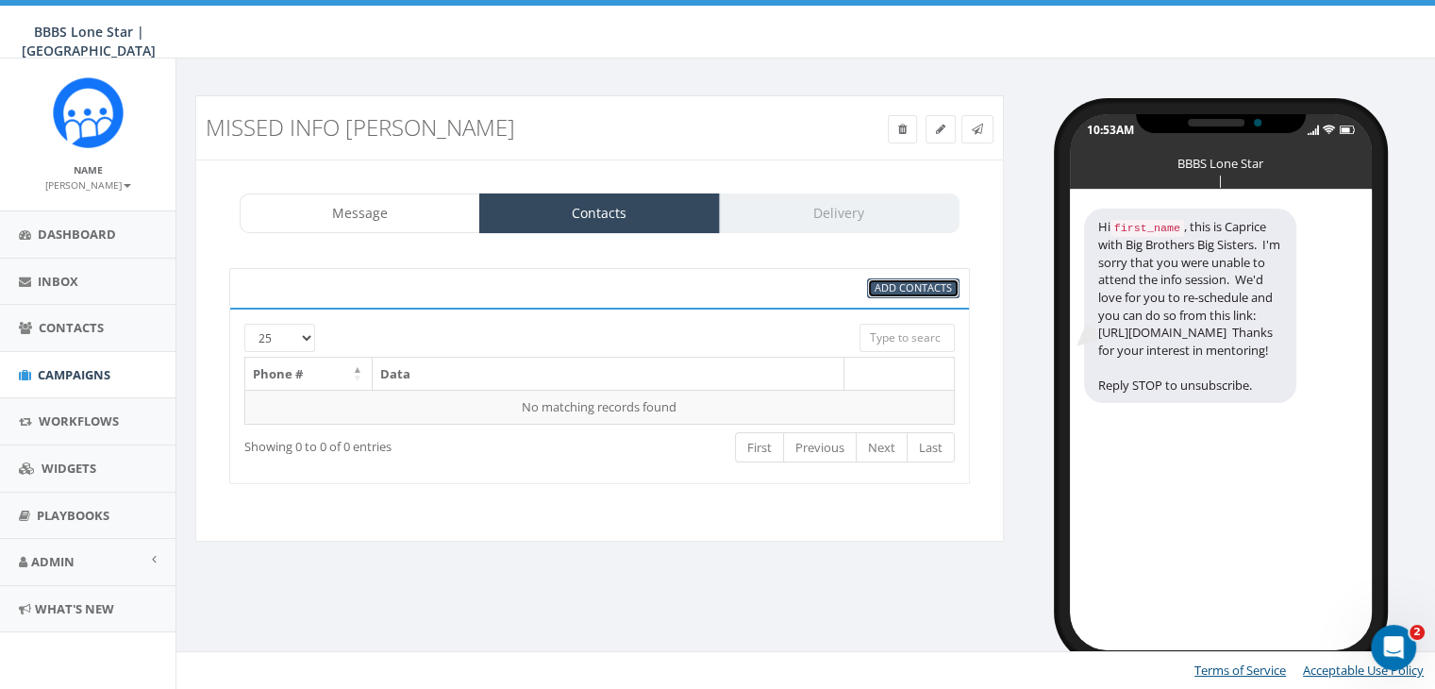
click at [947, 291] on span "Add Contacts" at bounding box center [912, 287] width 77 height 14
select select
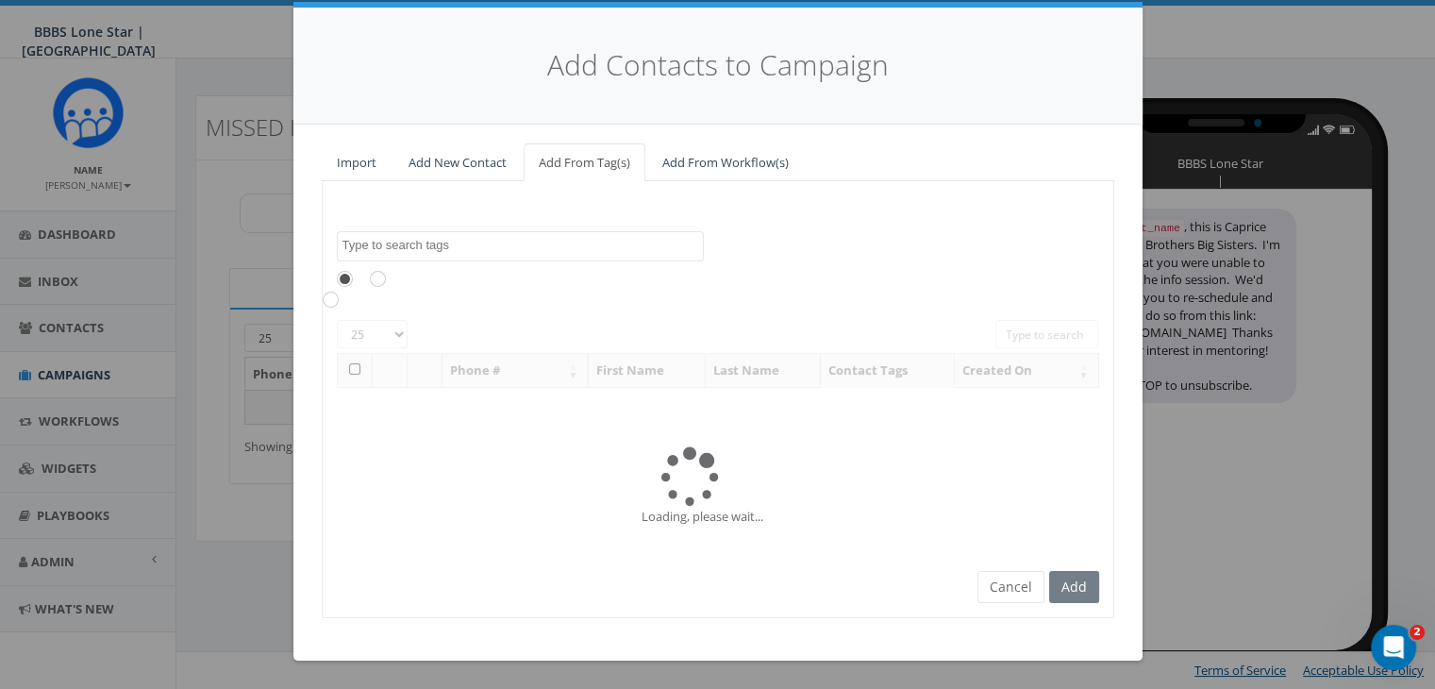
scroll to position [0, 0]
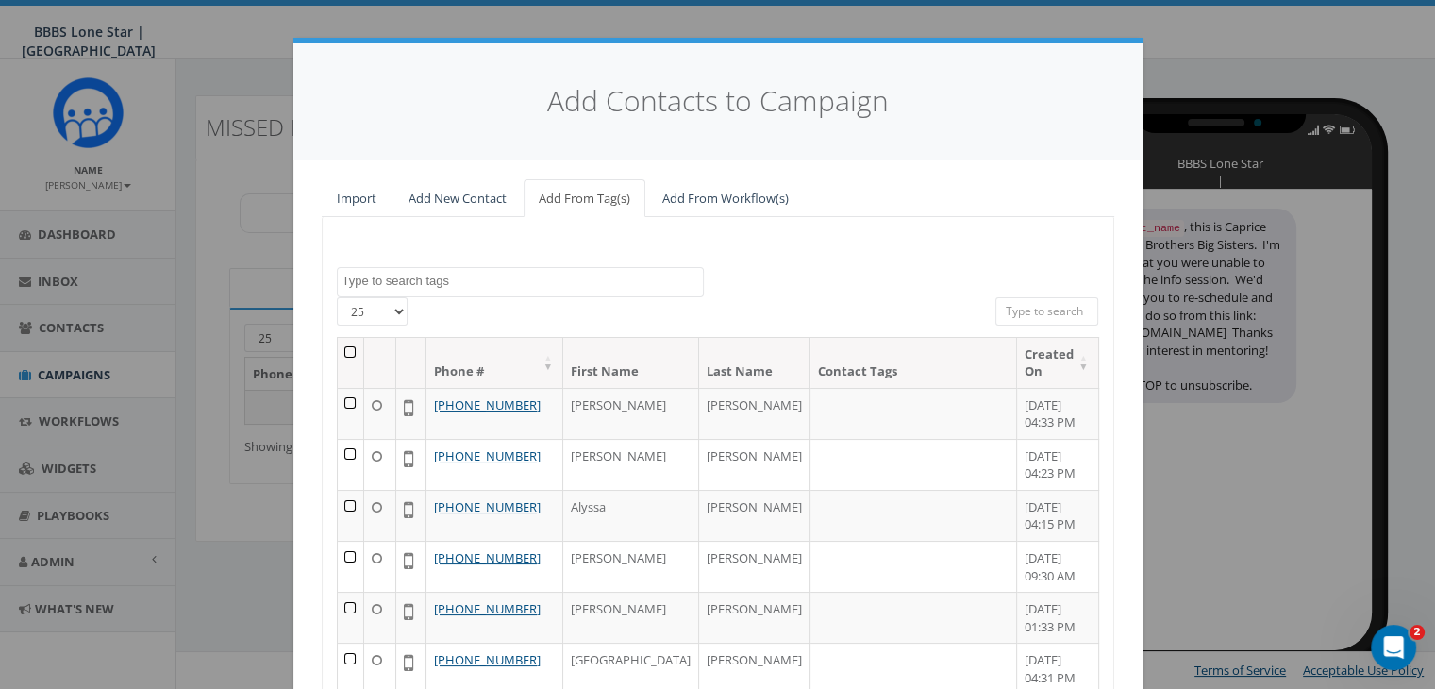
click at [1045, 312] on input "search" at bounding box center [1047, 311] width 104 height 28
paste input "[PHONE_NUMBER]"
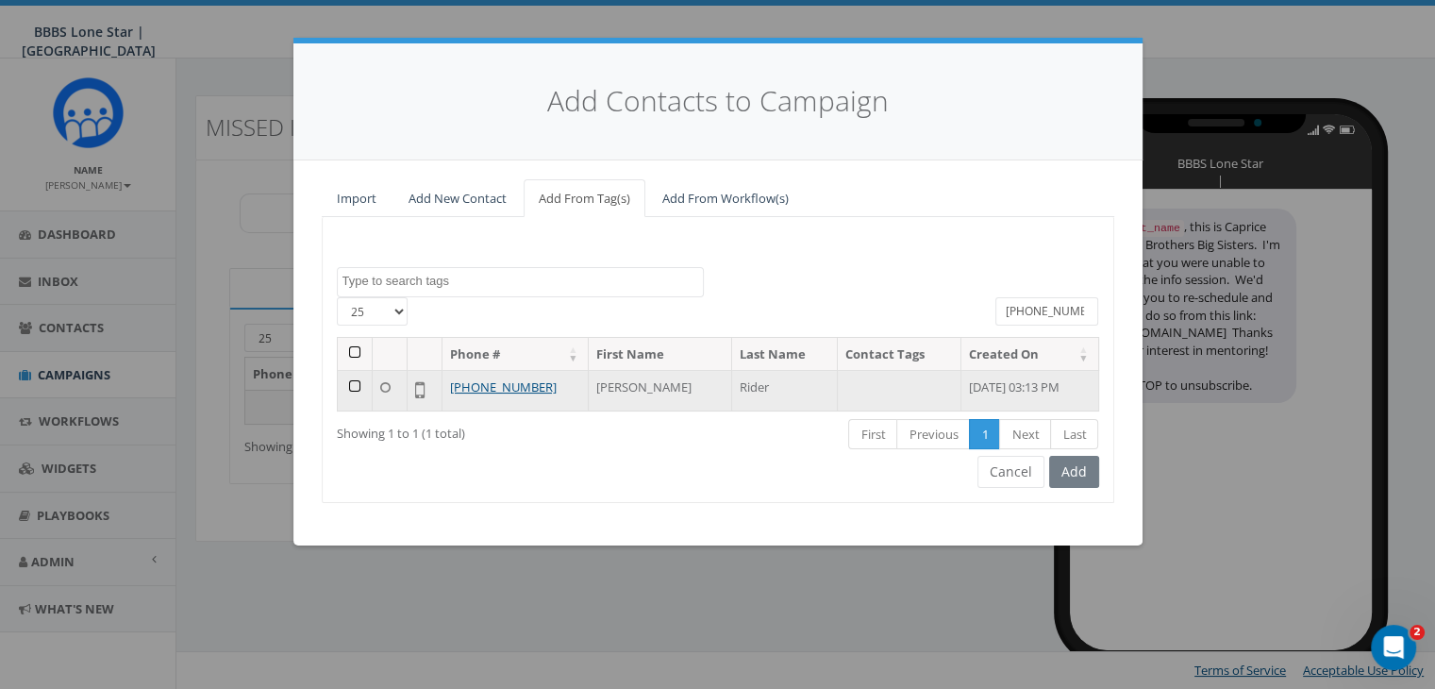
type input "[PHONE_NUMBER]"
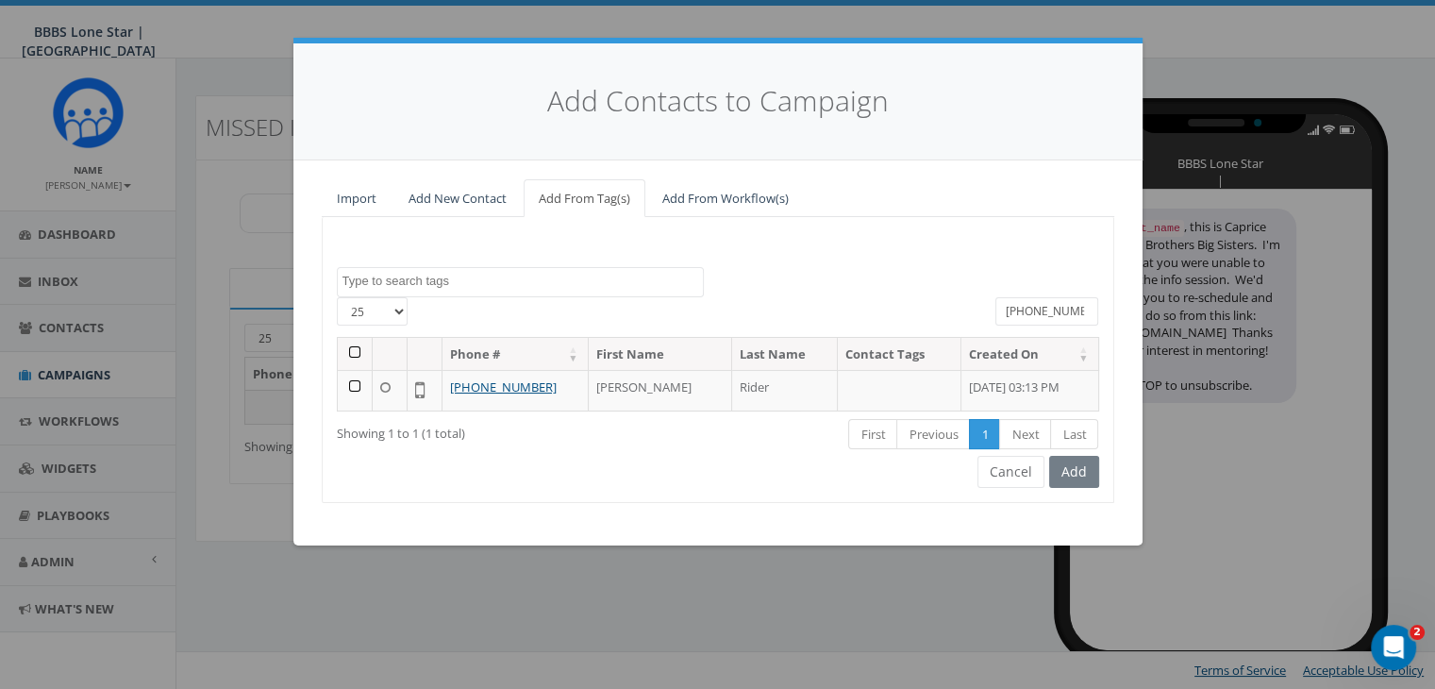
click at [354, 384] on td at bounding box center [355, 390] width 35 height 41
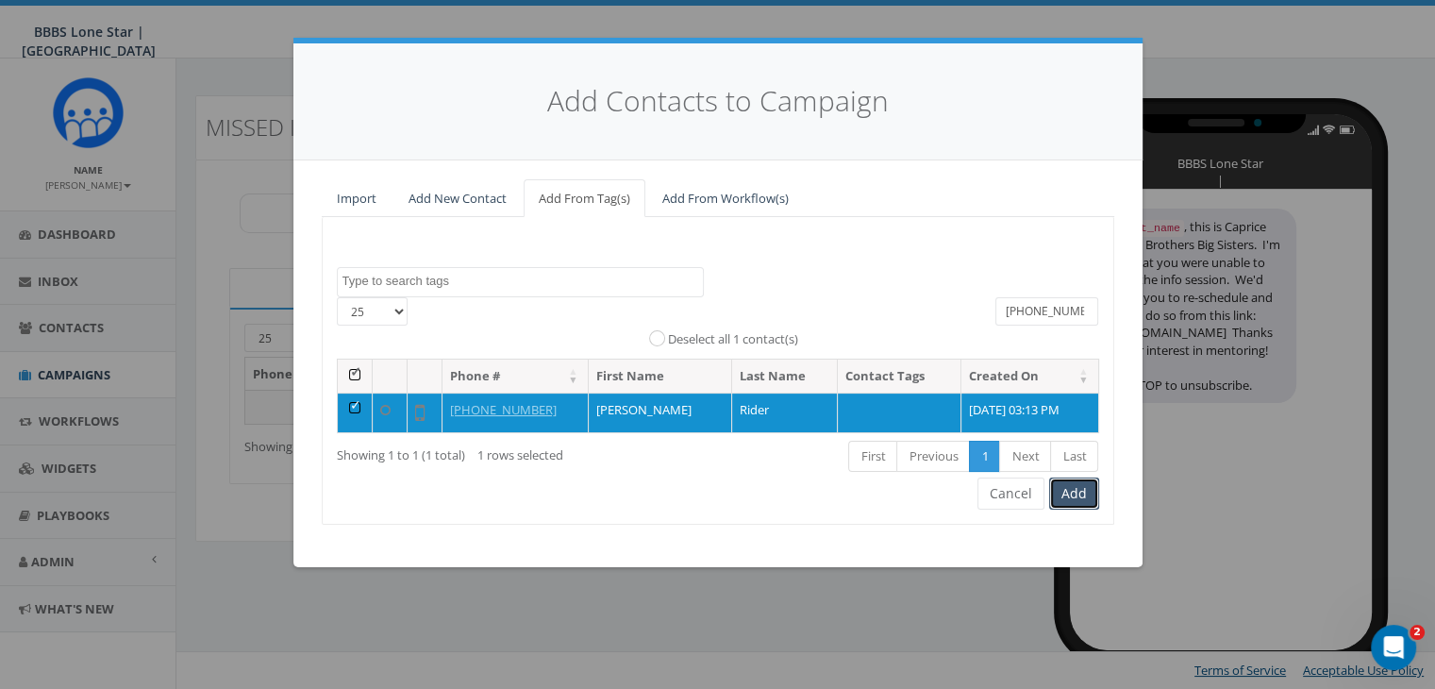
click at [1078, 484] on button "Add" at bounding box center [1074, 493] width 50 height 32
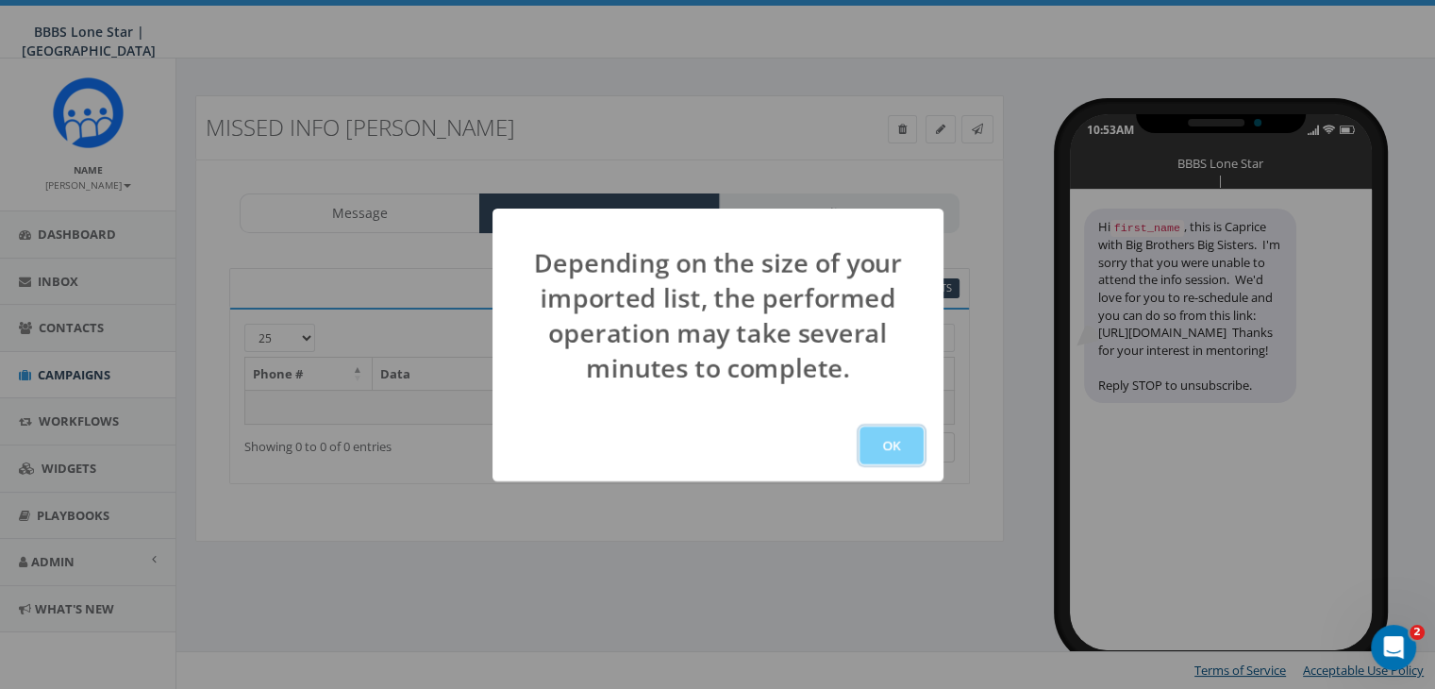
click at [908, 426] on button "OK" at bounding box center [891, 445] width 64 height 38
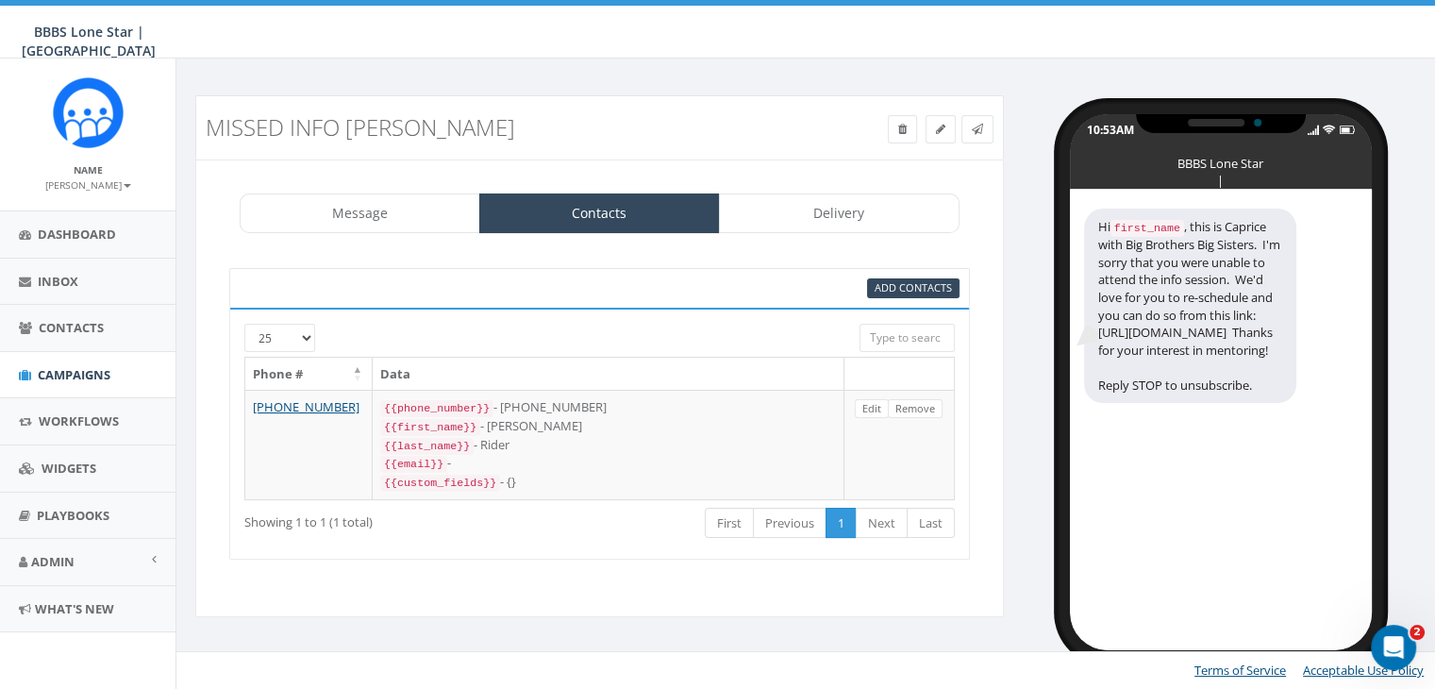
click at [392, 182] on div "Message Contacts Delivery URL Generation is temporarily unavailable. We're work…" at bounding box center [599, 387] width 808 height 457
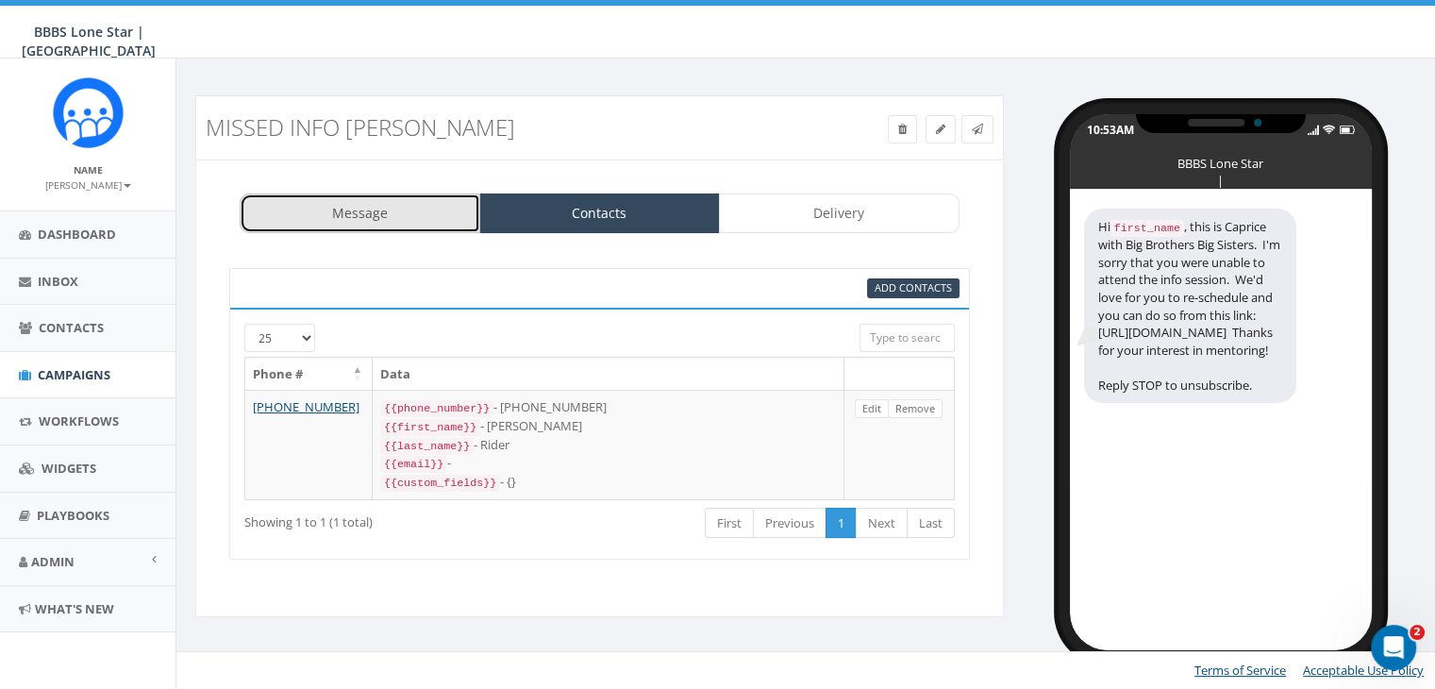
click at [393, 216] on link "Message" at bounding box center [360, 213] width 241 height 40
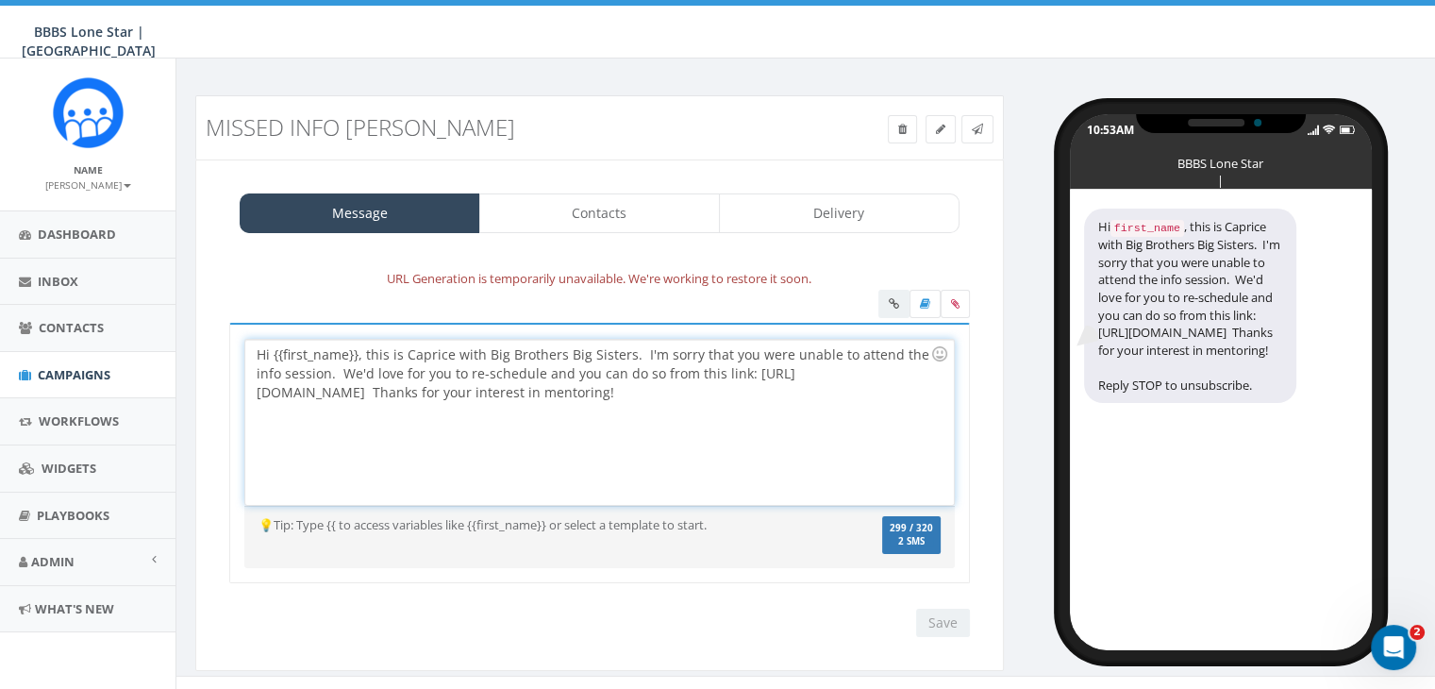
click at [357, 351] on div "Hi {{first_name}}, this is Caprice with Big Brothers Big Sisters. I'm sorry tha…" at bounding box center [598, 422] width 707 height 165
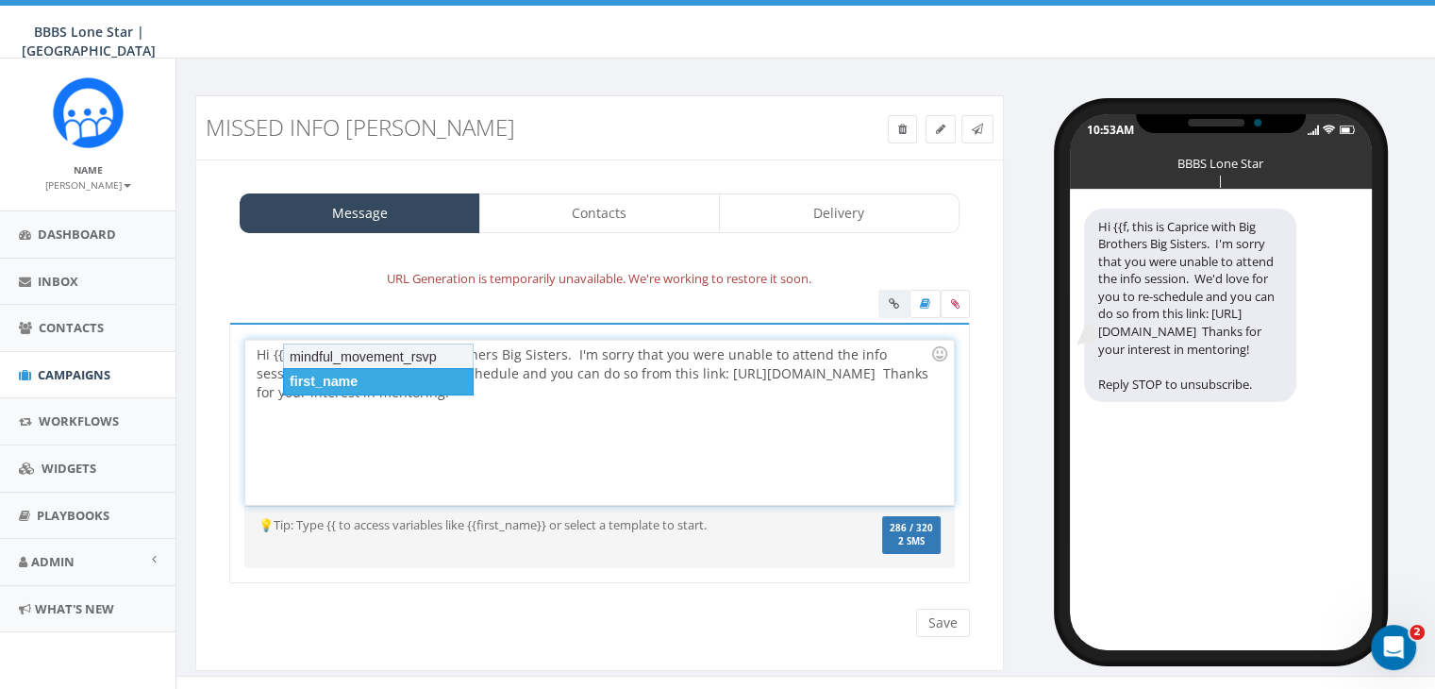
click at [343, 370] on div "first_name" at bounding box center [378, 381] width 191 height 26
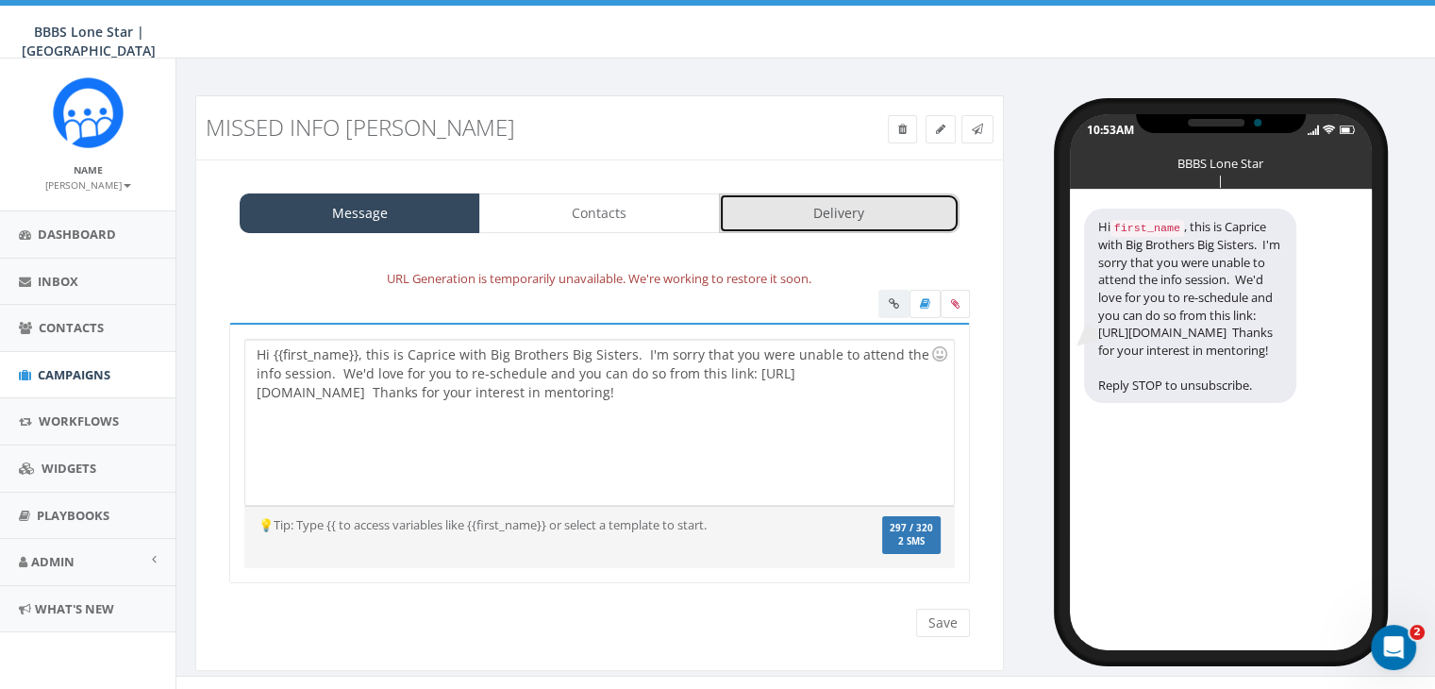
click at [821, 208] on link "Delivery" at bounding box center [839, 213] width 241 height 40
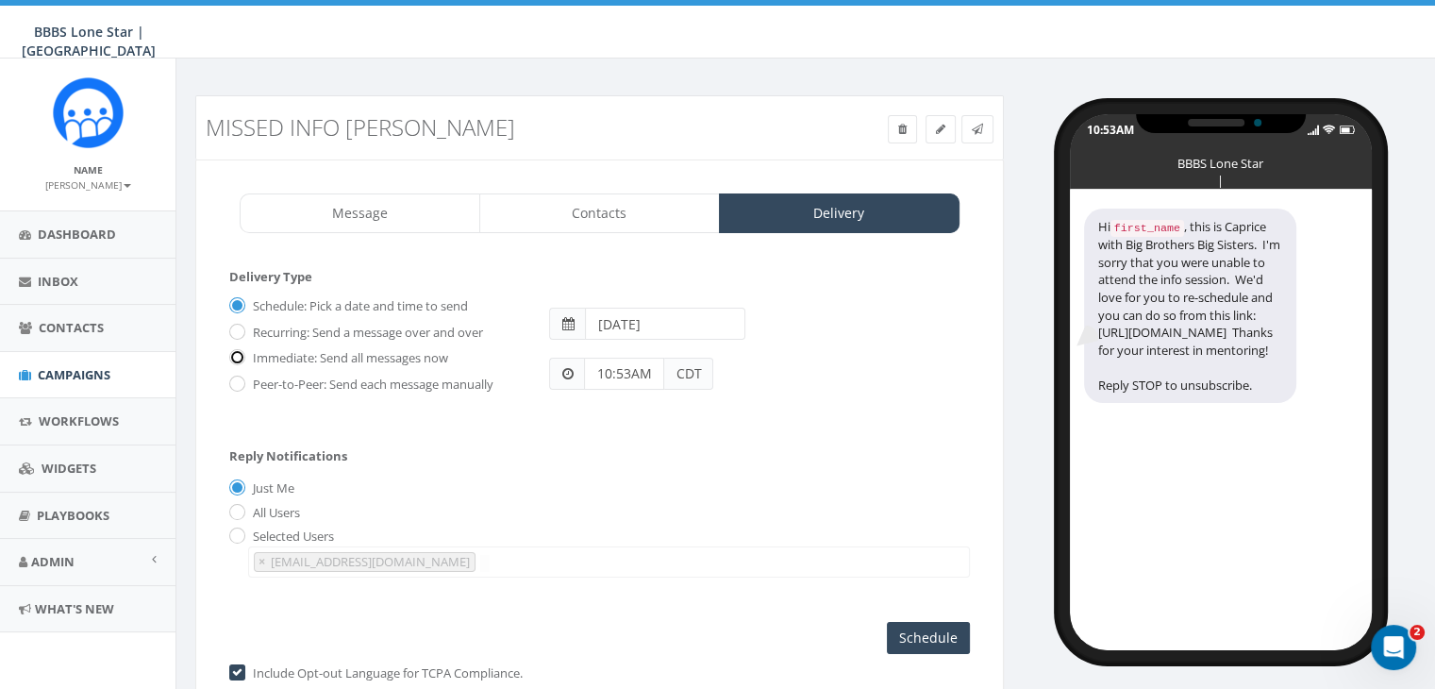
click at [234, 353] on input "Immediate: Send all messages now" at bounding box center [235, 359] width 12 height 12
radio input "true"
click at [943, 624] on input "Send Now" at bounding box center [925, 638] width 89 height 32
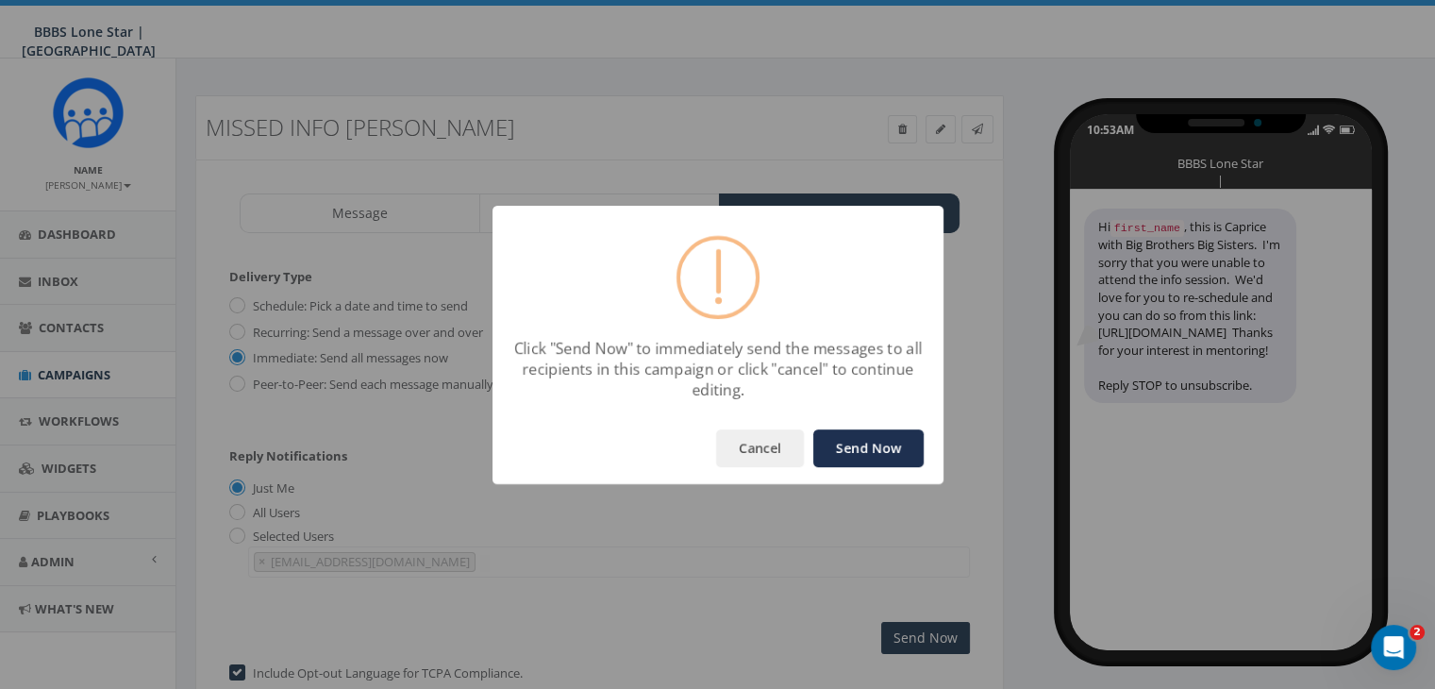
click at [887, 435] on button "Send Now" at bounding box center [868, 448] width 110 height 38
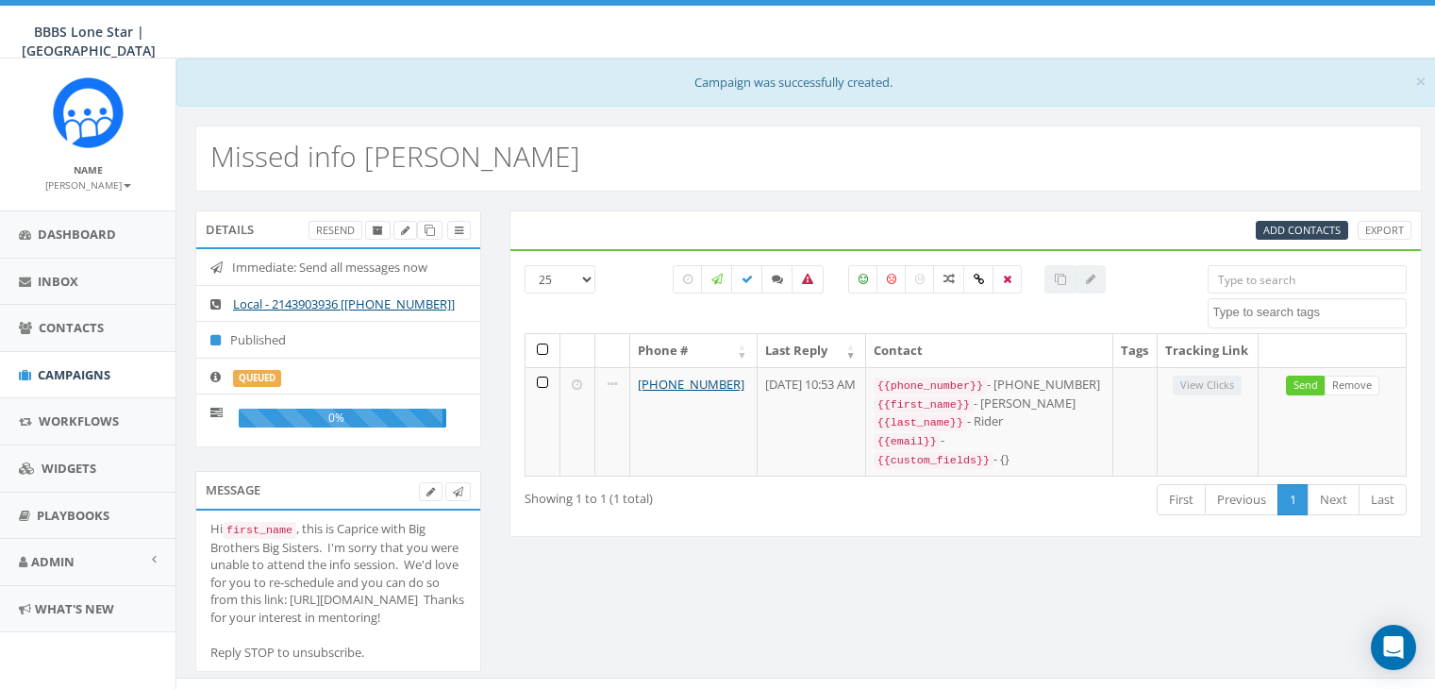
select select
click at [68, 370] on span "Campaigns" at bounding box center [74, 374] width 73 height 17
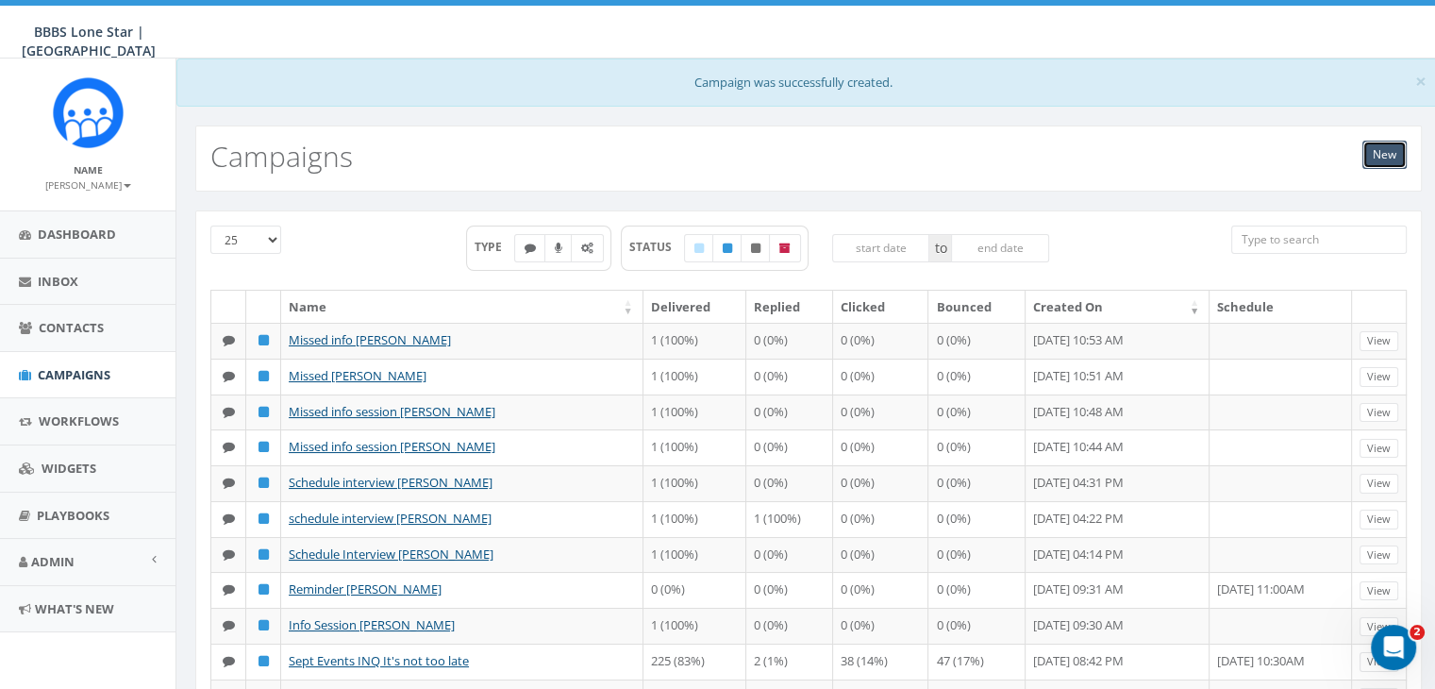
click at [1376, 144] on link "New" at bounding box center [1384, 155] width 44 height 28
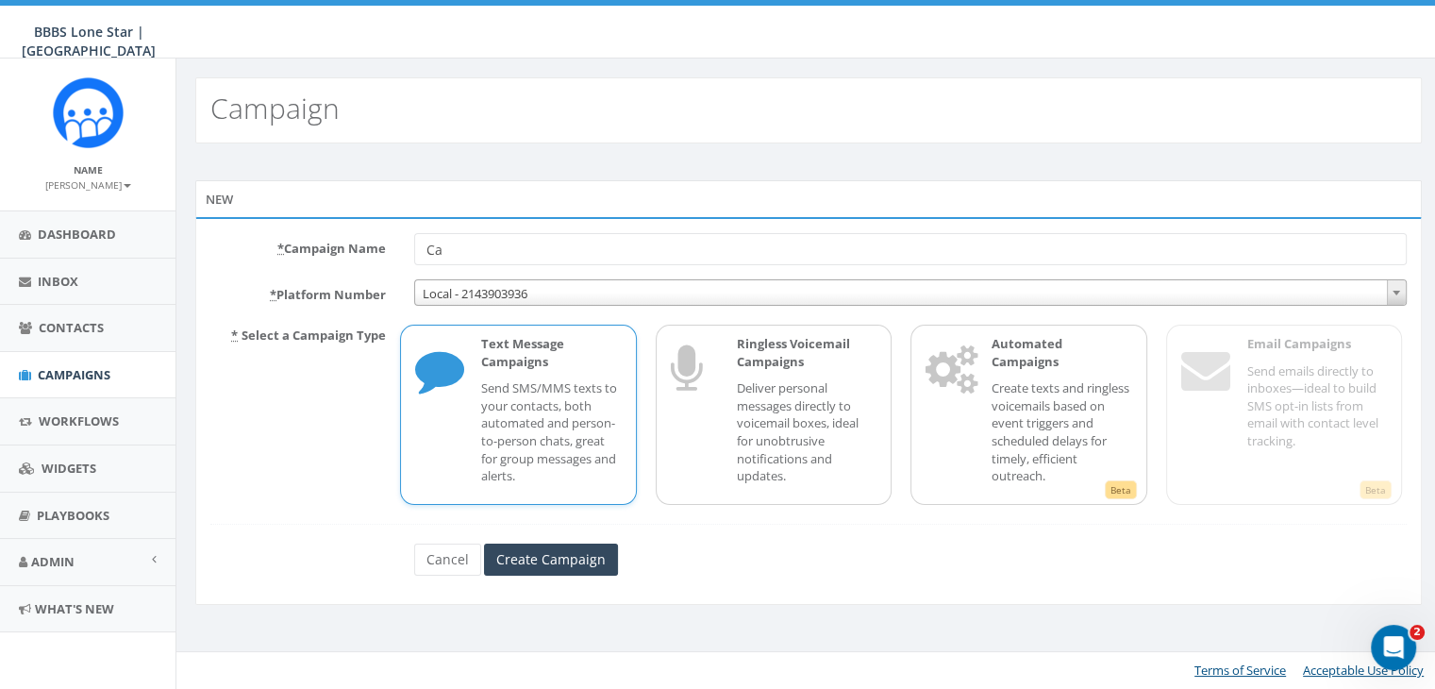
type input "C"
type input "thank you [PERSON_NAME]"
click at [543, 418] on p "Send SMS/MMS texts to your contacts, both automated and person-to-person chats,…" at bounding box center [551, 431] width 140 height 105
click at [546, 557] on input "Create Campaign" at bounding box center [551, 559] width 134 height 32
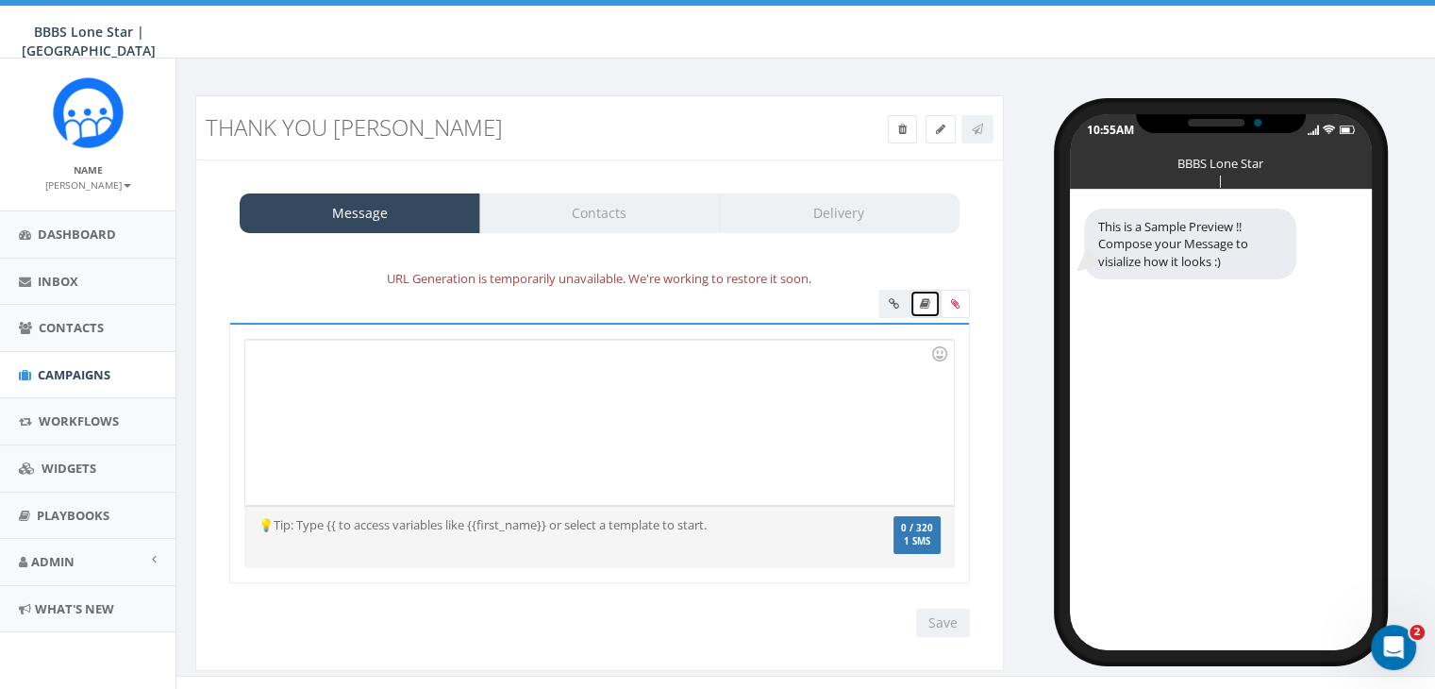
click at [922, 301] on icon at bounding box center [925, 303] width 10 height 11
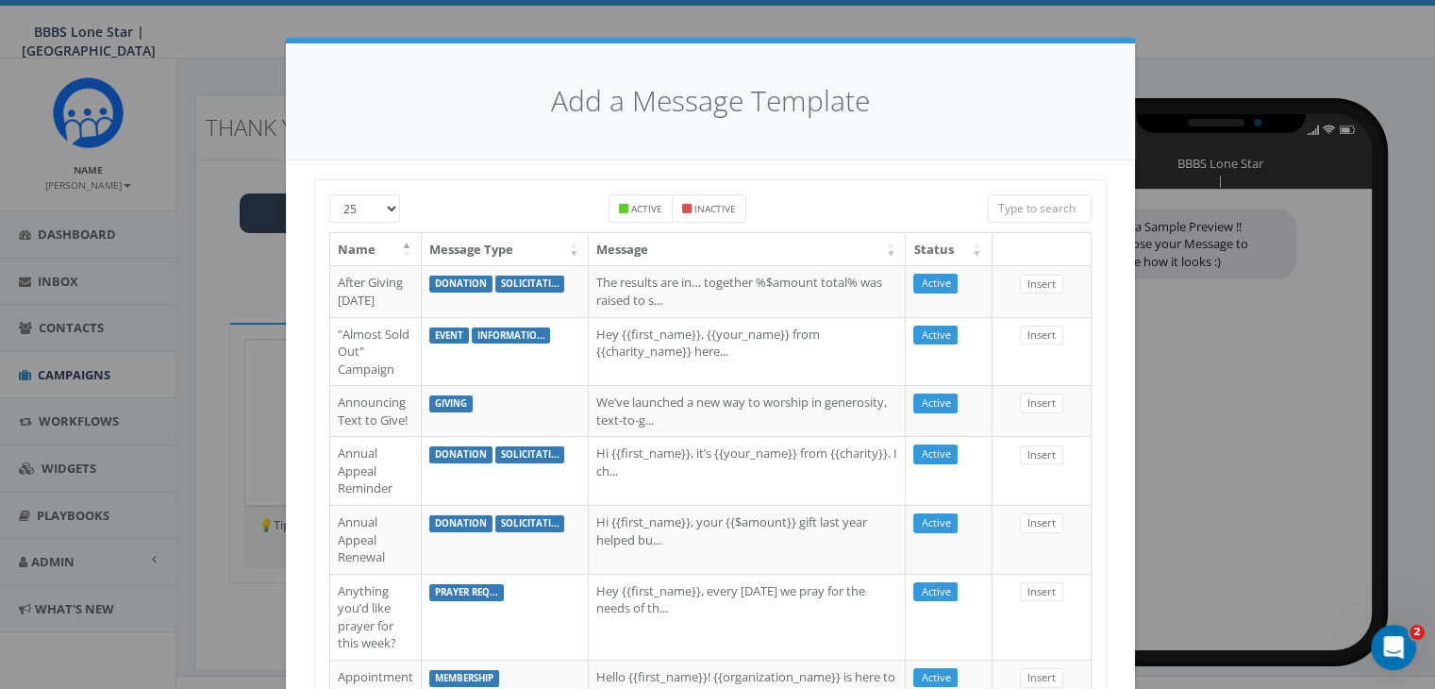
click at [1019, 218] on input "search" at bounding box center [1040, 208] width 104 height 28
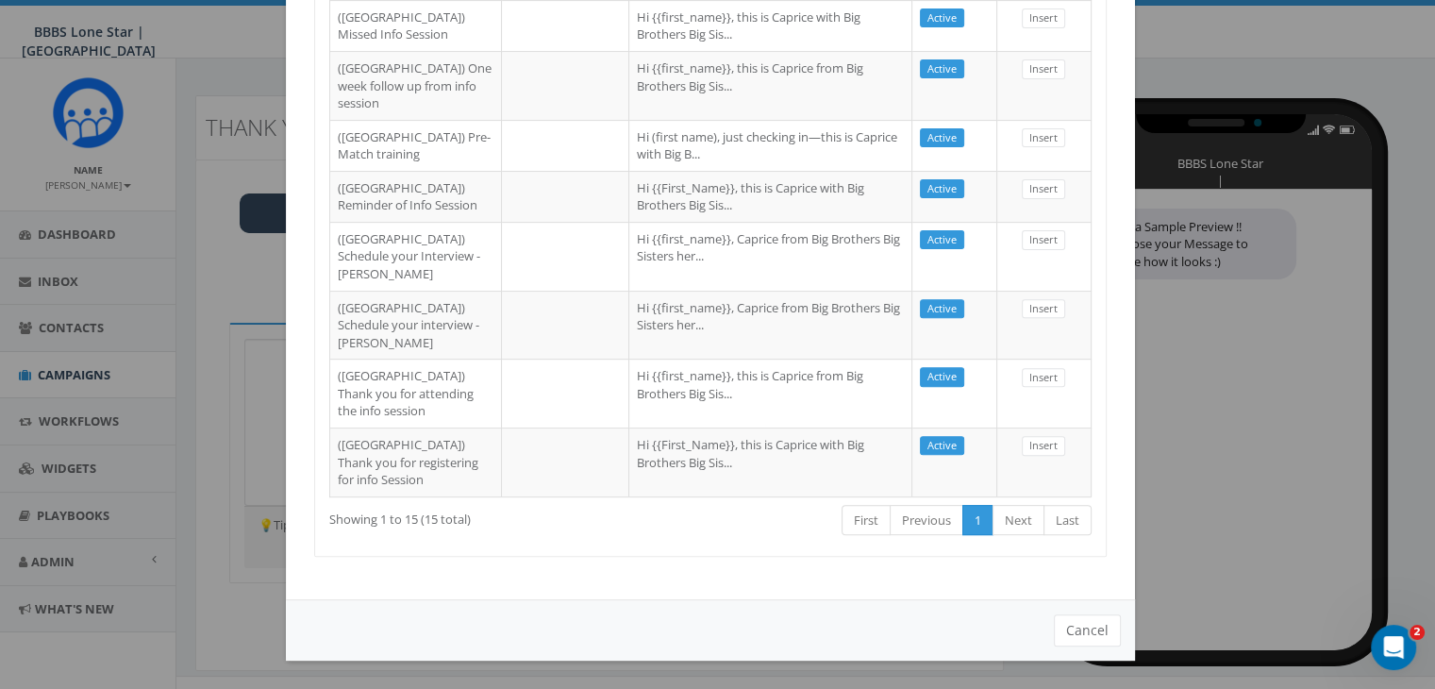
scroll to position [943, 0]
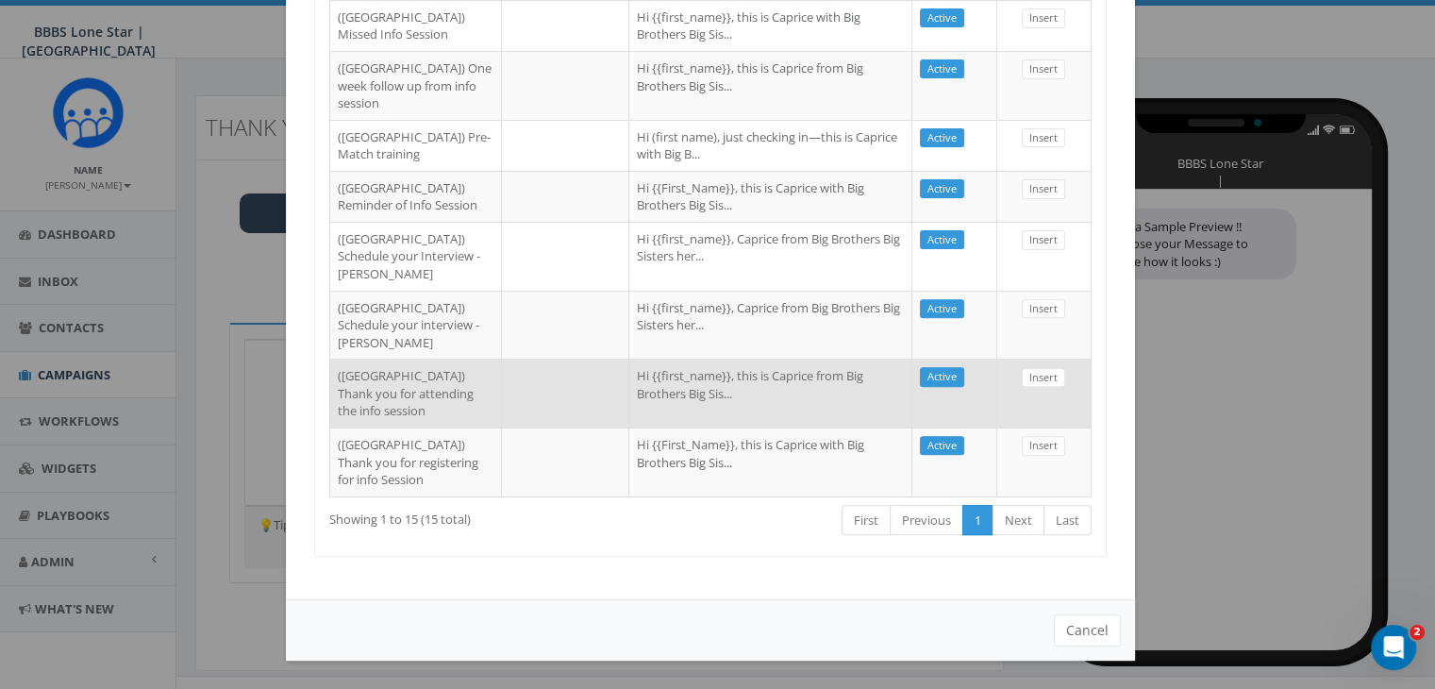
type input "dallas"
click at [734, 410] on td "Hi {{first_name}}, this is Caprice from Big Brothers Big Sis..." at bounding box center [770, 392] width 283 height 69
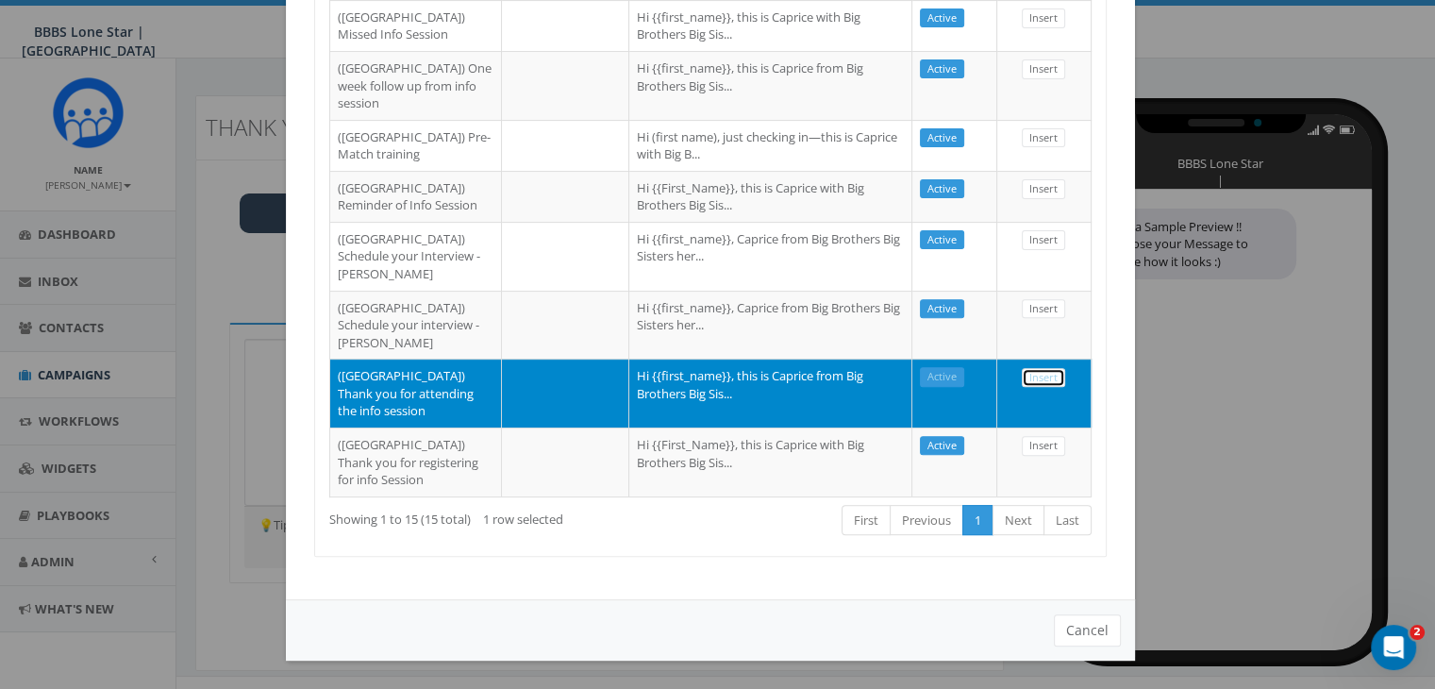
click at [1038, 368] on link "Insert" at bounding box center [1043, 378] width 43 height 20
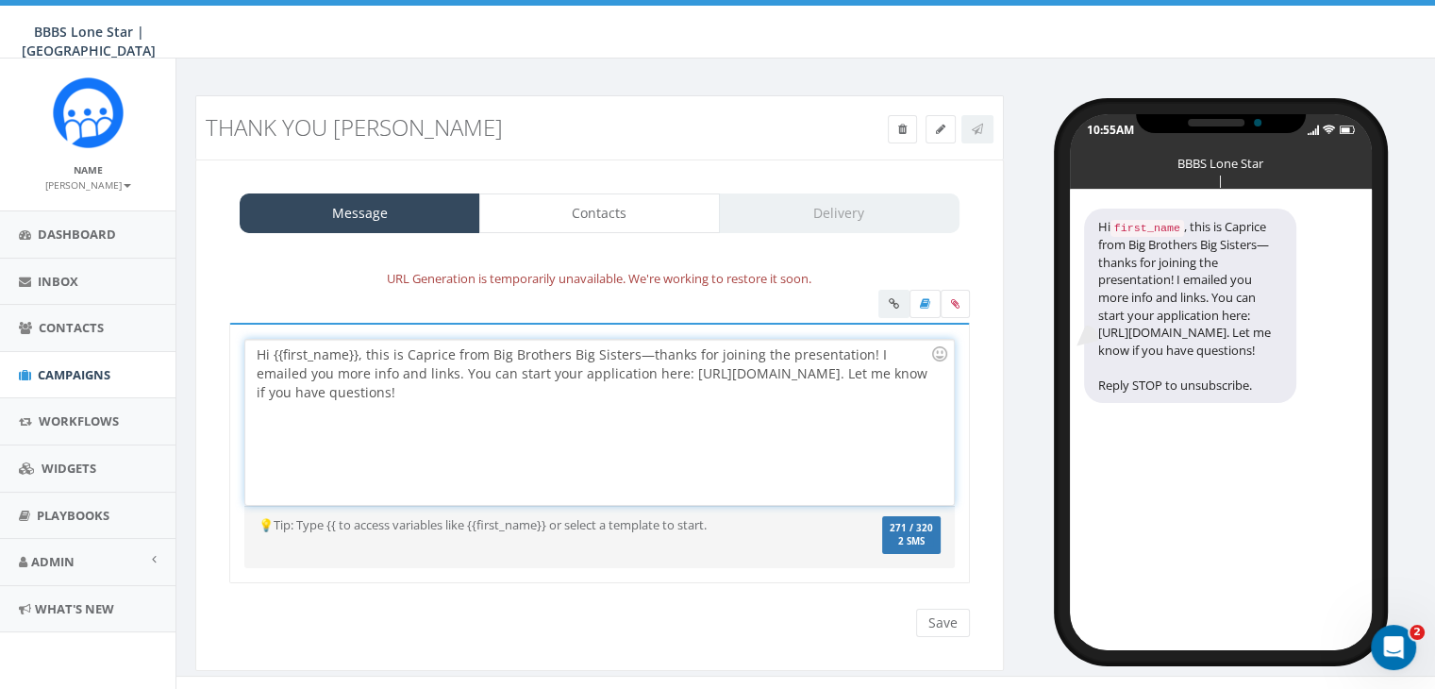
click at [853, 352] on div "Hi {{first_name}}, this is Caprice from Big Brothers Big Sisters—thanks for joi…" at bounding box center [598, 422] width 707 height 165
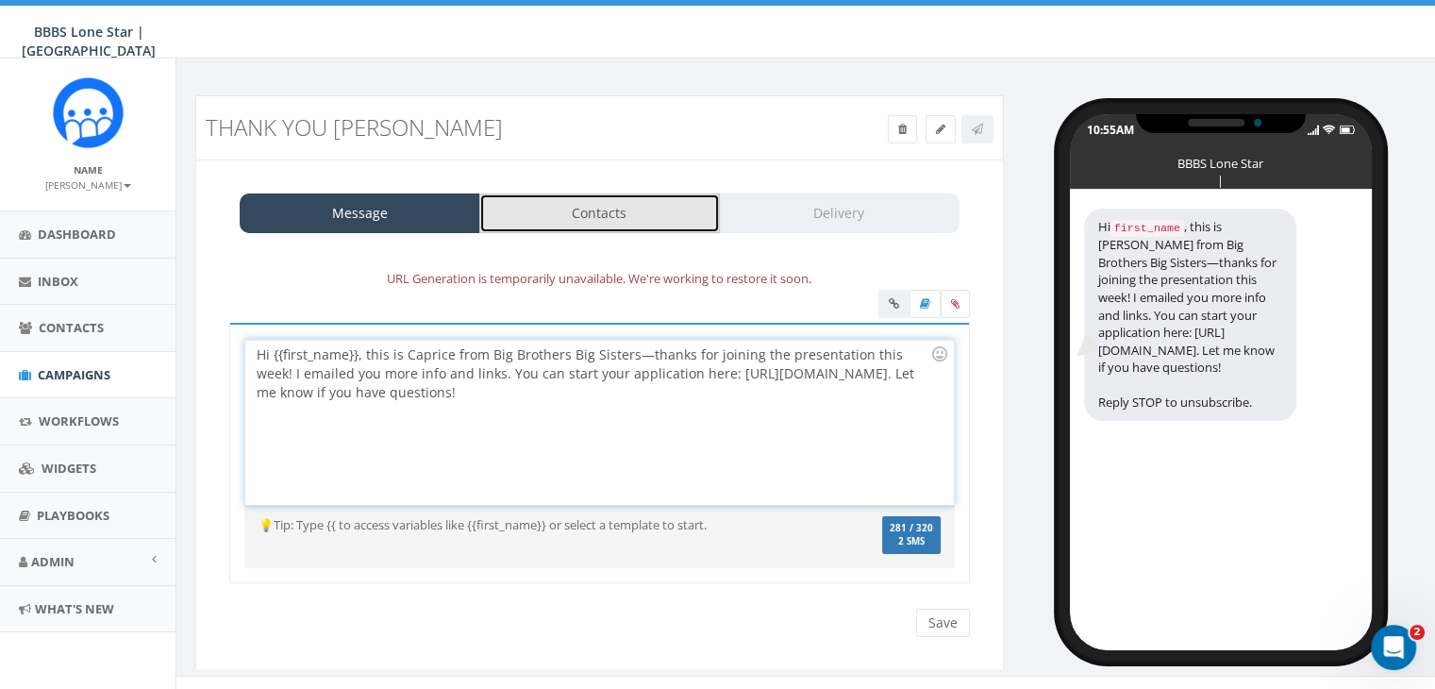
click at [647, 205] on link "Contacts" at bounding box center [599, 213] width 241 height 40
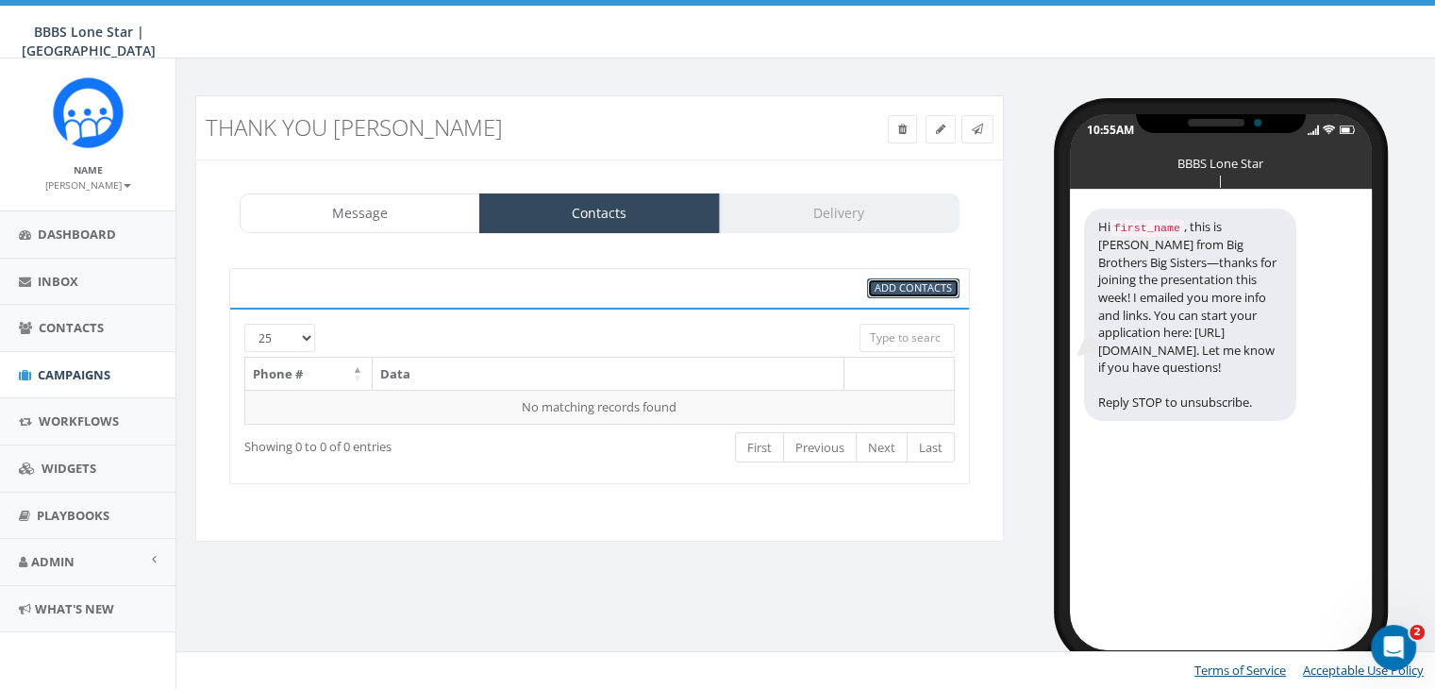
click at [938, 285] on span "Add Contacts" at bounding box center [912, 287] width 77 height 14
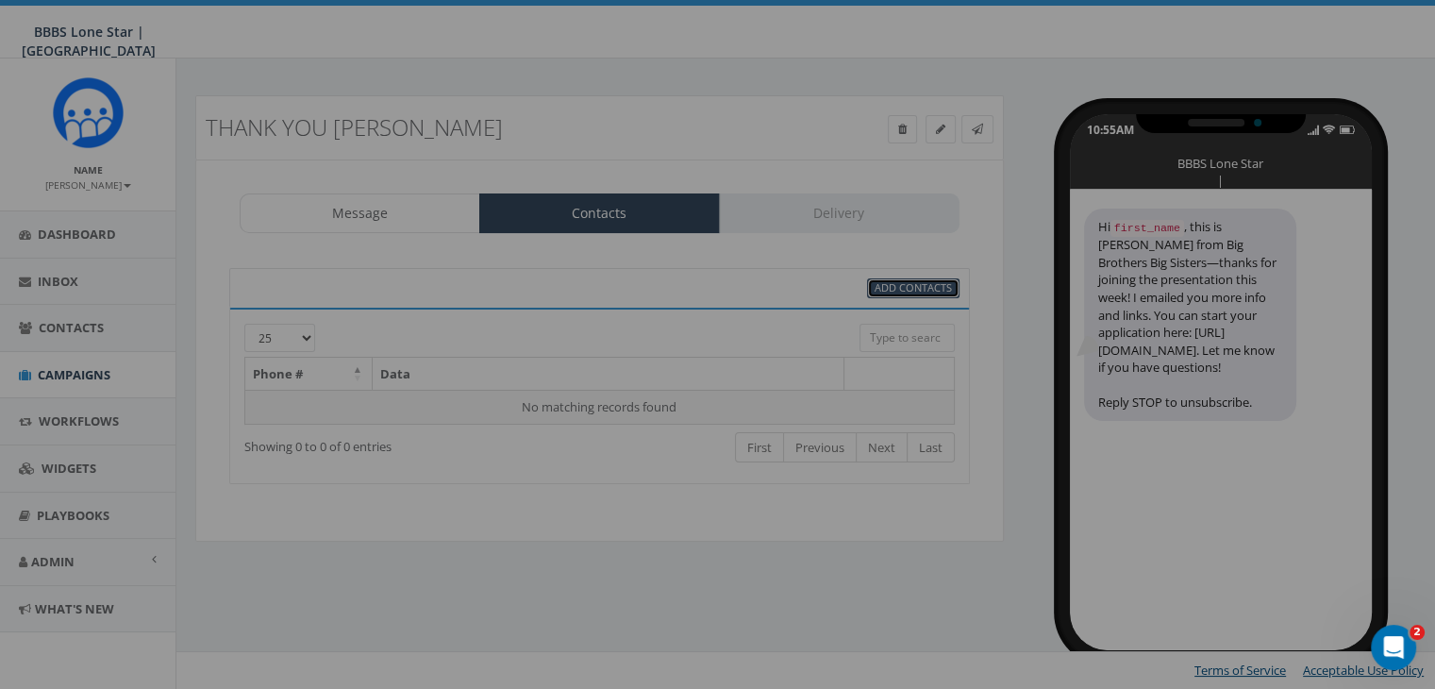
select select
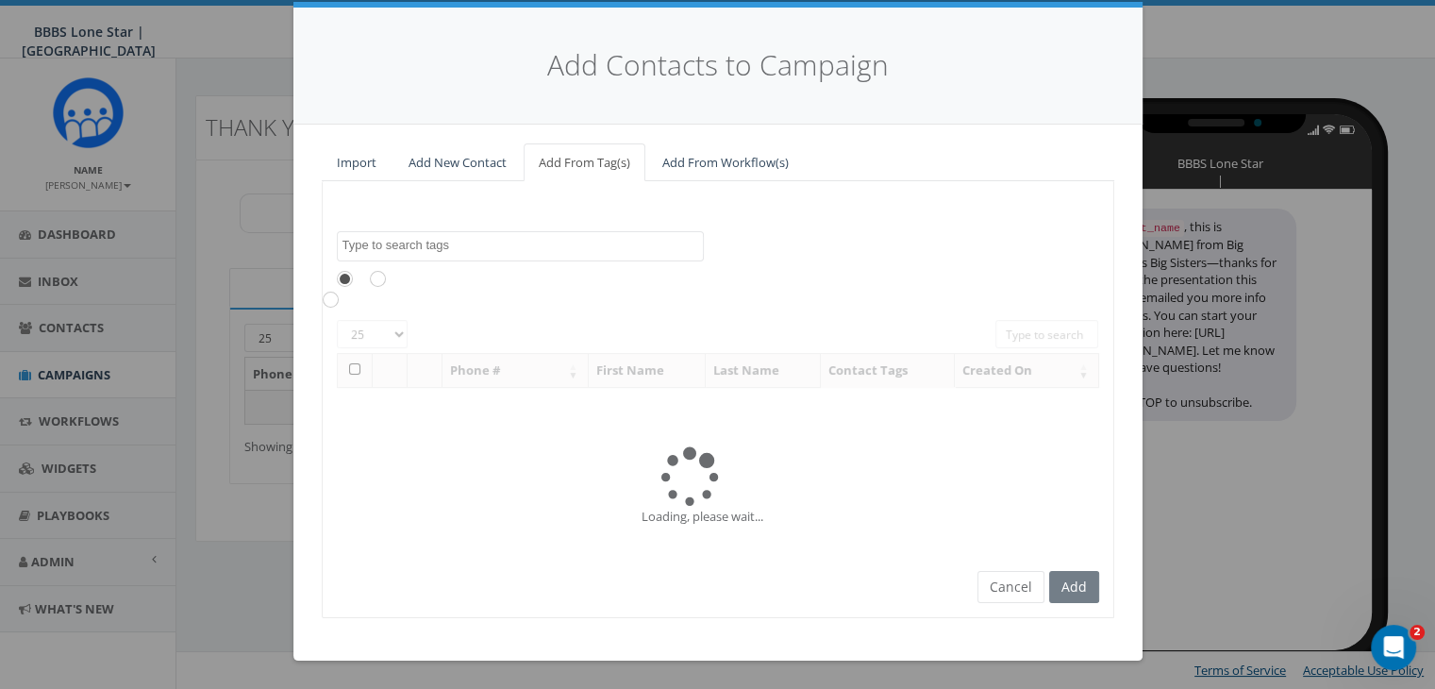
scroll to position [0, 0]
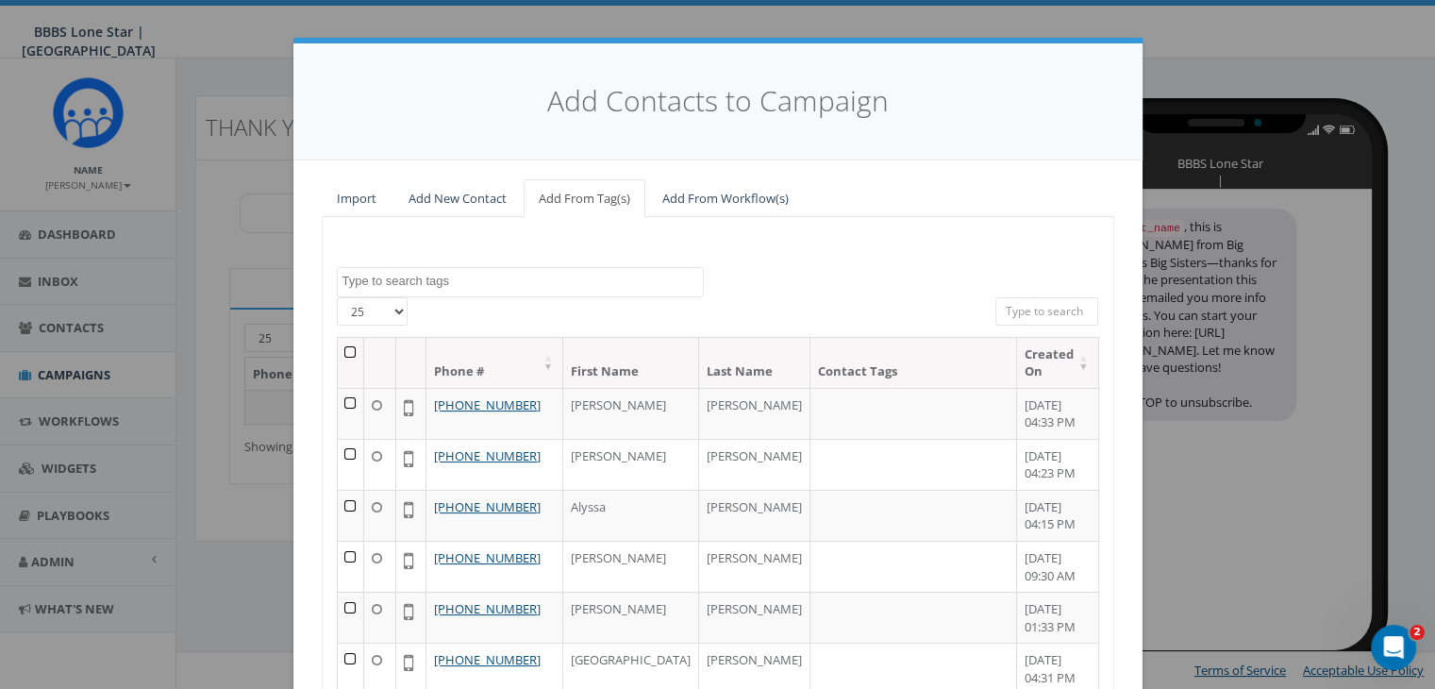
click at [999, 307] on input "search" at bounding box center [1047, 311] width 104 height 28
paste input "336-937-2431"
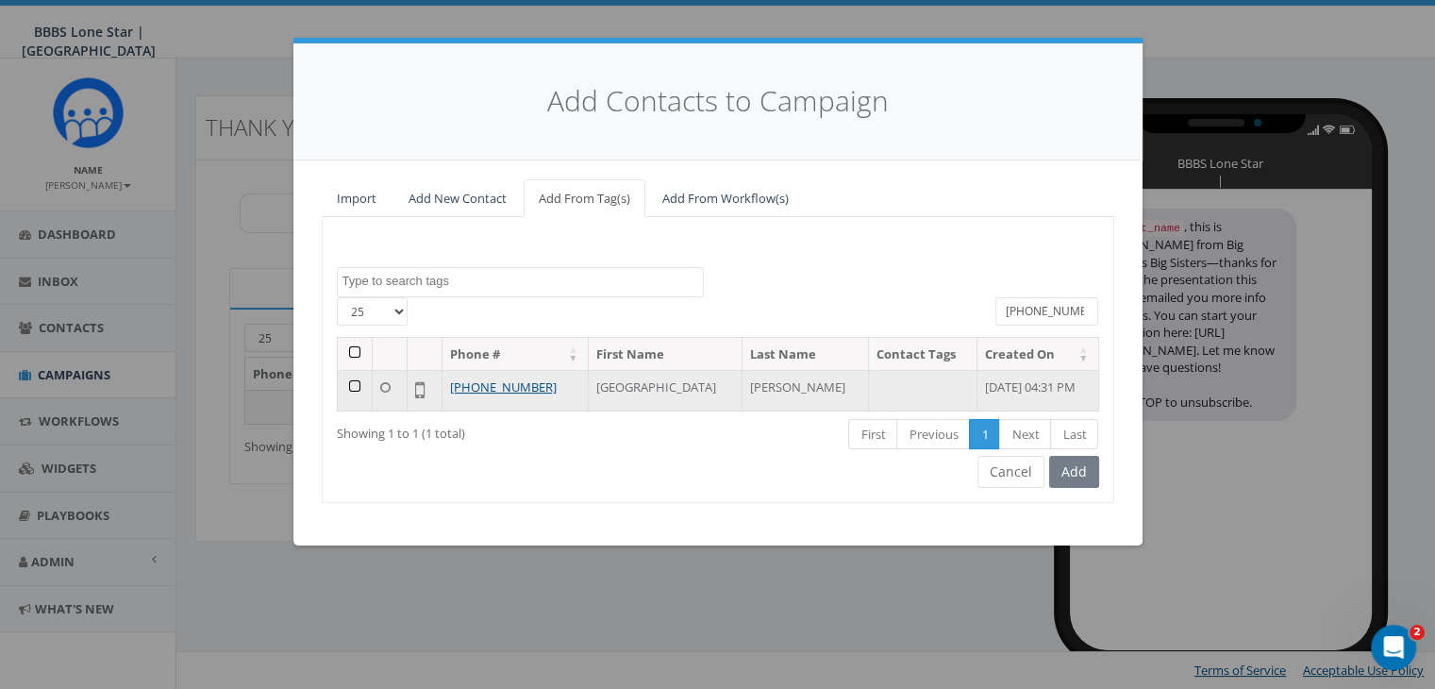
type input "336-937-2431"
click at [349, 381] on td at bounding box center [355, 390] width 35 height 41
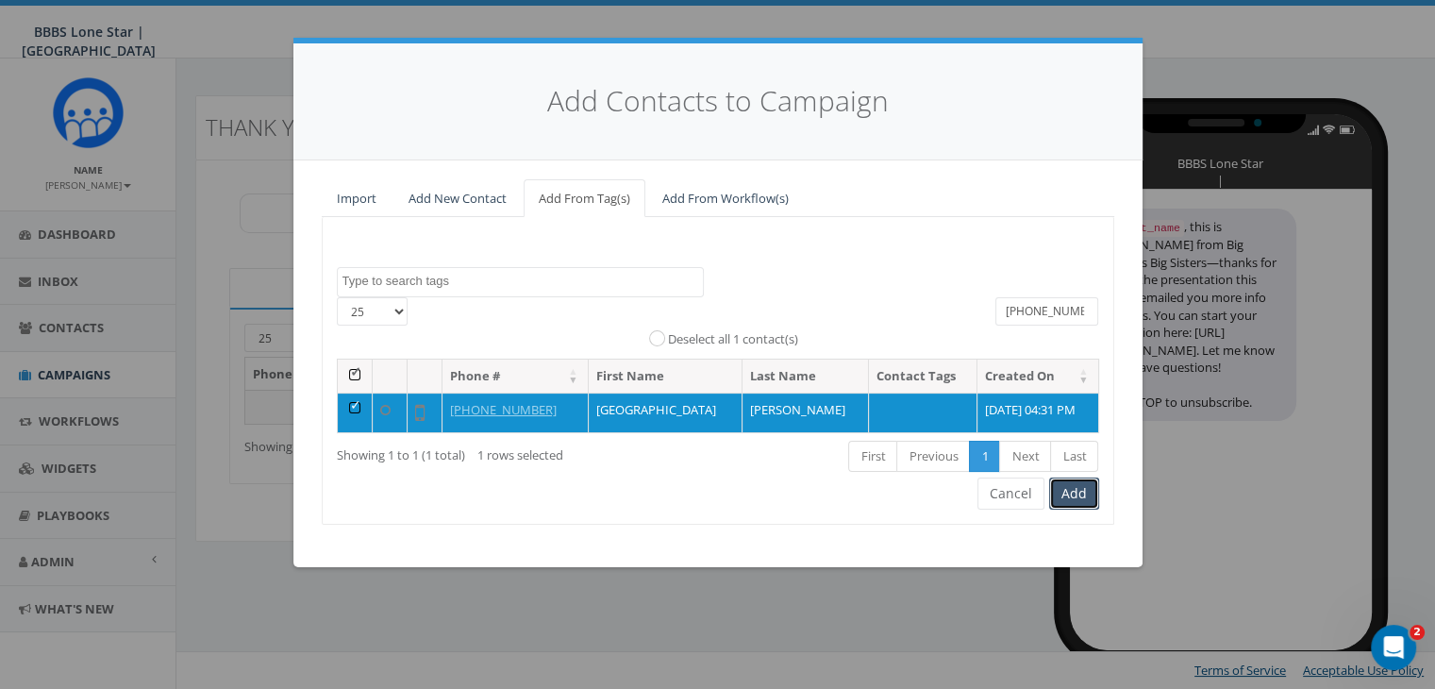
click at [1071, 490] on button "Add" at bounding box center [1074, 493] width 50 height 32
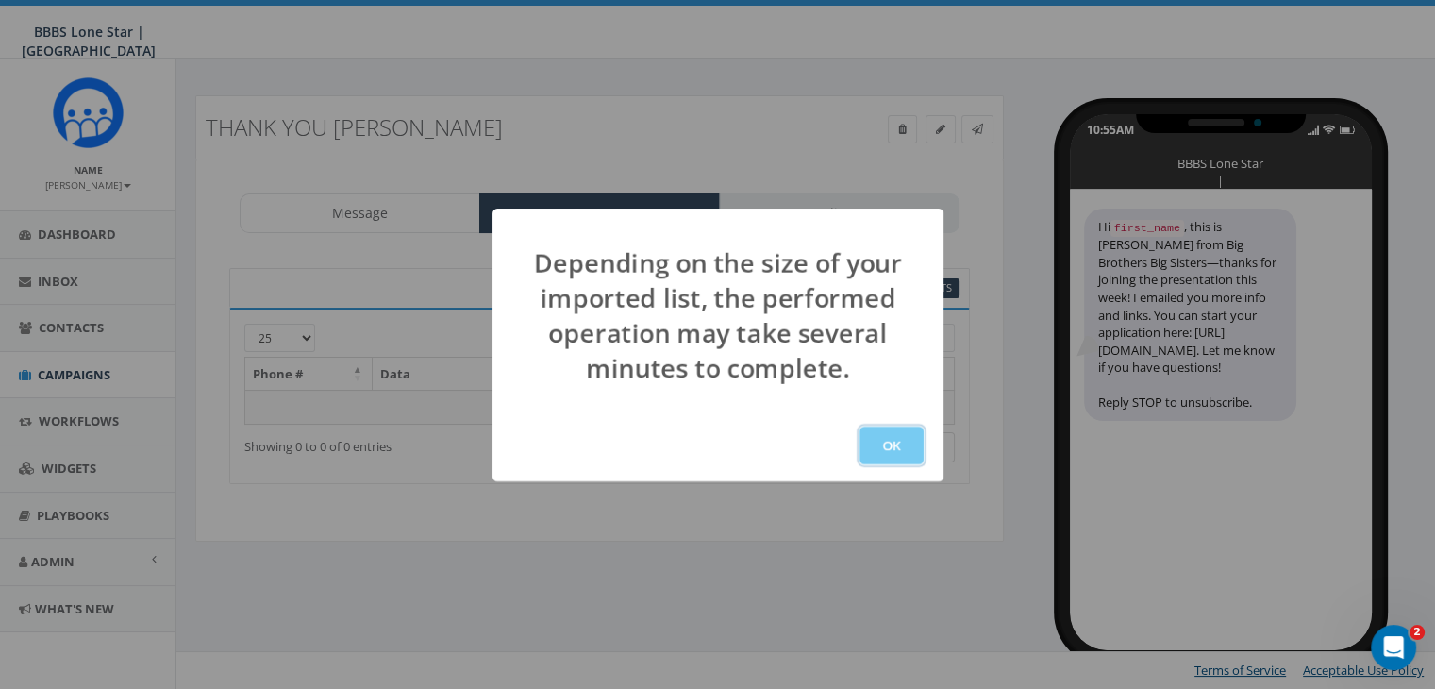
click at [888, 442] on button "OK" at bounding box center [891, 445] width 64 height 38
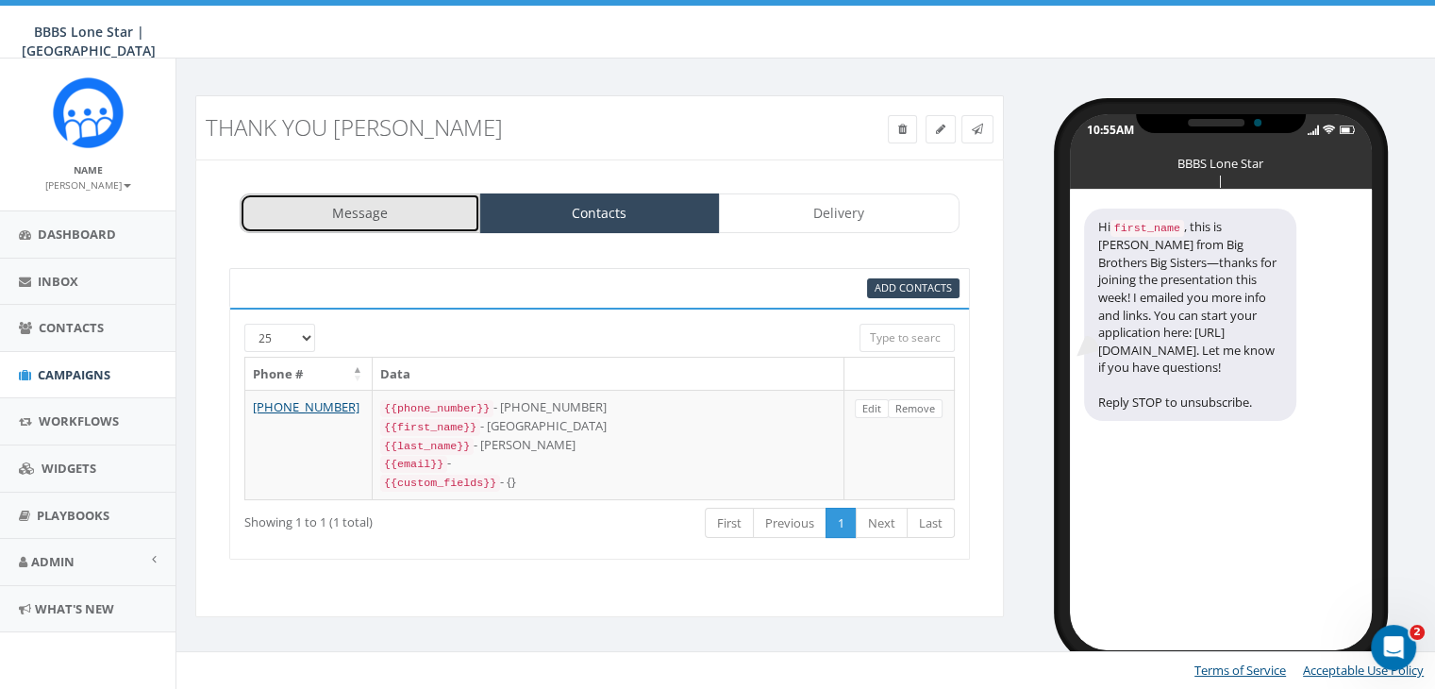
click at [400, 208] on link "Message" at bounding box center [360, 213] width 241 height 40
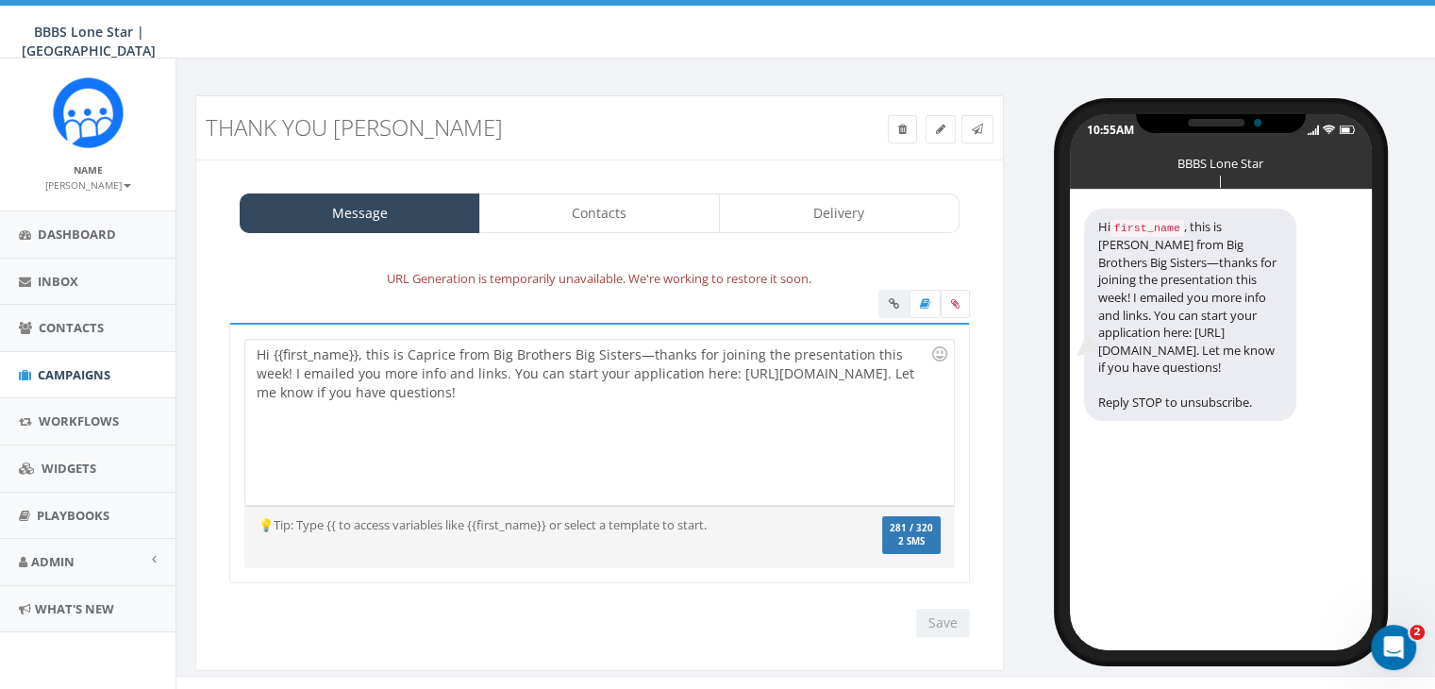
click at [357, 351] on div "Hi {{first_name}}, this is Caprice from Big Brothers Big Sisters—thanks for joi…" at bounding box center [598, 422] width 707 height 165
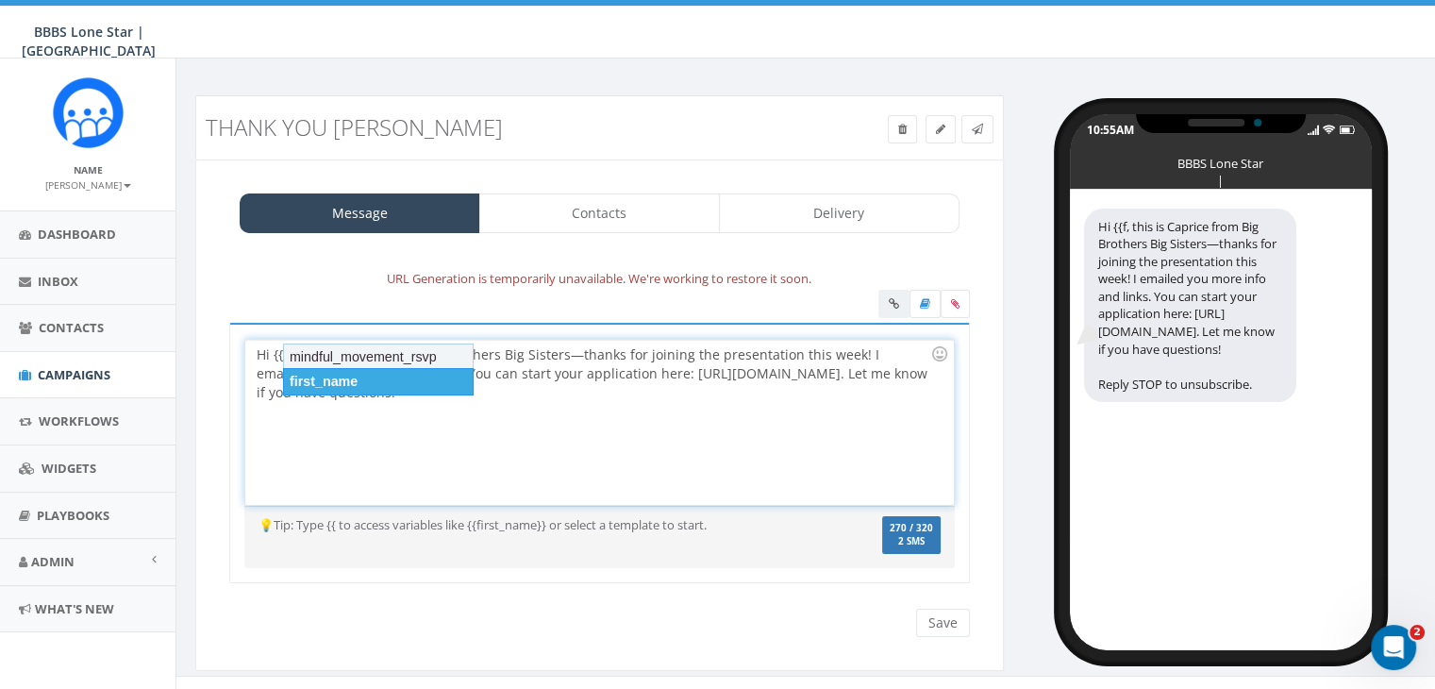
click at [370, 371] on div "first_name" at bounding box center [378, 381] width 191 height 26
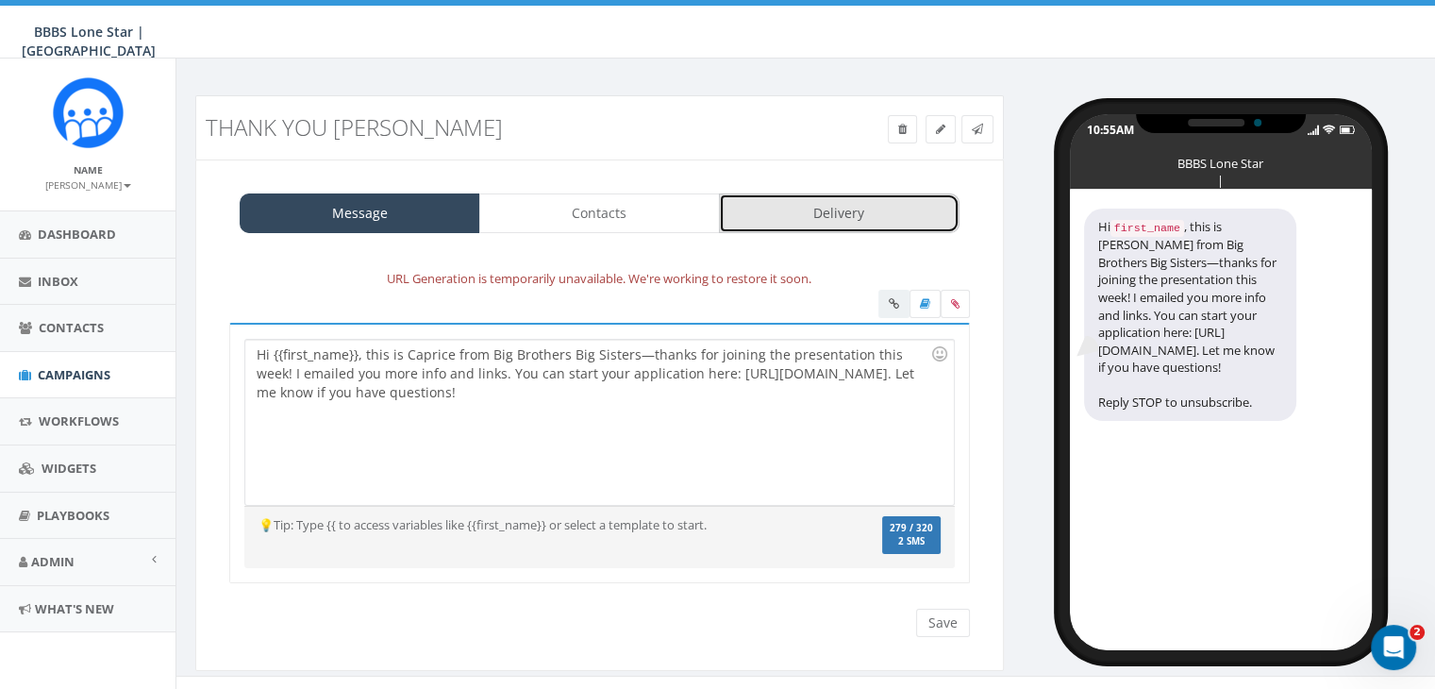
click at [868, 212] on link "Delivery" at bounding box center [839, 213] width 241 height 40
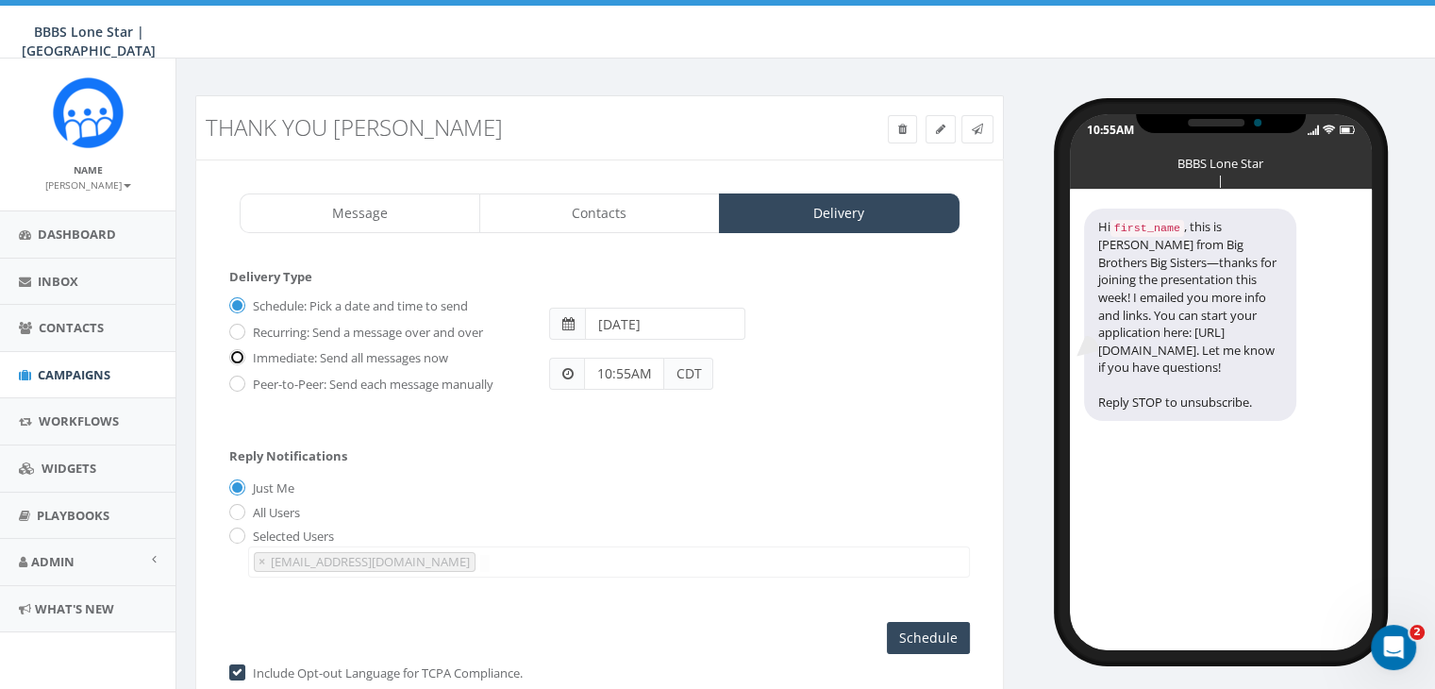
click at [239, 357] on input "Immediate: Send all messages now" at bounding box center [235, 359] width 12 height 12
radio input "true"
click at [940, 627] on input "Send Now" at bounding box center [925, 638] width 89 height 32
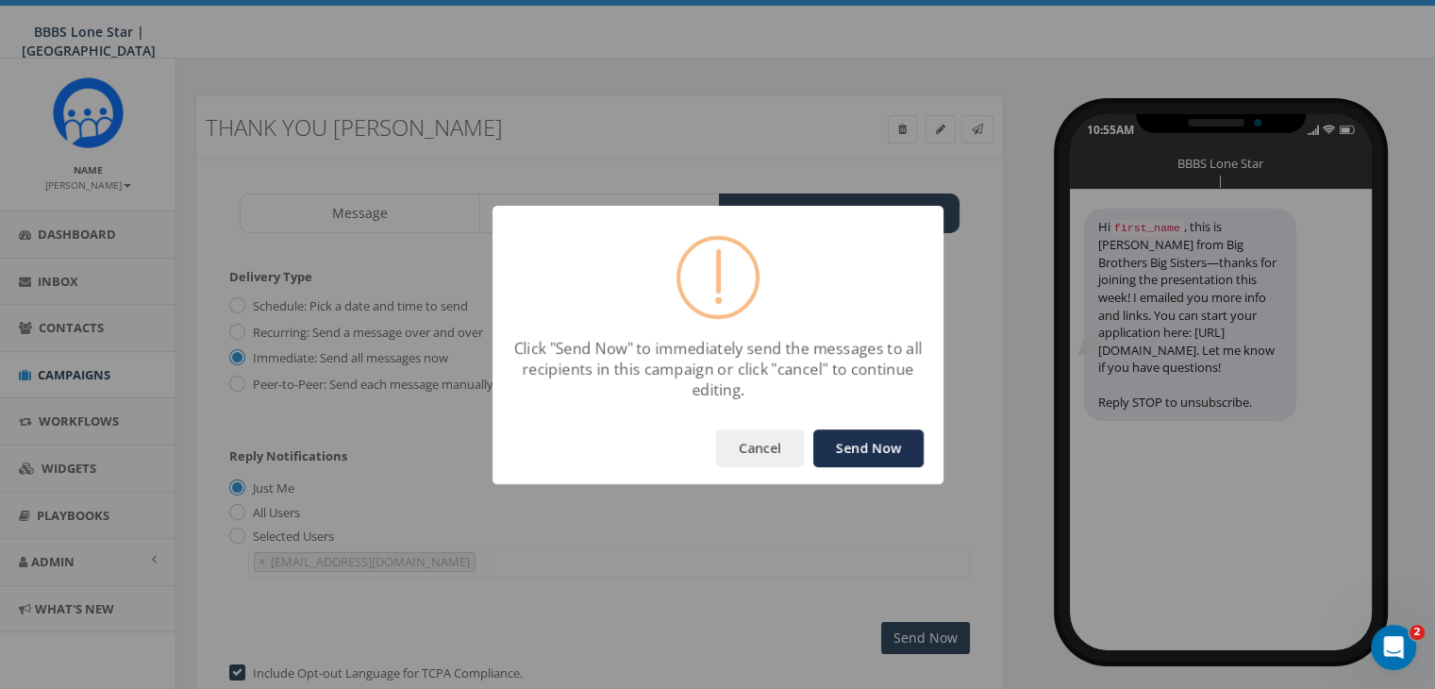
click at [868, 432] on button "Send Now" at bounding box center [868, 448] width 110 height 38
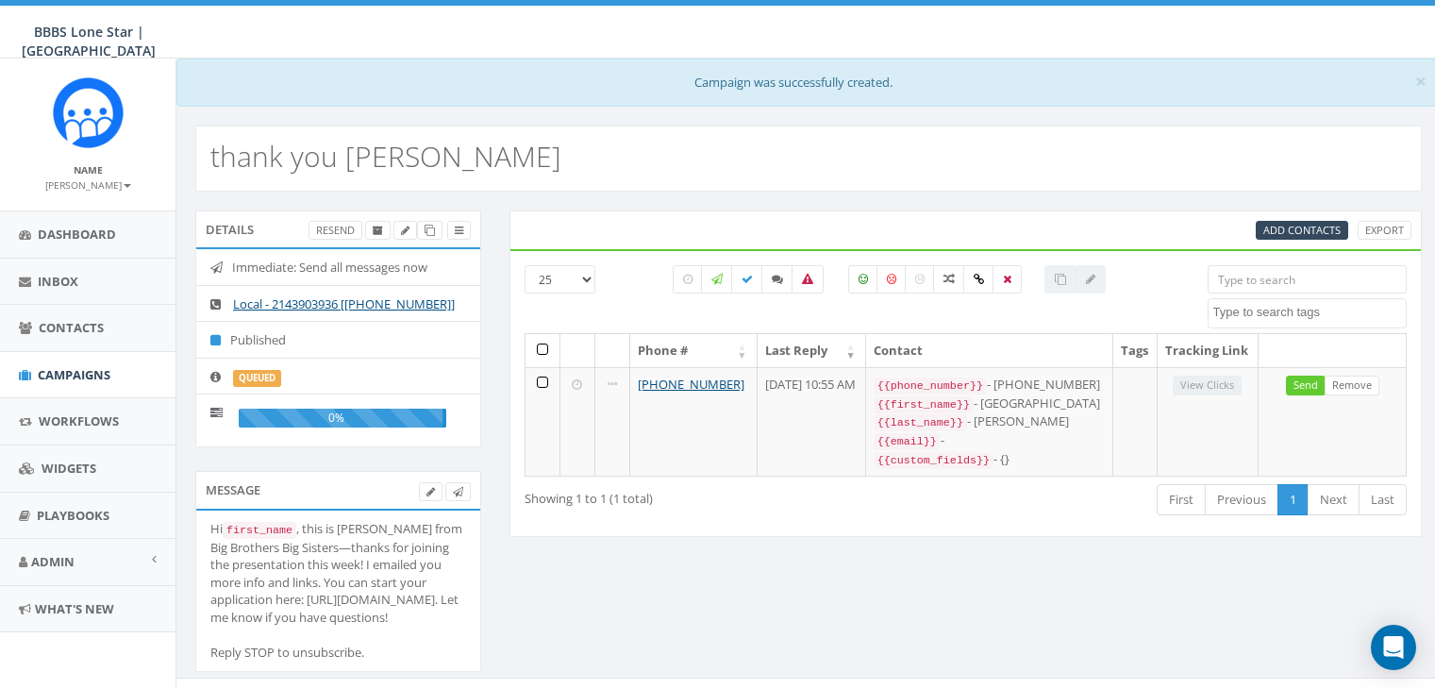
select select
